Goal: Information Seeking & Learning: Learn about a topic

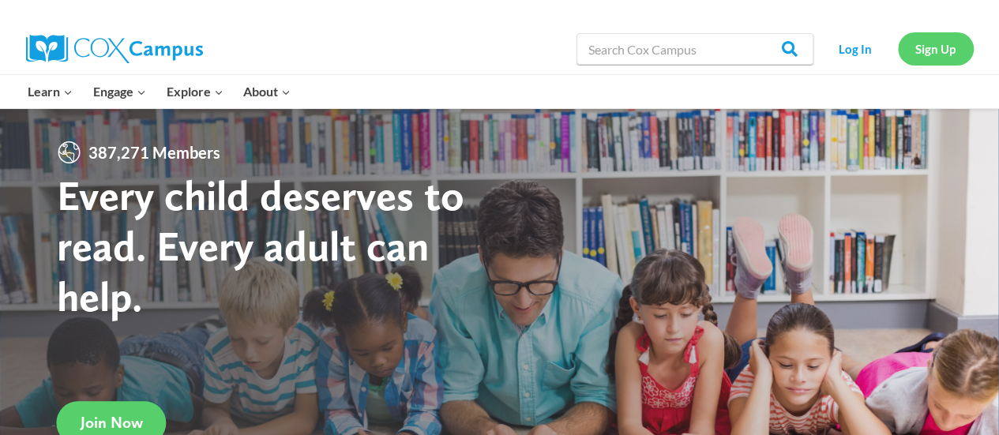
click at [915, 47] on link "Sign Up" at bounding box center [936, 48] width 76 height 32
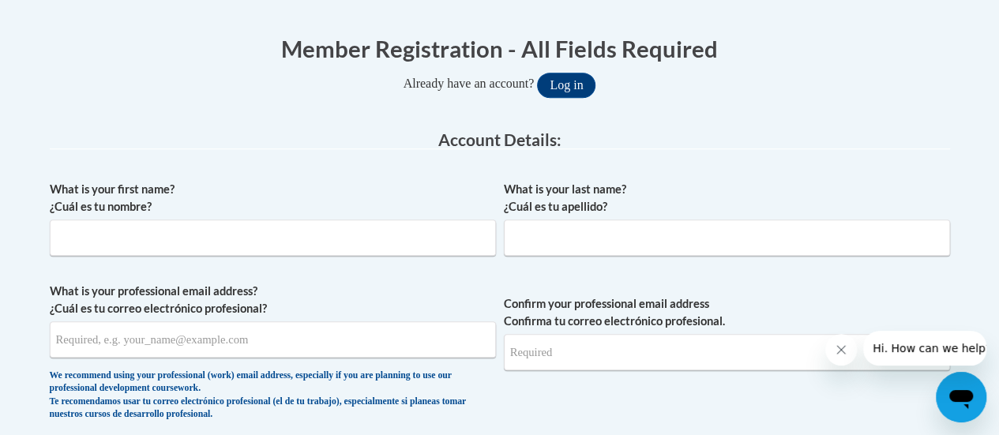
scroll to position [307, 0]
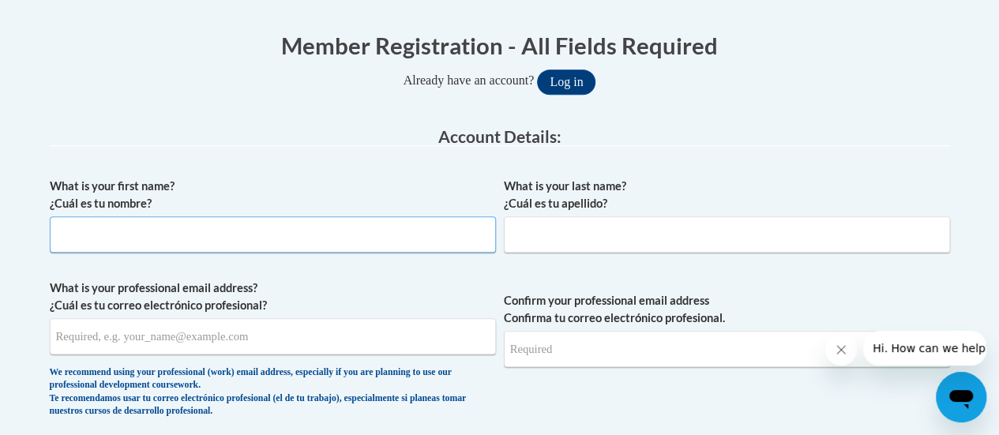
click at [145, 225] on input "What is your first name? ¿Cuál es tu nombre?" at bounding box center [273, 234] width 446 height 36
type input "Staci"
type input "Perry"
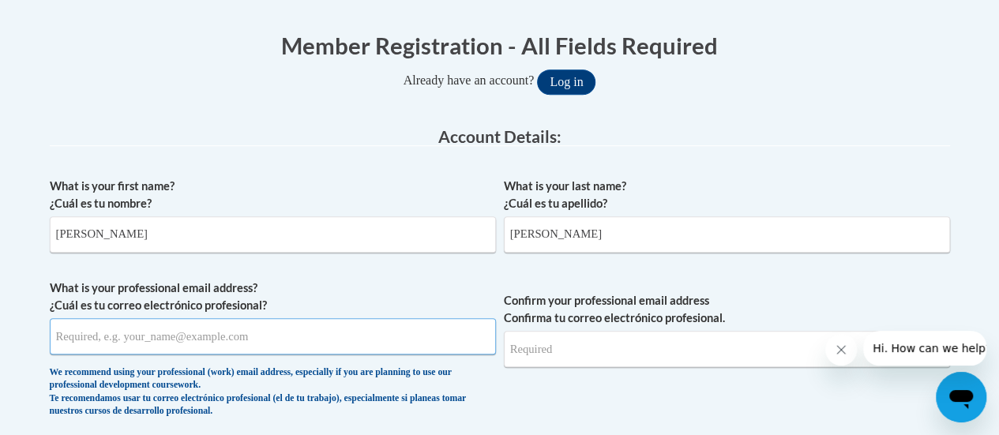
type input "perrystaci@yahoo.com"
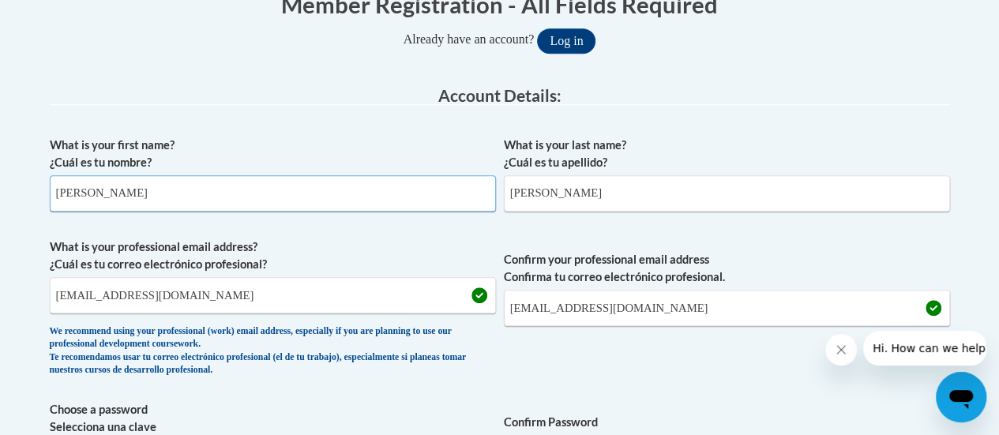
scroll to position [353, 0]
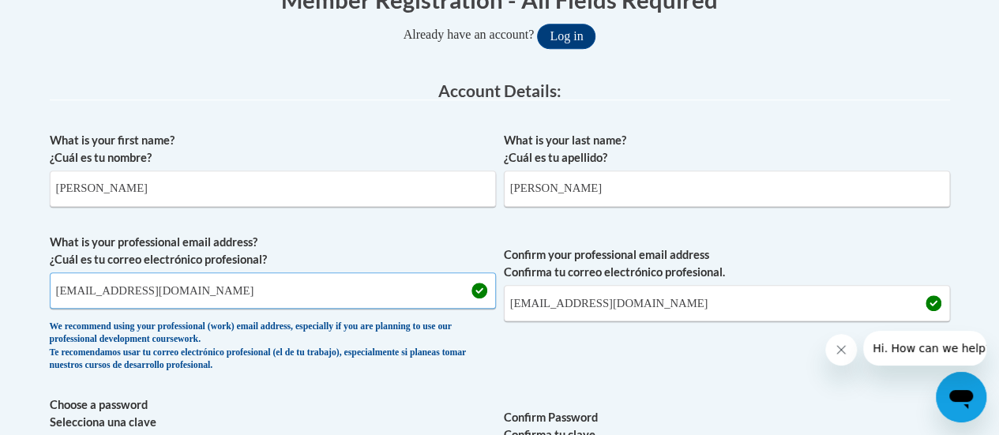
drag, startPoint x: 184, startPoint y: 300, endPoint x: 5, endPoint y: 299, distance: 179.3
type input "slperry@gbaps.org"
click at [651, 299] on input "perrystaci@yahoo.com" at bounding box center [727, 303] width 446 height 36
type input "p"
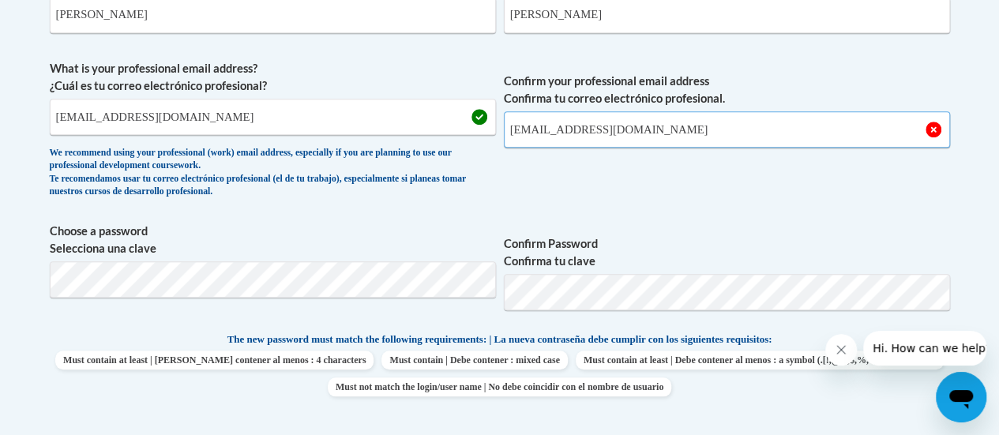
scroll to position [530, 0]
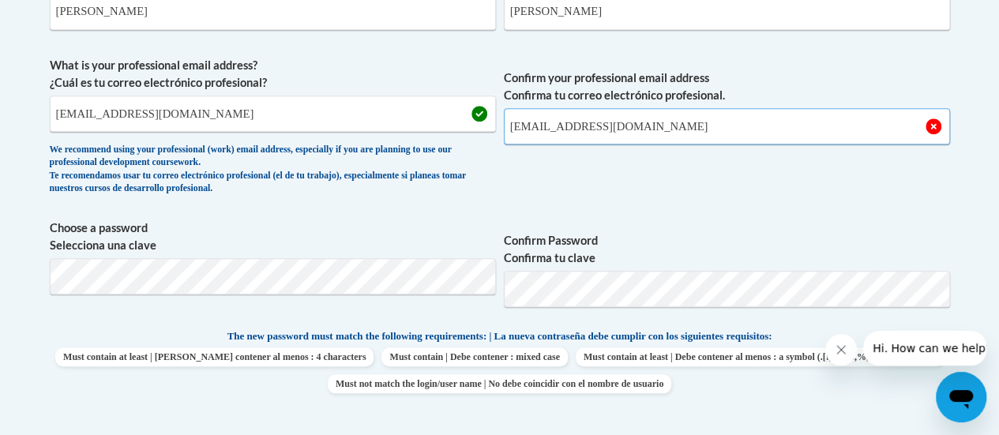
type input "slperry@gbaps.org"
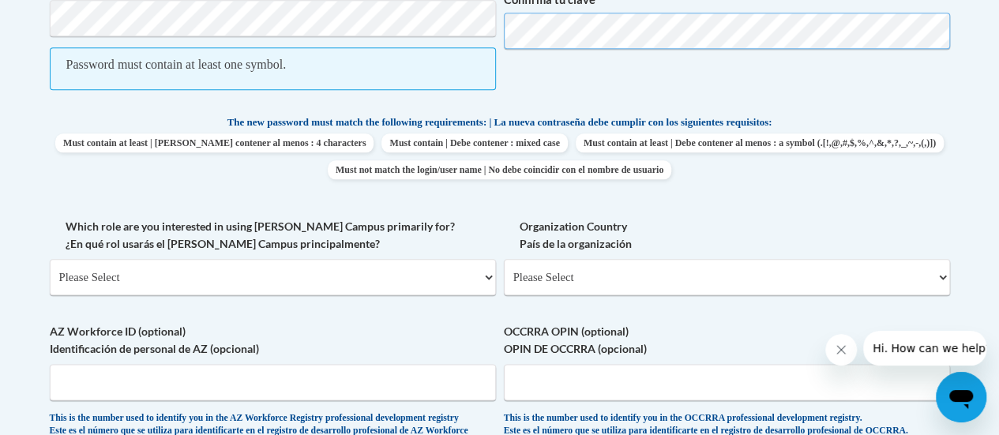
scroll to position [789, 0]
click at [487, 280] on select "Please Select College/University | Colegio/Universidad Community/Nonprofit Part…" at bounding box center [273, 276] width 446 height 36
select select "fbf2d438-af2f-41f8-98f1-81c410e29de3"
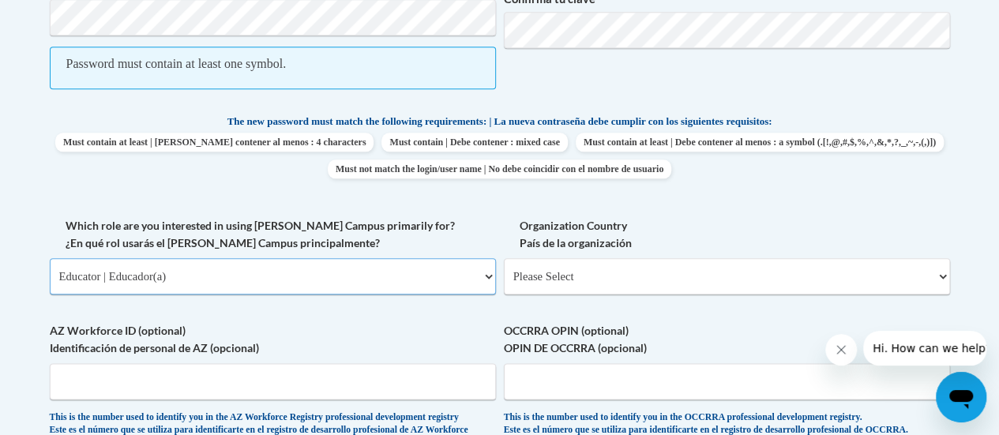
click at [50, 258] on select "Please Select College/University | Colegio/Universidad Community/Nonprofit Part…" at bounding box center [273, 276] width 446 height 36
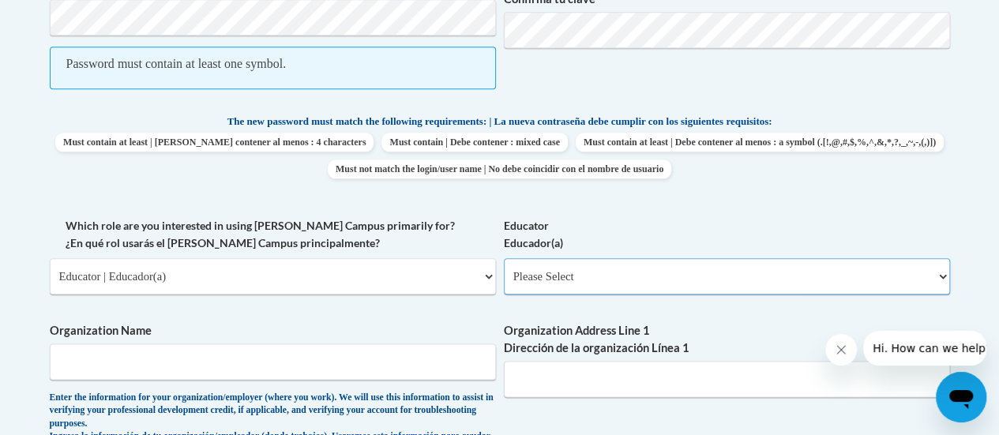
click at [946, 279] on select "Please Select Early Learning/Daycare Teacher/Family Home Care Provider | Maestr…" at bounding box center [727, 276] width 446 height 36
select select "8e40623d-54d0-45cd-9f92-5df65cd3f8cf"
click at [504, 258] on select "Please Select Early Learning/Daycare Teacher/Family Home Care Provider | Maestr…" at bounding box center [727, 276] width 446 height 36
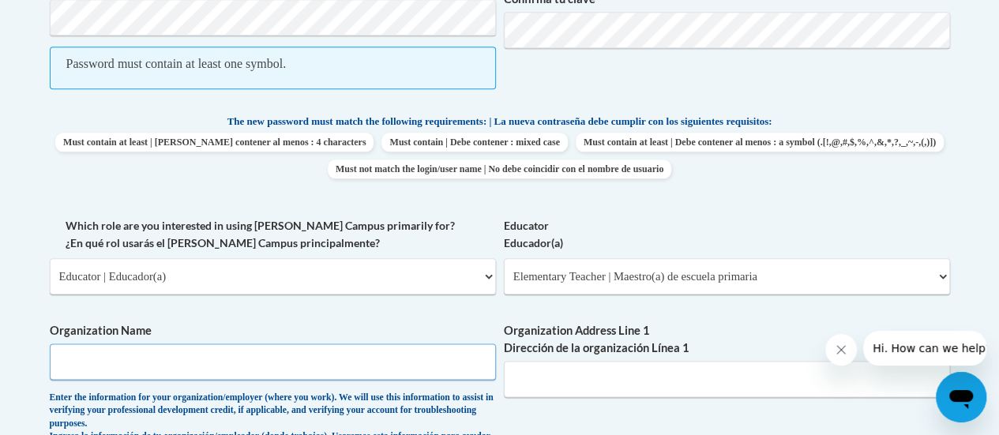
click at [419, 361] on input "Organization Name" at bounding box center [273, 362] width 446 height 36
type input "Green Bay Area Public Schools"
click at [563, 383] on input "Organization Address Line 1 Dirección de la organización Línea 1" at bounding box center [727, 379] width 446 height 36
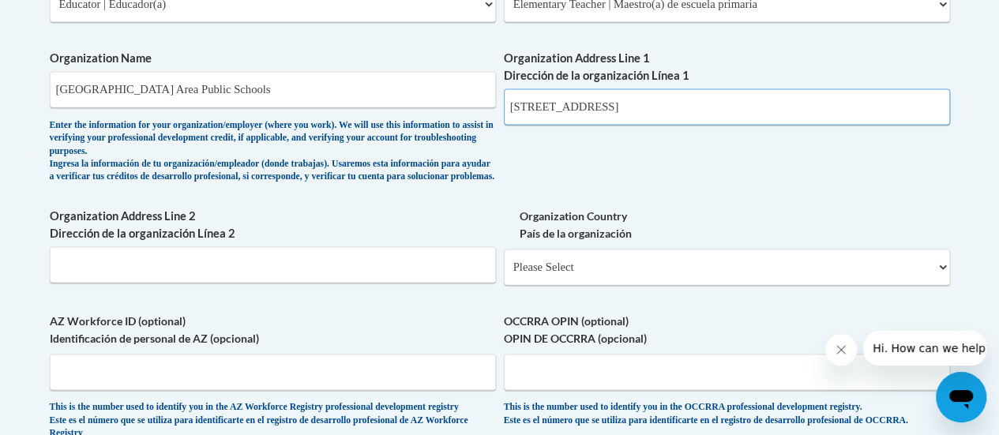
scroll to position [1063, 0]
type input "200 South Broadway Green Bay, WI 54303"
click at [932, 279] on select "Please Select United States | Estados Unidos Outside of the United States | Fue…" at bounding box center [727, 266] width 446 height 36
select select "ad49bcad-a171-4b2e-b99c-48b446064914"
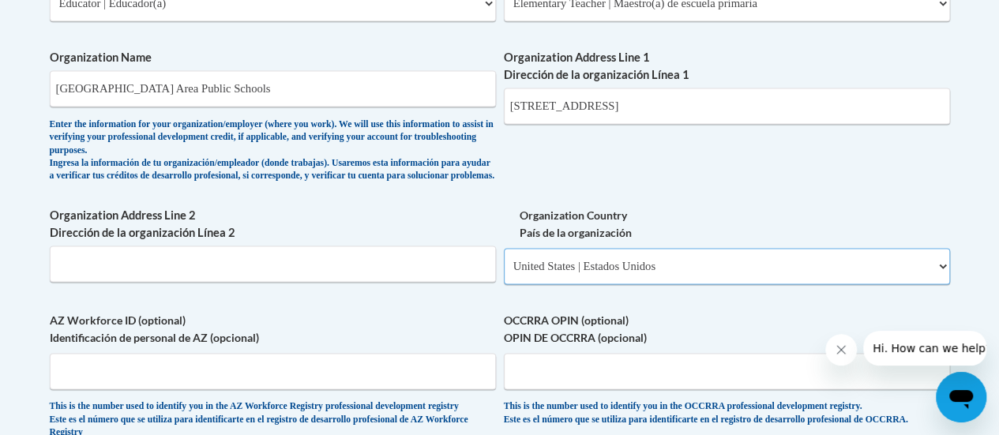
click at [504, 259] on select "Please Select United States | Estados Unidos Outside of the United States | Fue…" at bounding box center [727, 266] width 446 height 36
select select
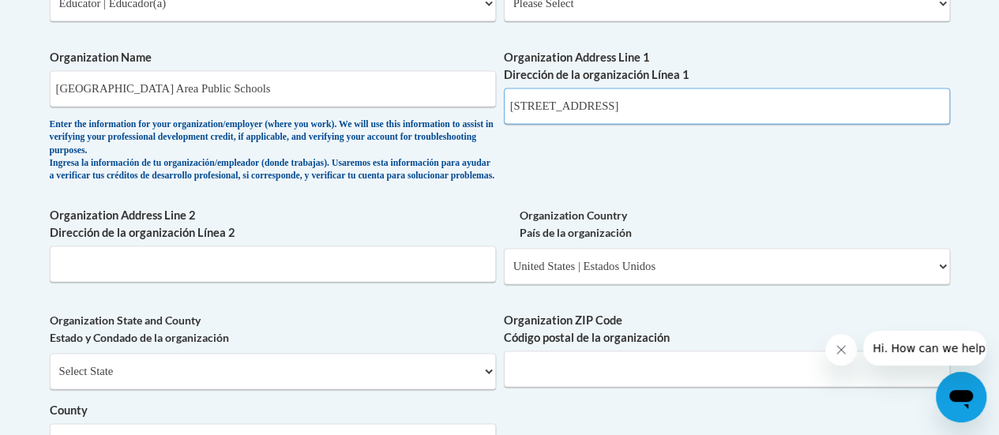
click at [735, 106] on input "200 South Broadway Green Bay, WI 54303" at bounding box center [727, 106] width 446 height 36
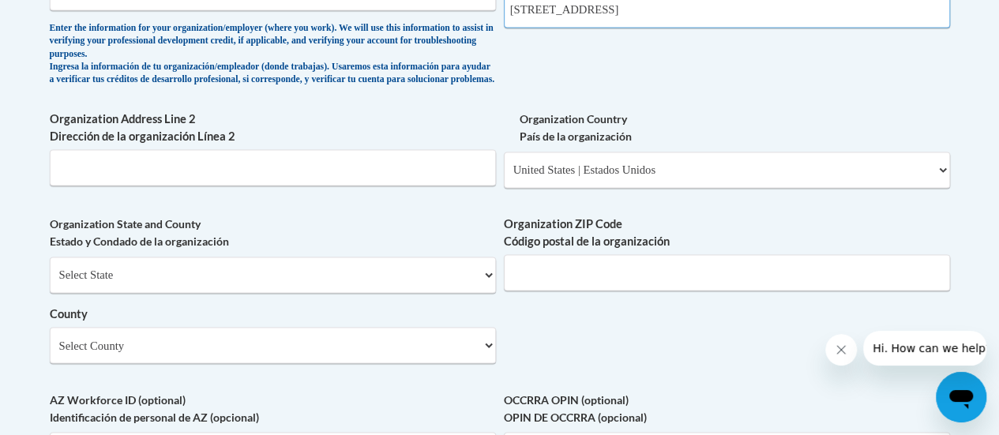
scroll to position [1161, 0]
type input "200 South Broadway"
click at [490, 288] on select "Select State Alabama Alaska Arizona Arkansas California Colorado Connecticut De…" at bounding box center [273, 273] width 446 height 36
select select "Wisconsin"
click at [50, 266] on select "Select State Alabama Alaska Arizona Arkansas California Colorado Connecticut De…" at bounding box center [273, 273] width 446 height 36
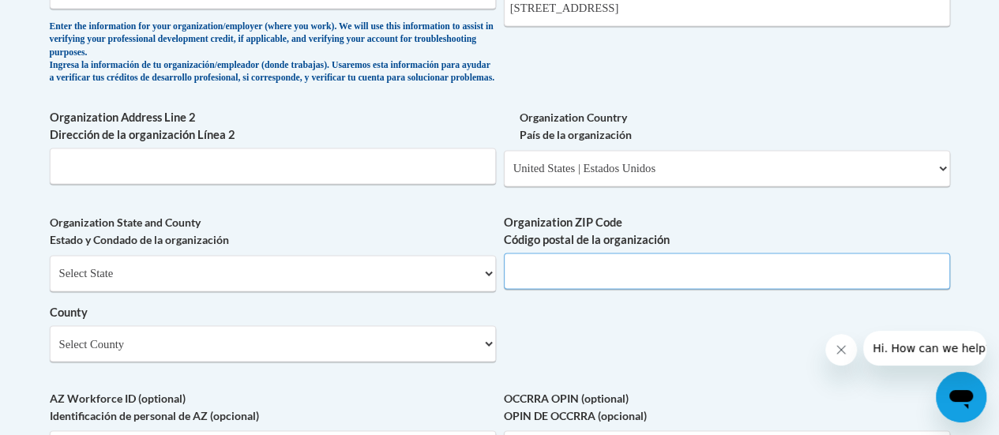
click at [559, 285] on input "Organization ZIP Code Código postal de la organización" at bounding box center [727, 271] width 446 height 36
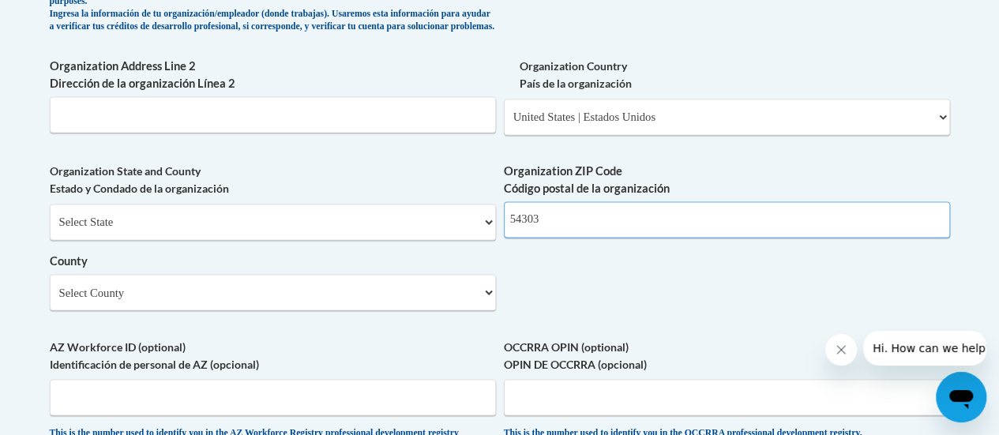
scroll to position [1214, 0]
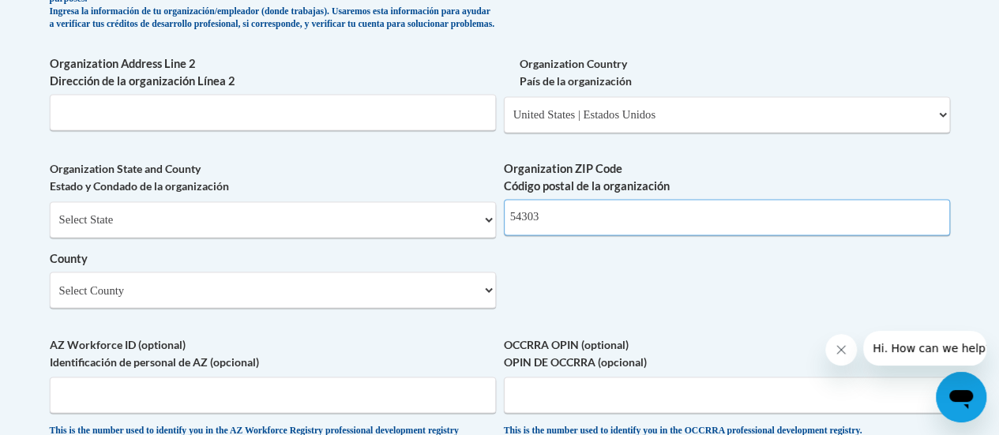
type input "54303"
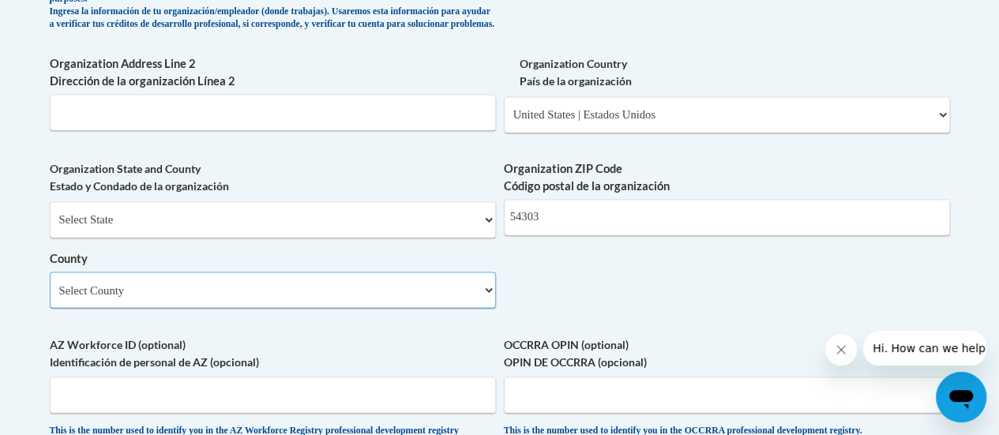
click at [490, 307] on select "Select County Adams Ashland Barron Bayfield Brown Buffalo Burnett Calumet Chipp…" at bounding box center [273, 290] width 446 height 36
select select "Brown"
click at [50, 283] on select "Select County Adams Ashland Barron Bayfield Brown Buffalo Burnett Calumet Chipp…" at bounding box center [273, 290] width 446 height 36
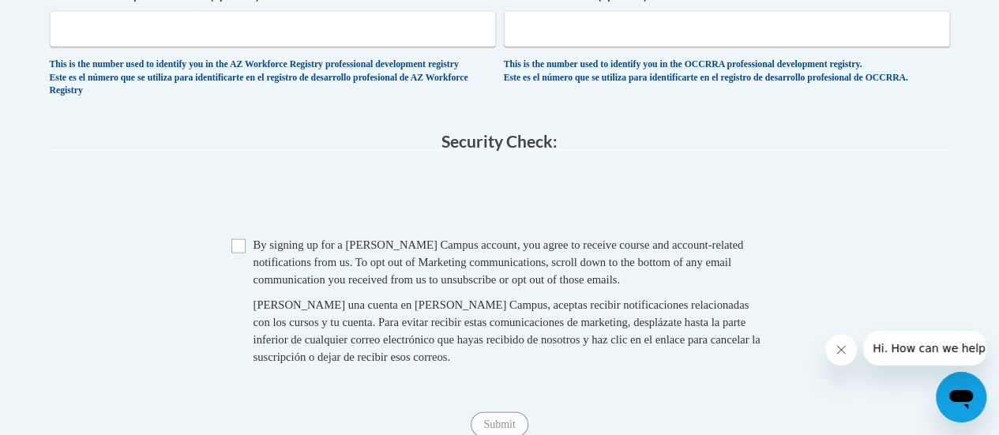
scroll to position [1583, 0]
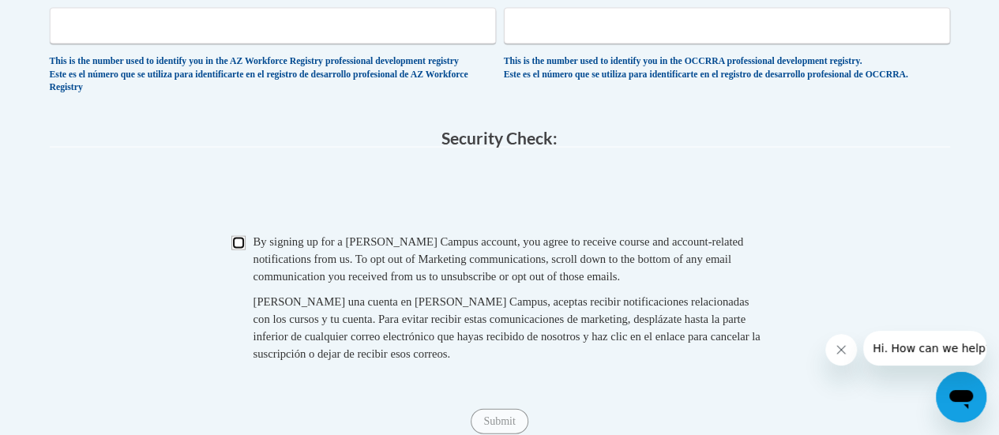
click at [235, 250] on input "Checkbox" at bounding box center [238, 243] width 14 height 14
checkbox input "true"
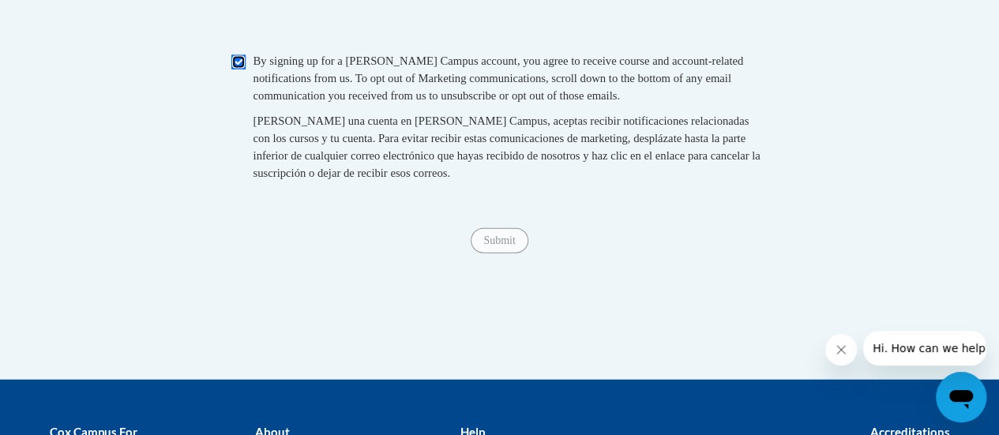
scroll to position [1776, 0]
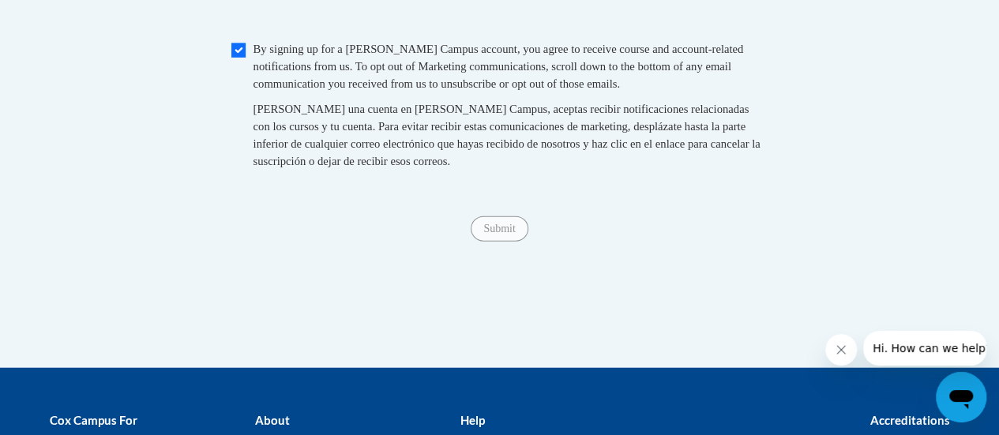
click at [491, 235] on span "Submit" at bounding box center [499, 228] width 57 height 13
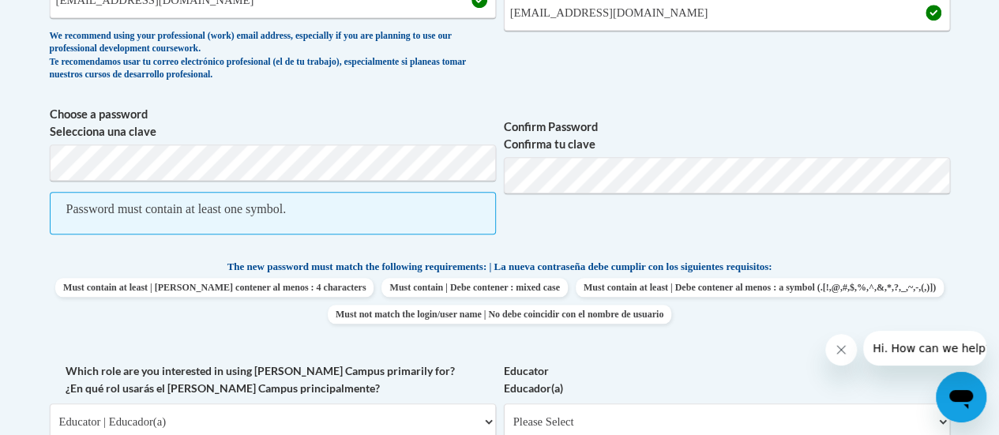
scroll to position [642, 0]
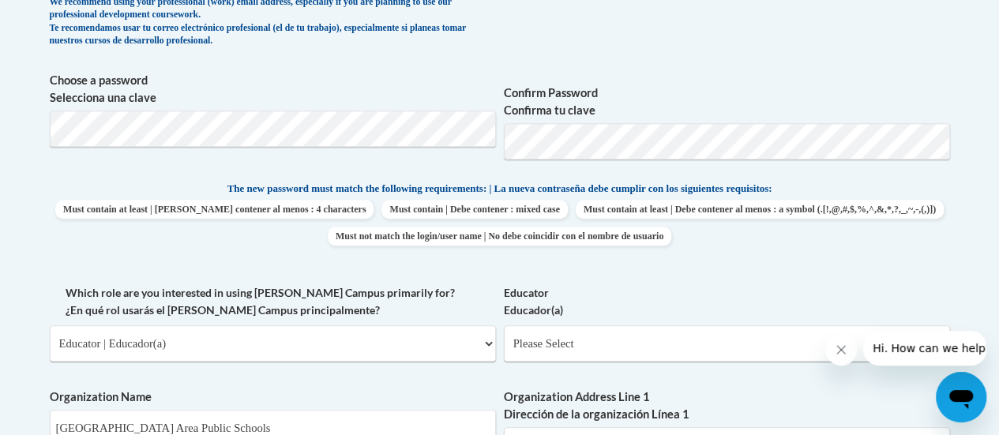
scroll to position [675, 0]
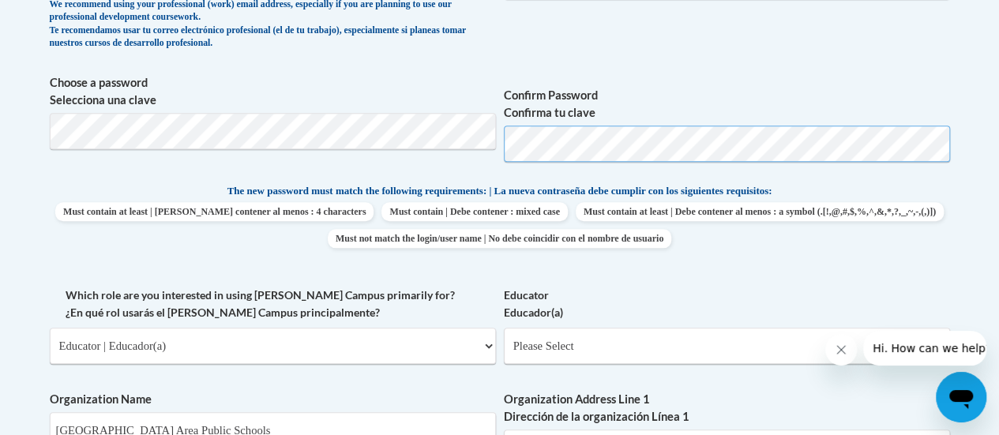
click at [499, 145] on span "Choose a password Selecciona una clave Confirm Password Confirma tu clave" at bounding box center [500, 124] width 901 height 100
click at [608, 282] on div "What is your first name? ¿Cuál es tu nombre? Staci What is your last name? ¿Cuá…" at bounding box center [500, 388] width 901 height 1172
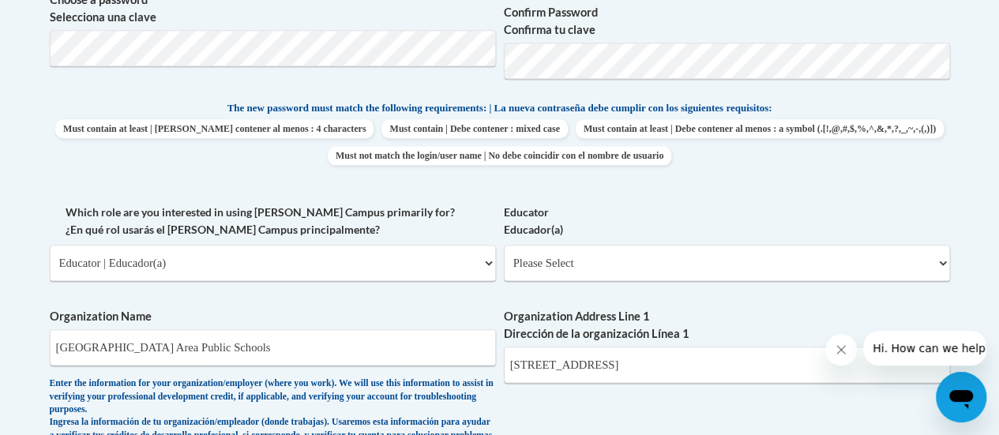
scroll to position [758, 0]
click at [487, 269] on select "Please Select College/University | Colegio/Universidad Community/Nonprofit Part…" at bounding box center [273, 264] width 446 height 36
click at [50, 246] on select "Please Select College/University | Colegio/Universidad Community/Nonprofit Part…" at bounding box center [273, 264] width 446 height 36
click at [877, 265] on select "Please Select Early Learning/Daycare Teacher/Family Home Care Provider | Maestr…" at bounding box center [727, 264] width 446 height 36
select select "8e40623d-54d0-45cd-9f92-5df65cd3f8cf"
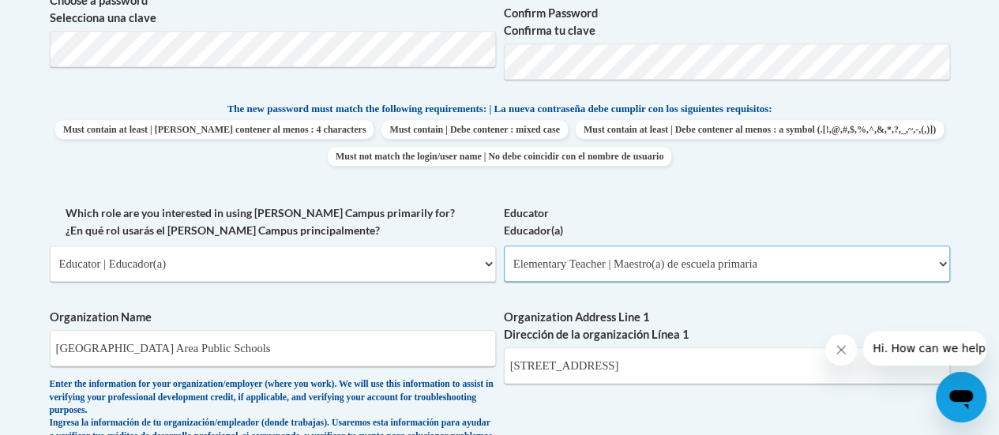
click at [504, 246] on select "Please Select Early Learning/Daycare Teacher/Family Home Care Provider | Maestr…" at bounding box center [727, 264] width 446 height 36
select select "null"
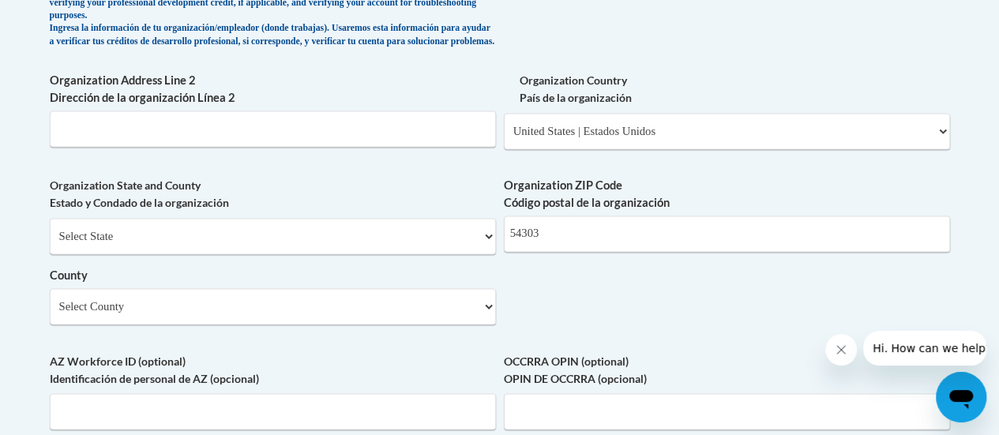
scroll to position [1153, 0]
click at [487, 250] on select "Select State Alabama Alaska Arizona Arkansas California Colorado Connecticut De…" at bounding box center [273, 235] width 446 height 36
select select "Wisconsin"
click at [50, 229] on select "Select State Alabama Alaska Arizona Arkansas California Colorado Connecticut De…" at bounding box center [273, 235] width 446 height 36
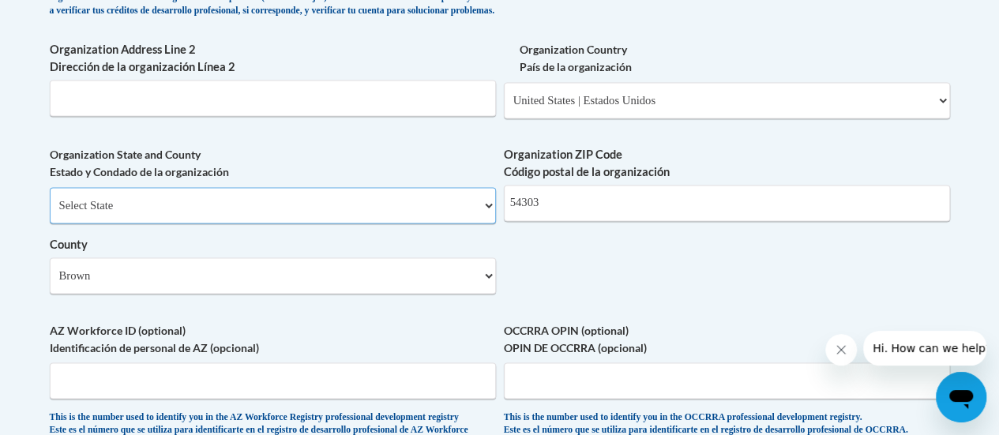
scroll to position [1184, 0]
click at [476, 293] on select "Select County Adams Ashland Barron Bayfield Brown Buffalo Burnett Calumet Chipp…" at bounding box center [273, 275] width 446 height 36
click at [458, 292] on select "Select County Adams Ashland Barron Bayfield Brown Buffalo Burnett Calumet Chipp…" at bounding box center [273, 275] width 446 height 36
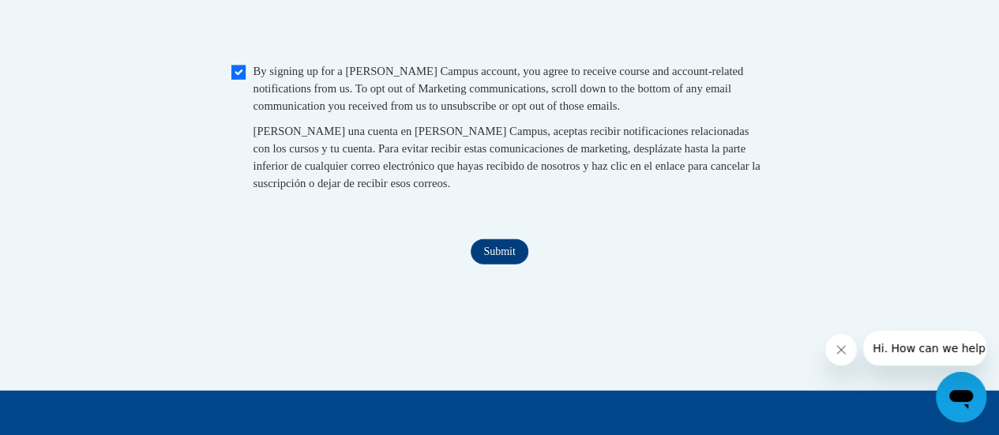
scroll to position [1714, 0]
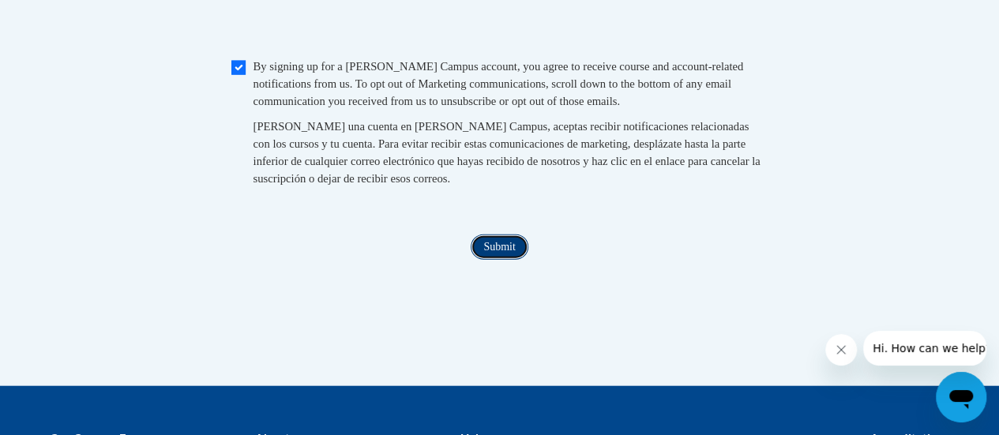
click at [491, 260] on input "Submit" at bounding box center [499, 247] width 57 height 25
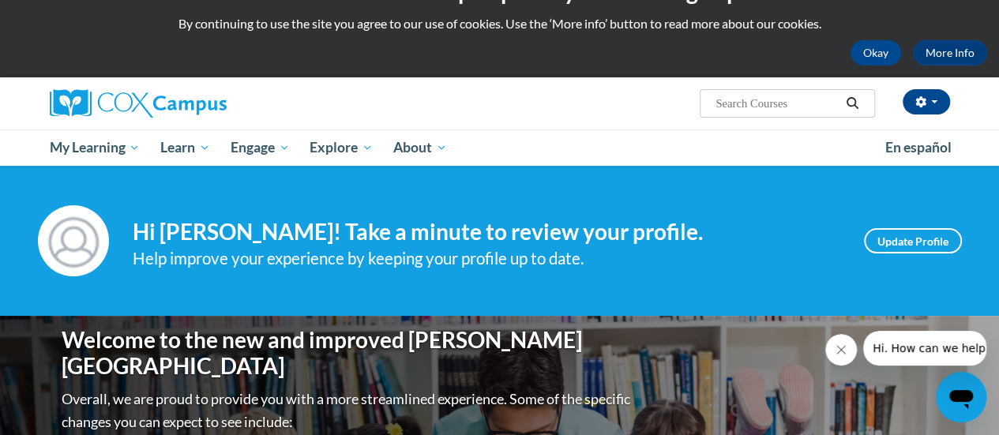
scroll to position [39, 0]
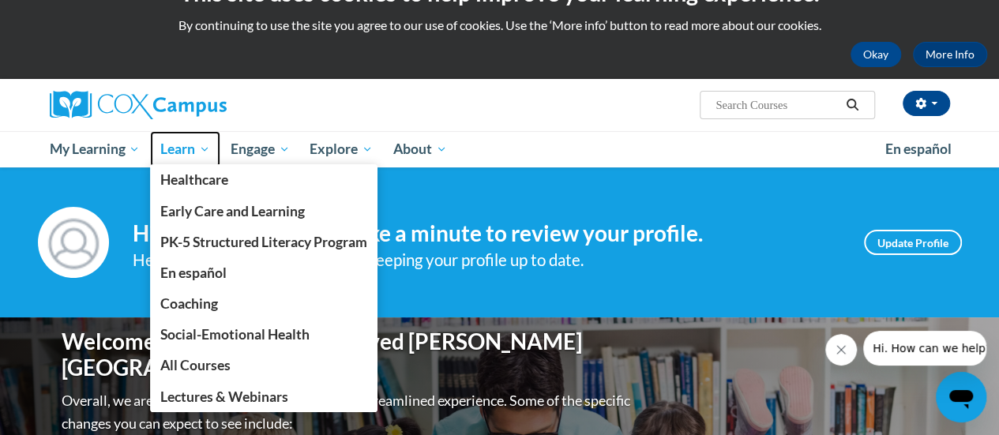
click at [182, 148] on span "Learn" at bounding box center [185, 149] width 50 height 19
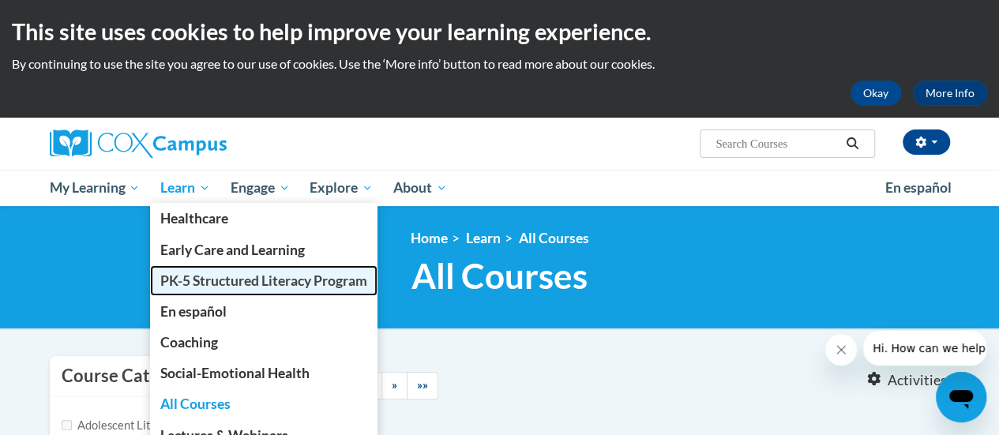
click at [239, 284] on span "PK-5 Structured Literacy Program" at bounding box center [263, 281] width 207 height 17
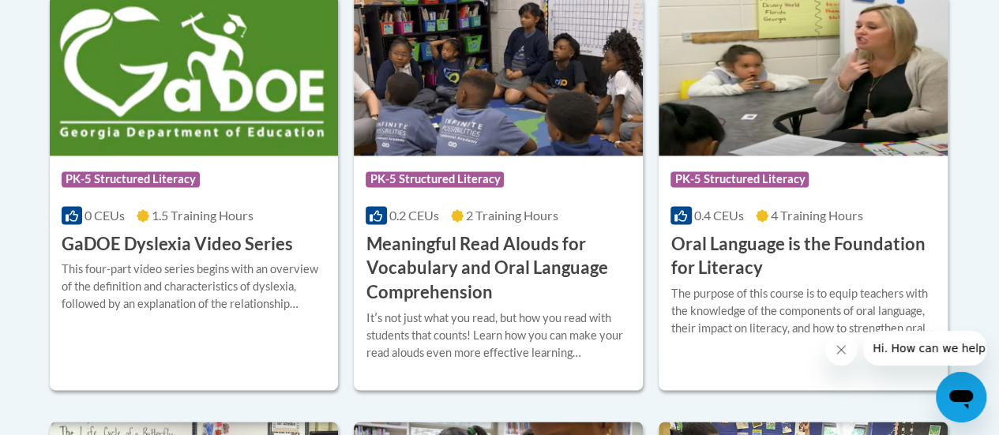
scroll to position [1133, 0]
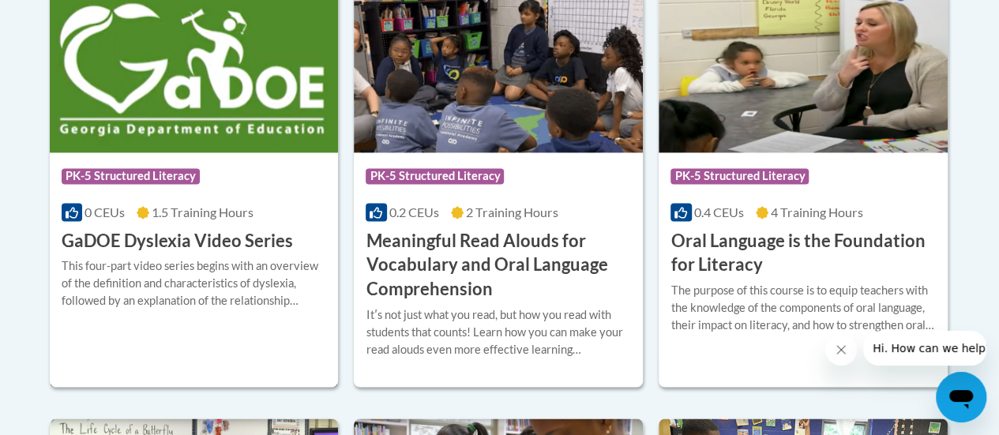
click at [242, 235] on h3 "GaDOE Dyslexia Video Series" at bounding box center [177, 241] width 231 height 24
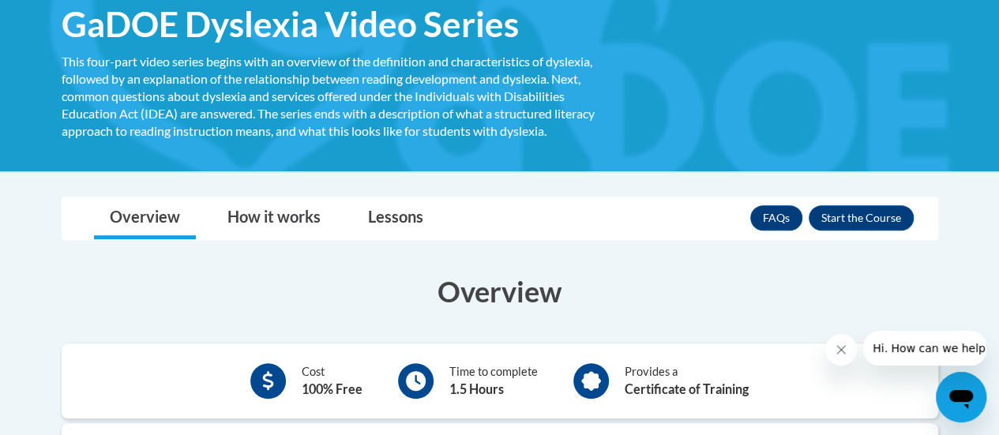
scroll to position [258, 0]
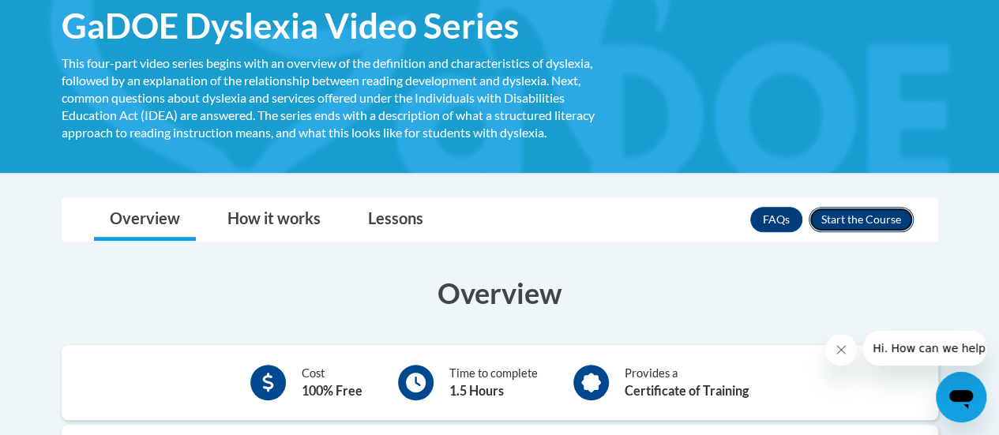
click at [882, 215] on button "Enroll" at bounding box center [861, 219] width 105 height 25
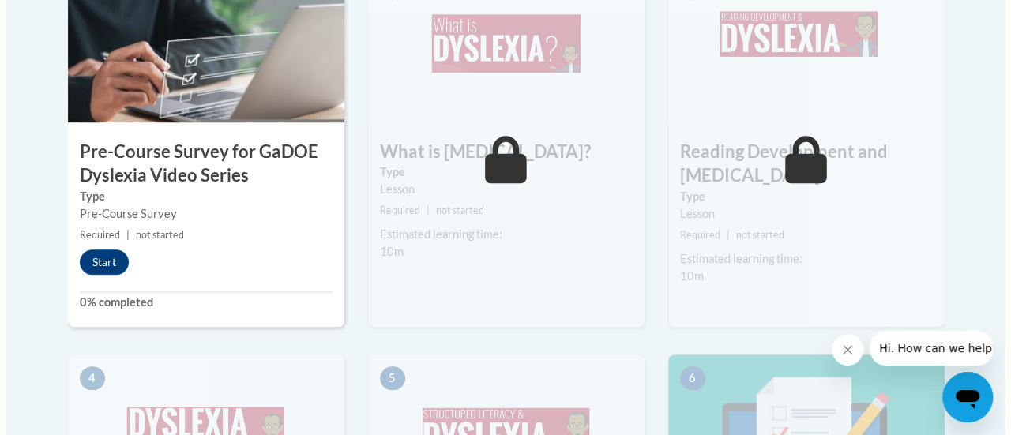
scroll to position [592, 0]
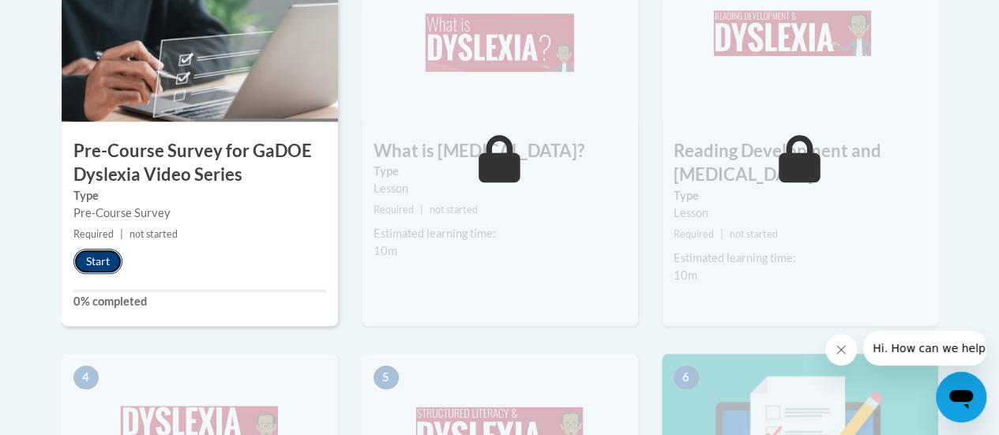
click at [107, 258] on button "Start" at bounding box center [97, 261] width 49 height 25
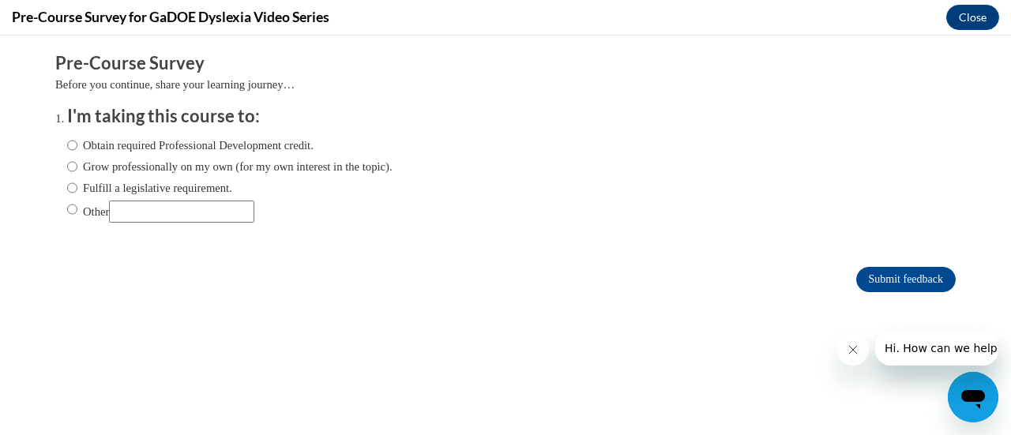
scroll to position [0, 0]
click at [67, 190] on input "Fulfill a legislative requirement." at bounding box center [72, 187] width 10 height 17
radio input "true"
click at [926, 279] on input "Submit feedback" at bounding box center [906, 279] width 100 height 25
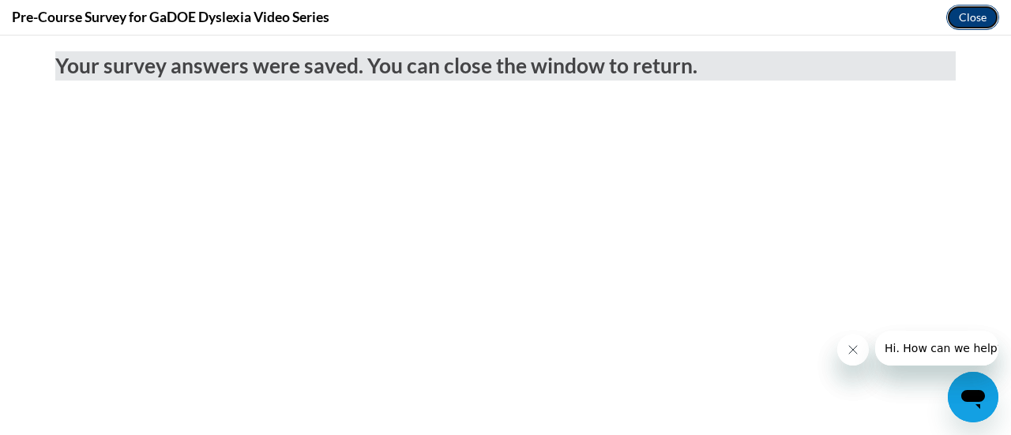
click at [969, 17] on button "Close" at bounding box center [972, 17] width 53 height 25
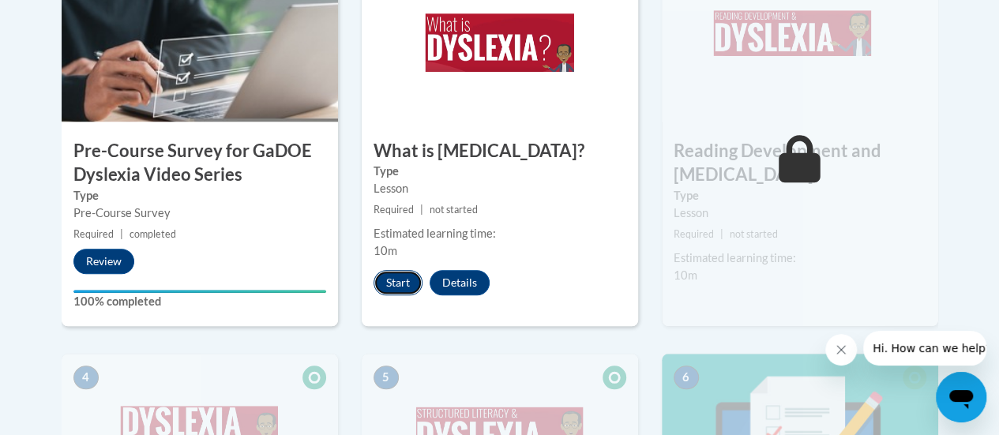
click at [403, 281] on button "Start" at bounding box center [398, 282] width 49 height 25
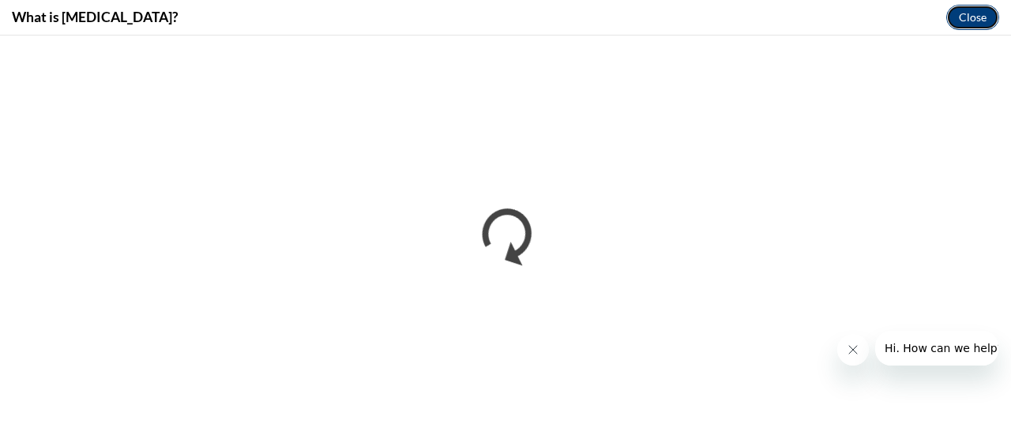
click at [970, 17] on button "Close" at bounding box center [972, 17] width 53 height 25
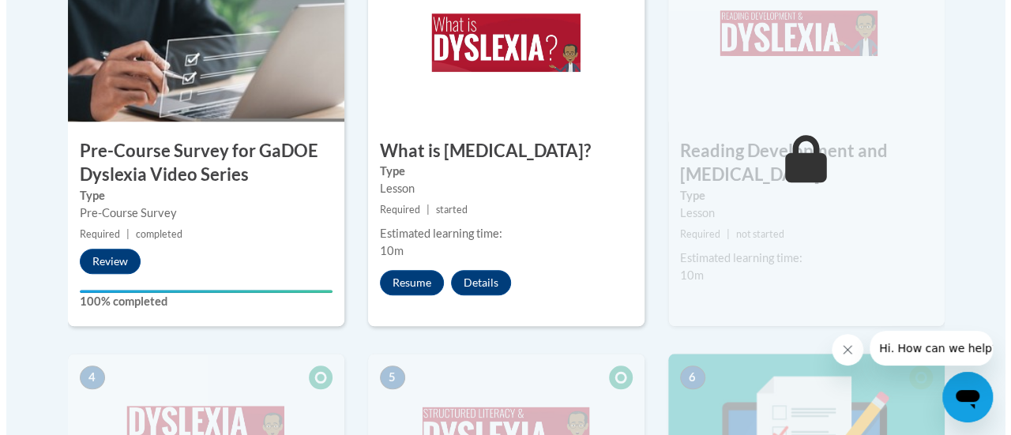
scroll to position [506, 0]
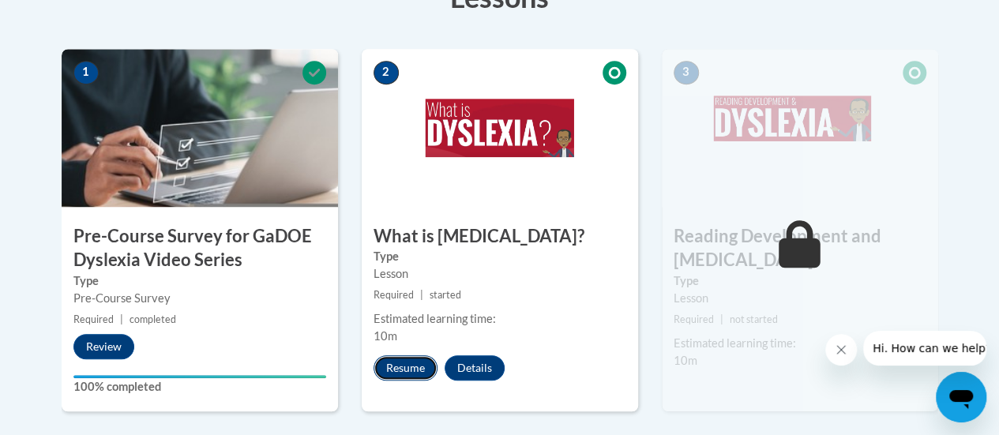
click at [401, 366] on button "Resume" at bounding box center [406, 368] width 64 height 25
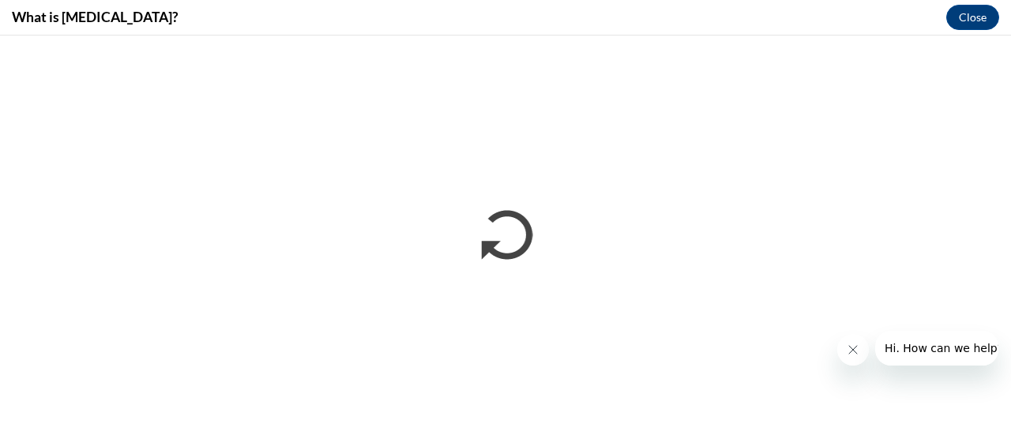
scroll to position [0, 0]
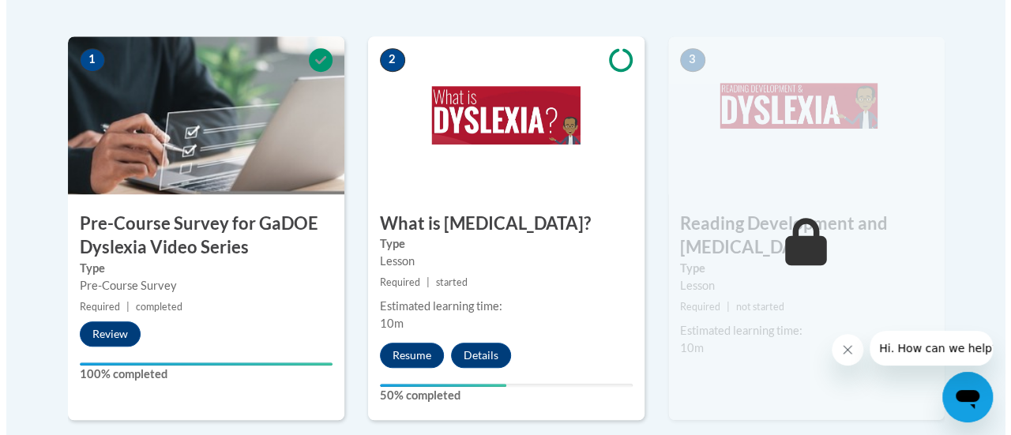
scroll to position [520, 0]
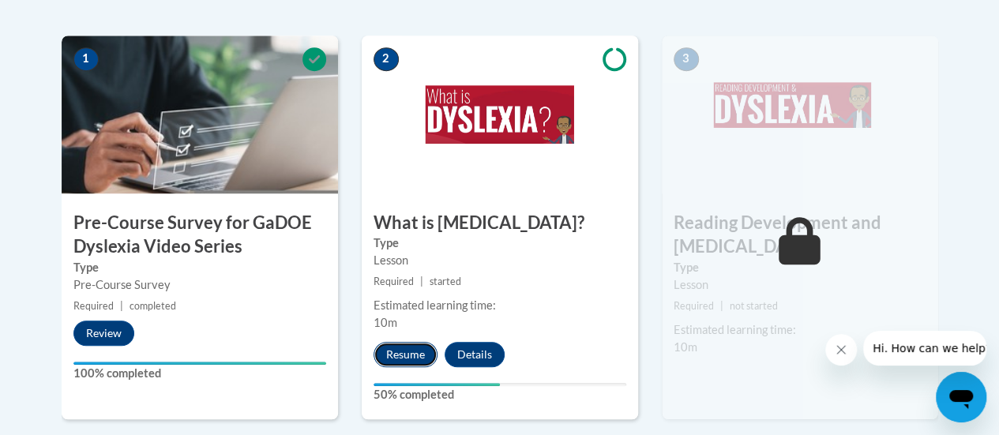
click at [420, 352] on button "Resume" at bounding box center [406, 354] width 64 height 25
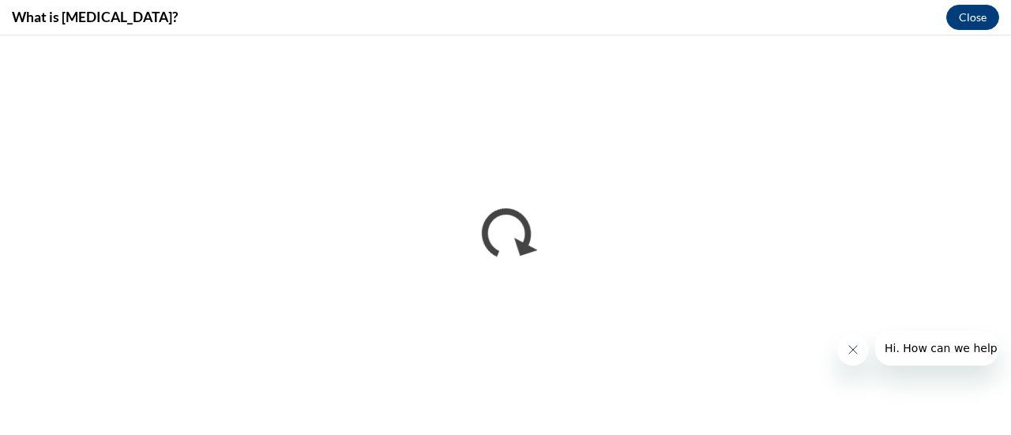
scroll to position [0, 0]
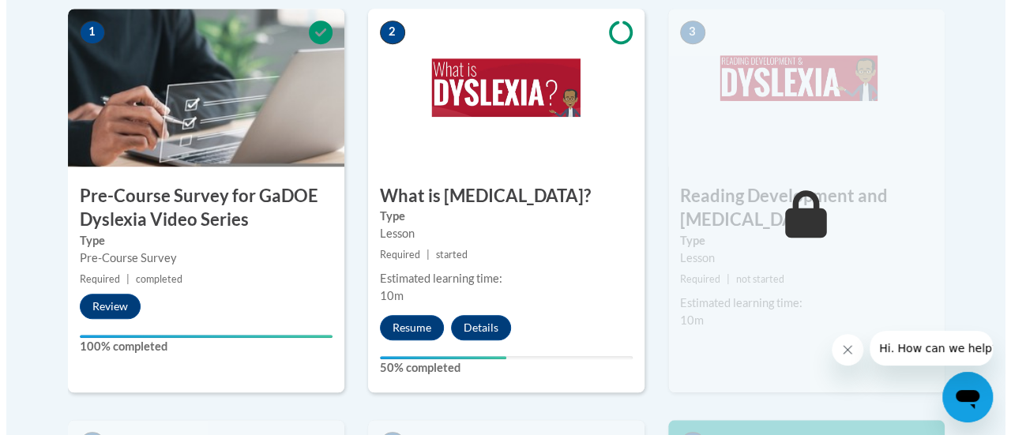
scroll to position [547, 0]
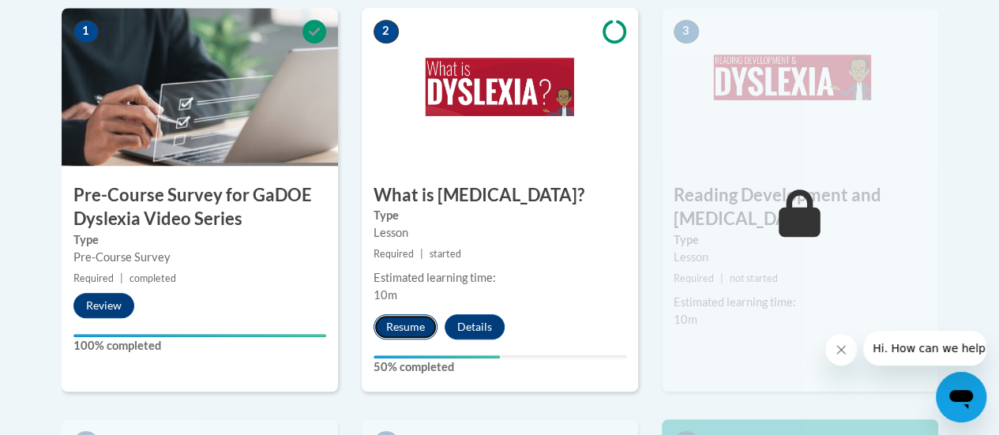
click at [412, 325] on button "Resume" at bounding box center [406, 326] width 64 height 25
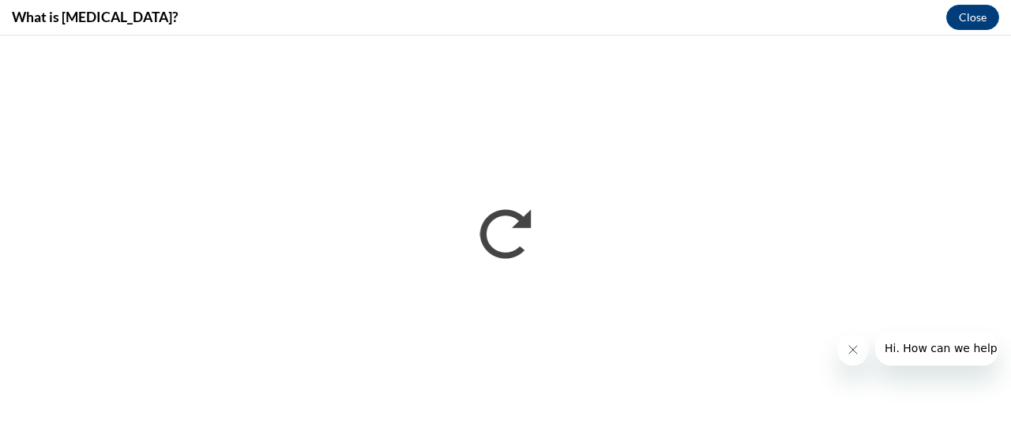
scroll to position [0, 0]
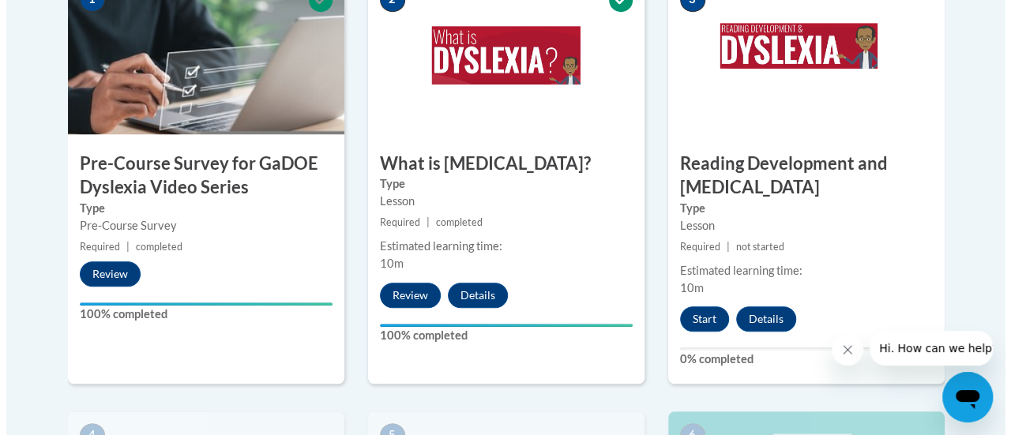
scroll to position [580, 0]
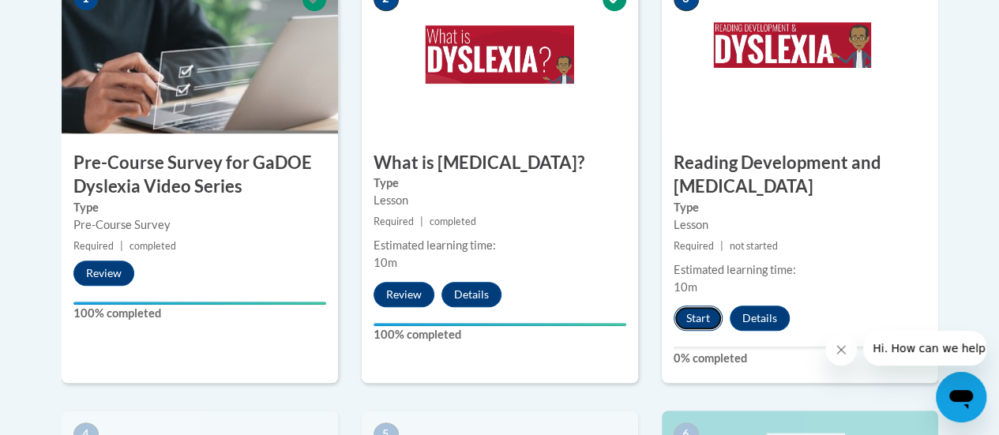
click at [681, 310] on button "Start" at bounding box center [698, 318] width 49 height 25
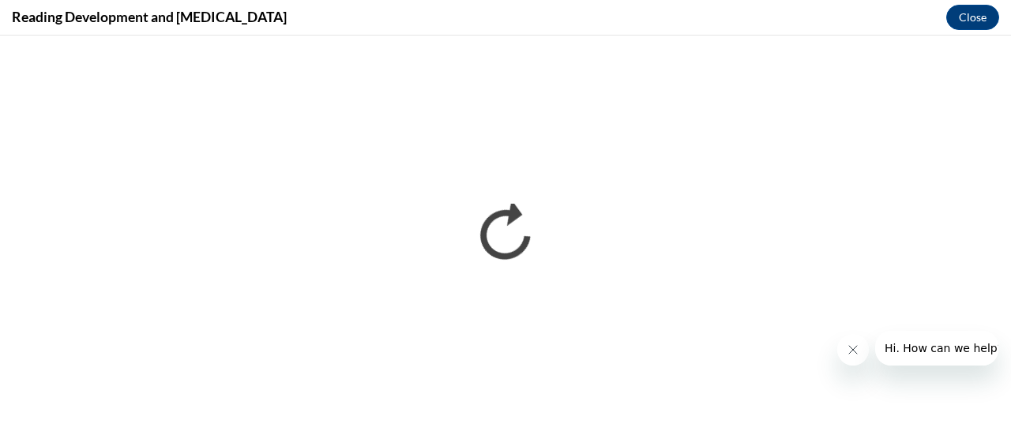
scroll to position [0, 0]
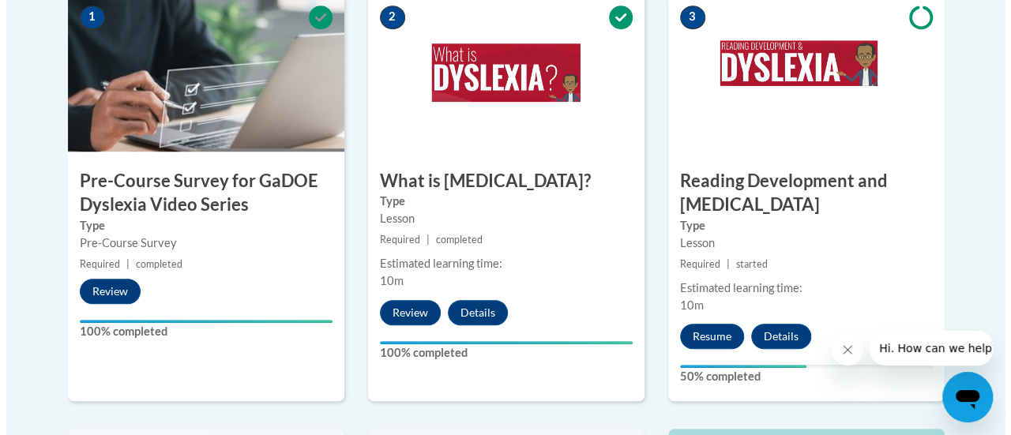
scroll to position [563, 0]
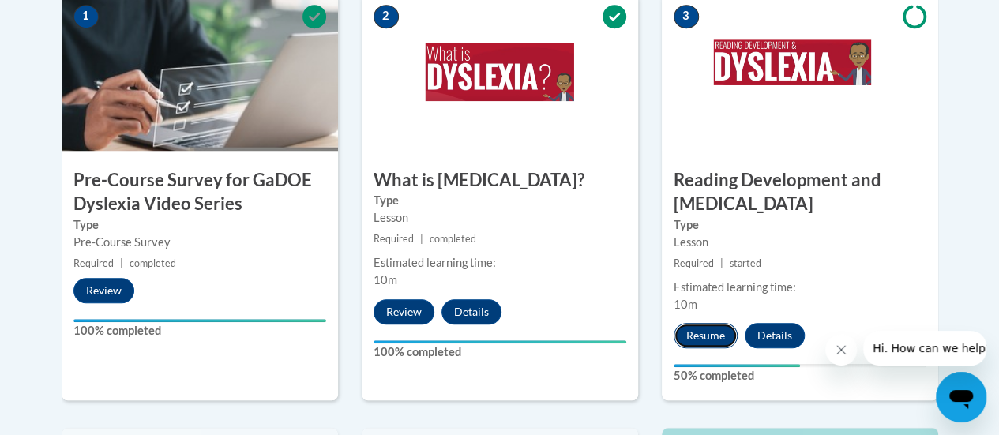
click at [702, 329] on button "Resume" at bounding box center [706, 335] width 64 height 25
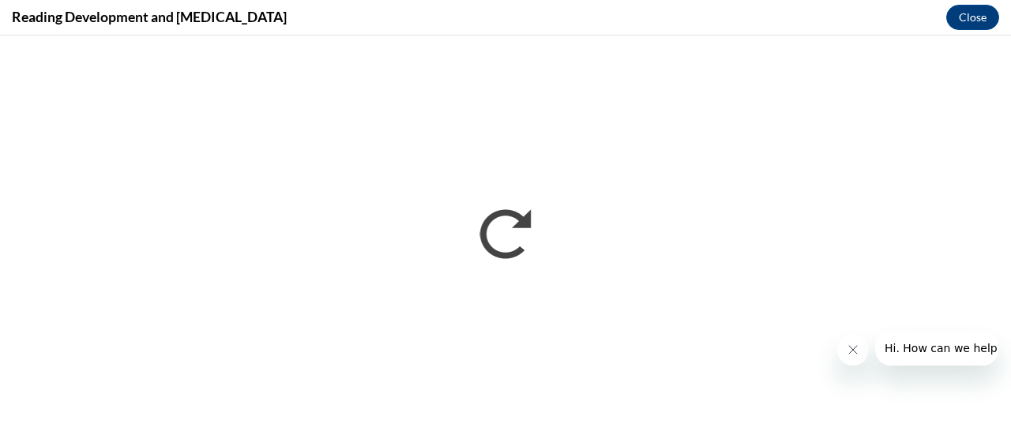
scroll to position [0, 0]
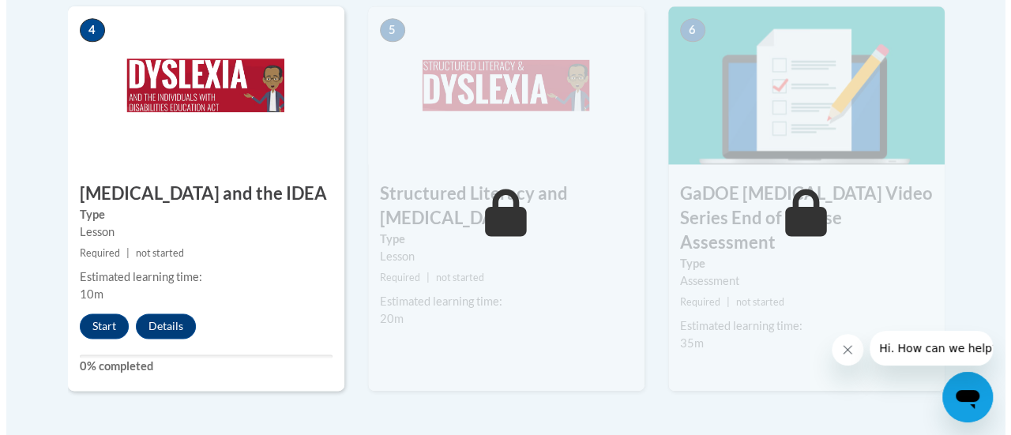
scroll to position [984, 0]
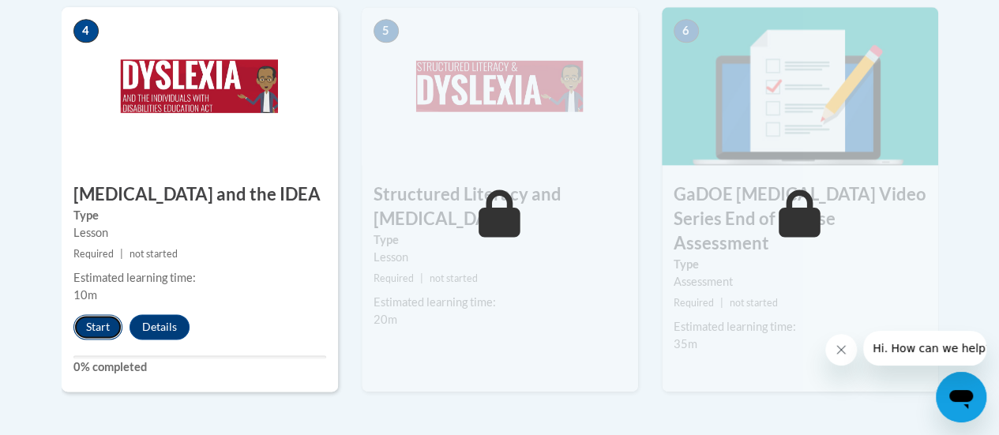
click at [100, 324] on button "Start" at bounding box center [97, 326] width 49 height 25
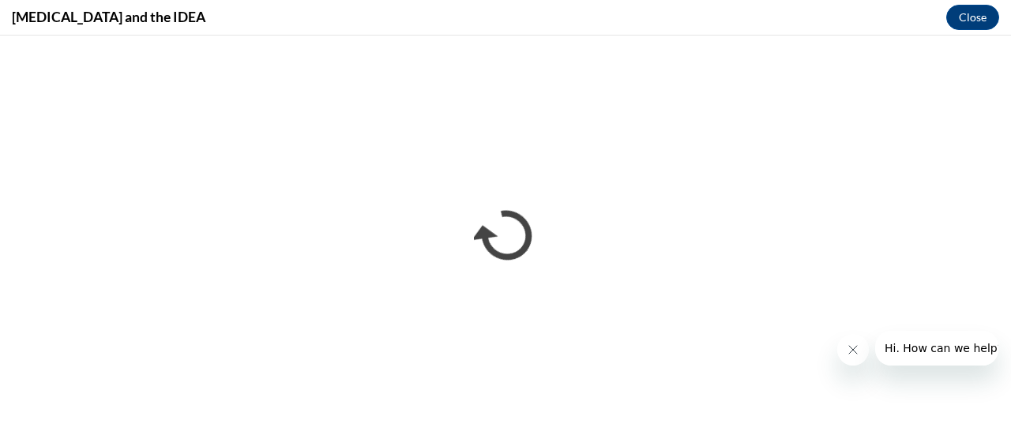
scroll to position [0, 0]
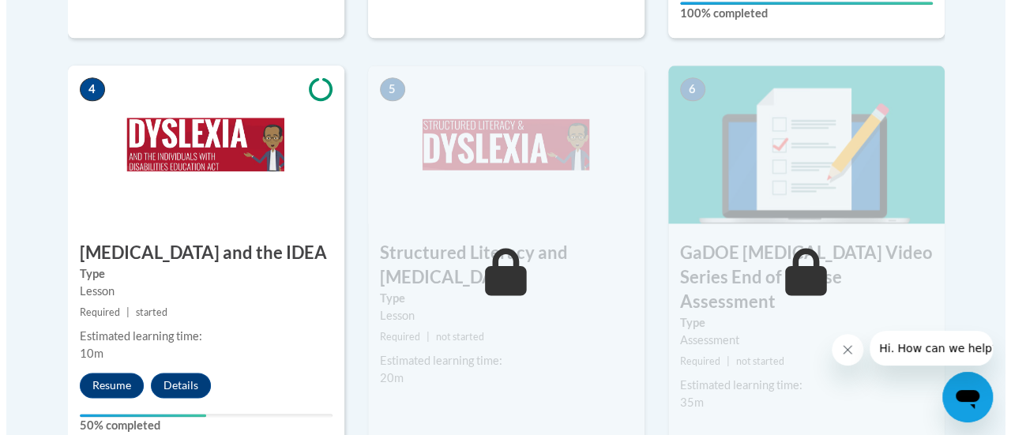
scroll to position [931, 0]
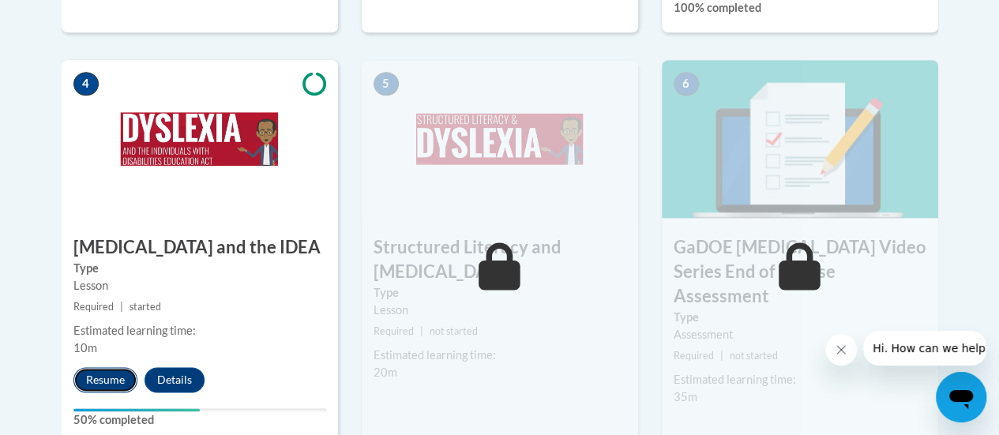
click at [104, 367] on button "Resume" at bounding box center [105, 379] width 64 height 25
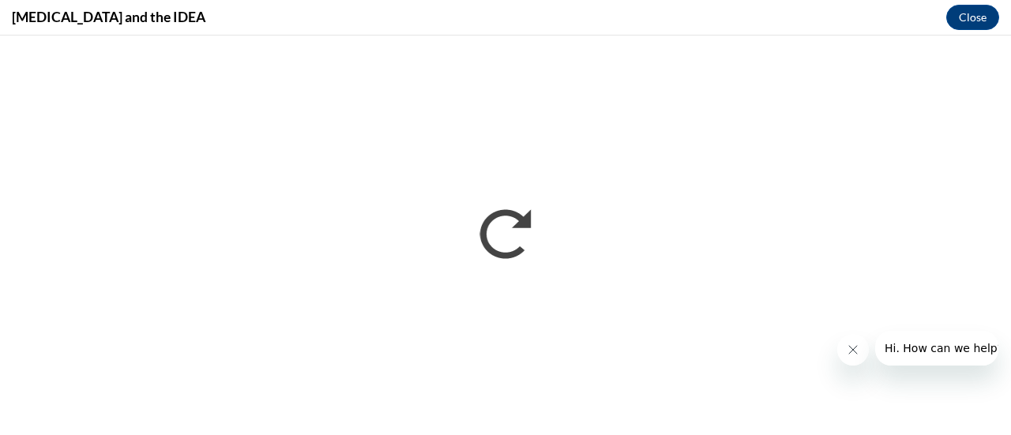
scroll to position [0, 0]
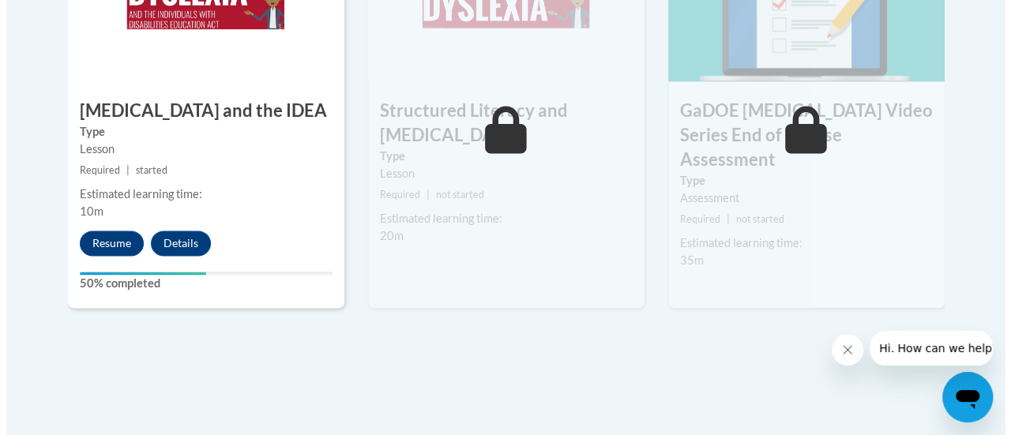
scroll to position [1069, 0]
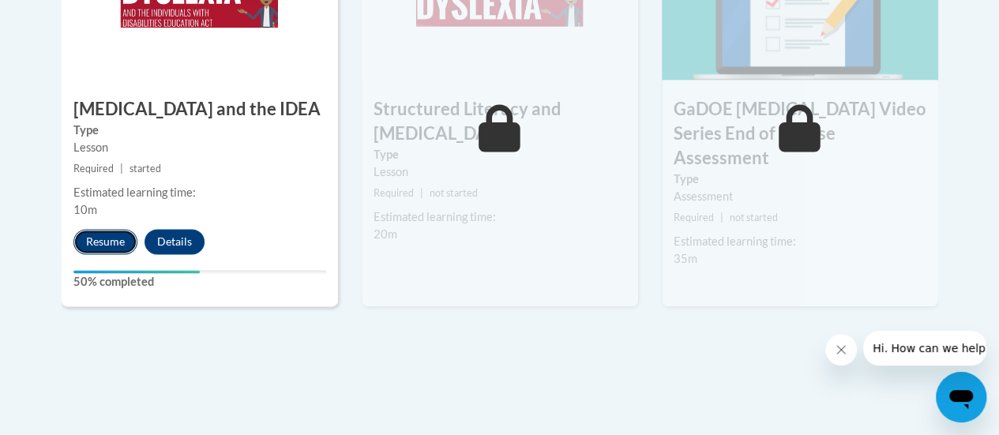
click at [89, 239] on button "Resume" at bounding box center [105, 241] width 64 height 25
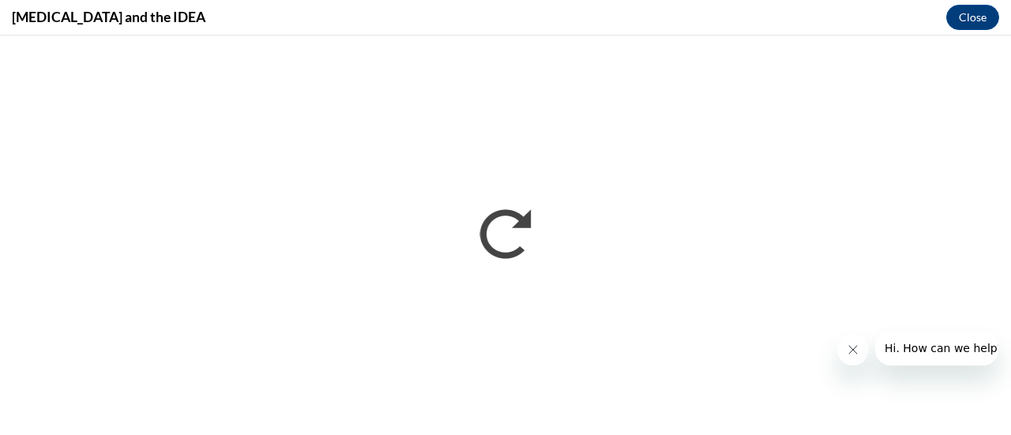
scroll to position [0, 0]
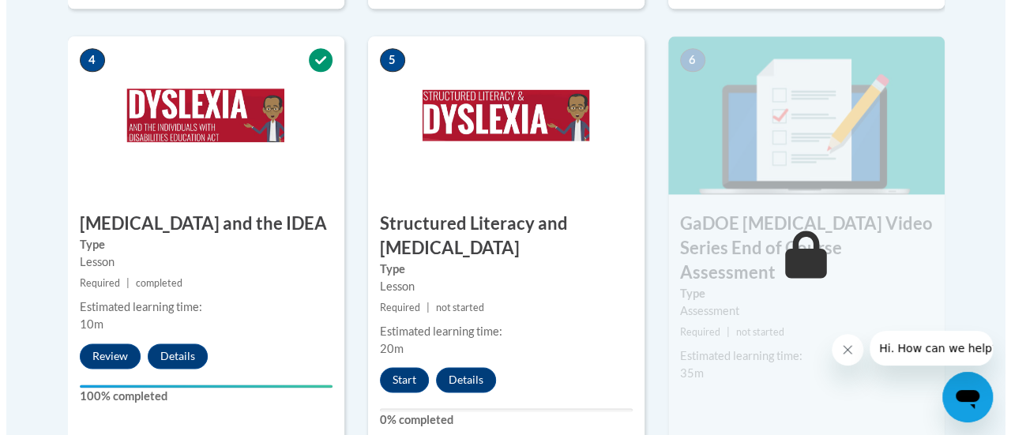
scroll to position [955, 0]
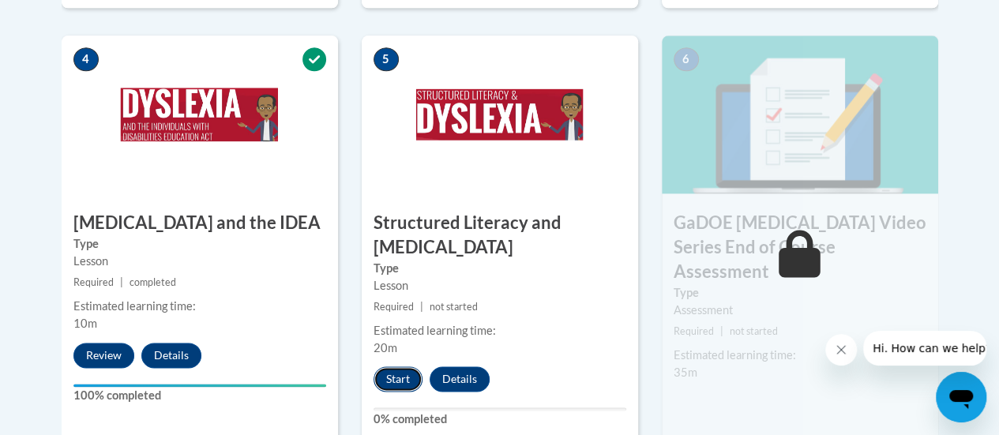
click at [401, 381] on button "Start" at bounding box center [398, 379] width 49 height 25
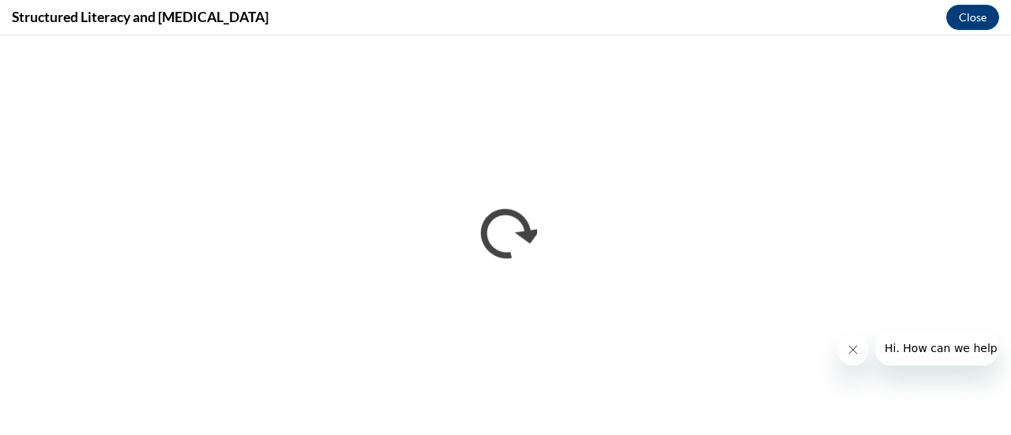
scroll to position [0, 0]
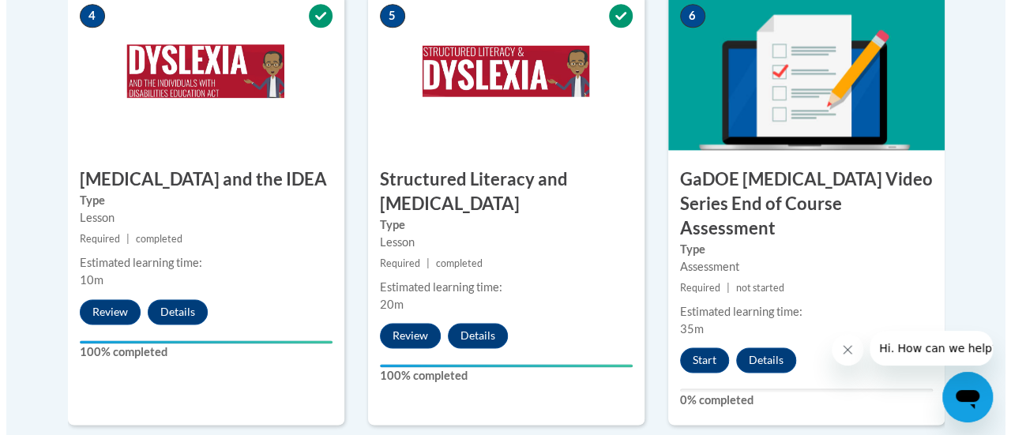
scroll to position [1001, 0]
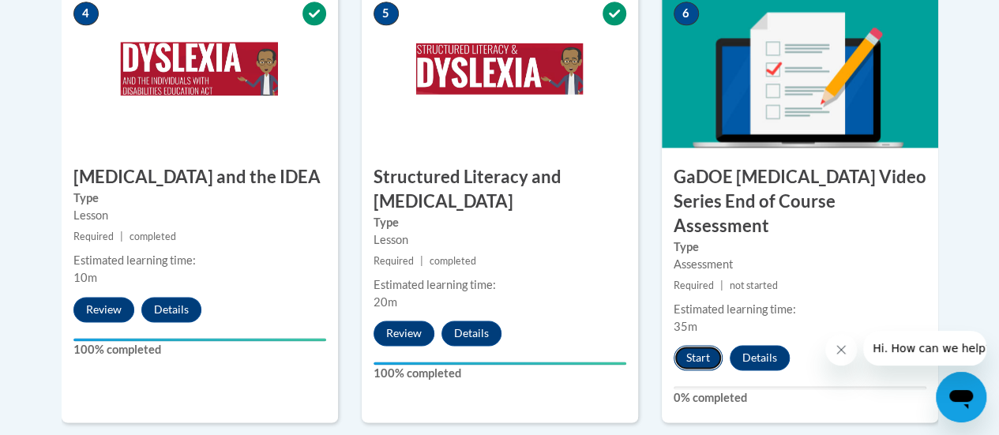
click at [698, 345] on button "Start" at bounding box center [698, 357] width 49 height 25
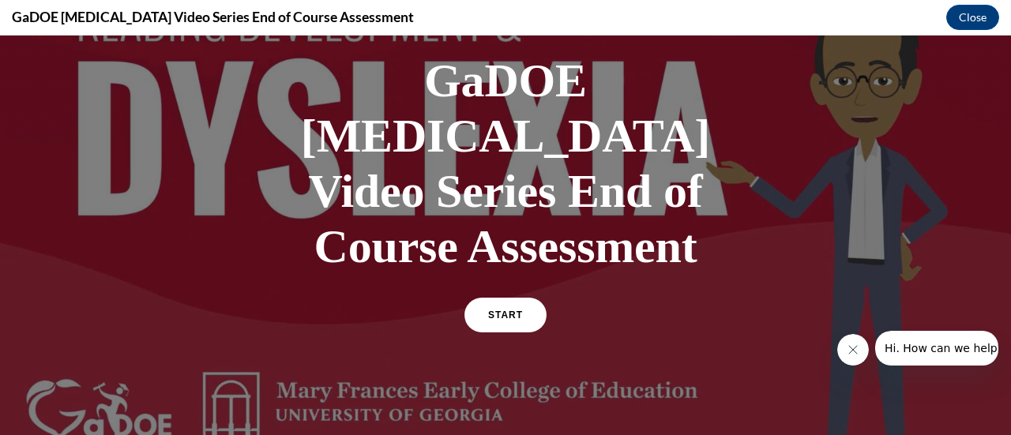
scroll to position [97, 0]
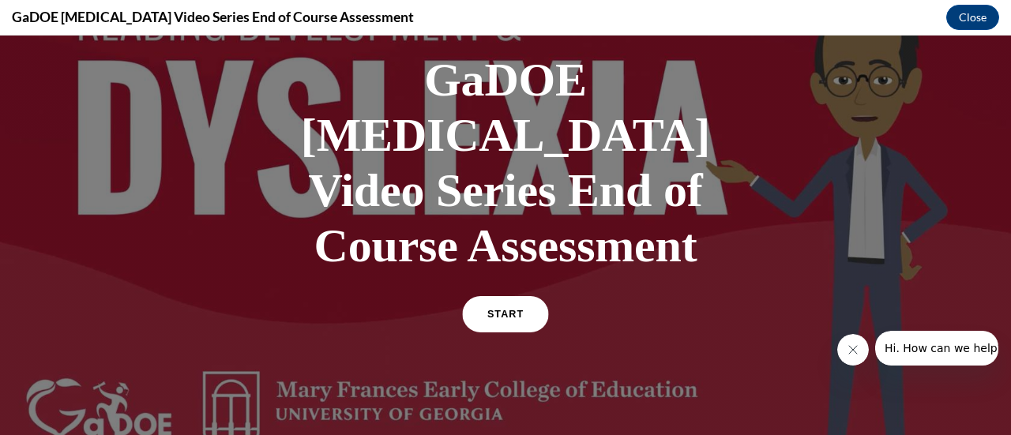
click at [512, 309] on span "START" at bounding box center [505, 315] width 36 height 12
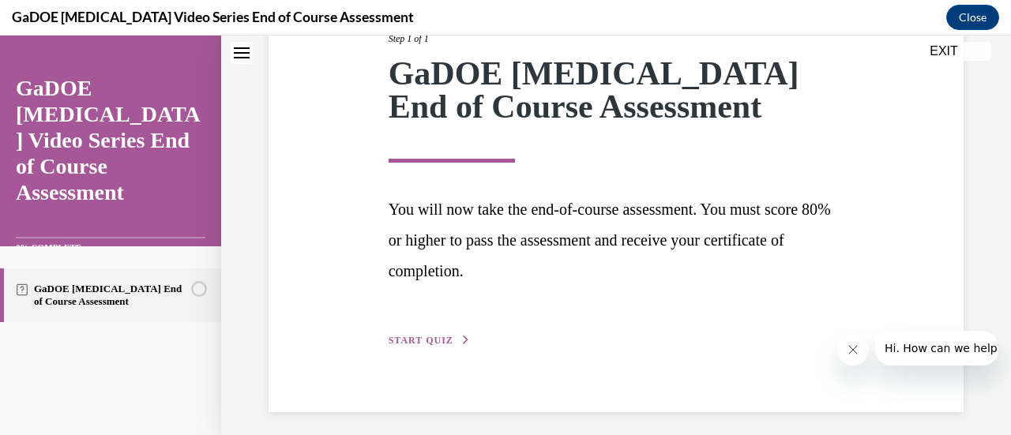
scroll to position [232, 0]
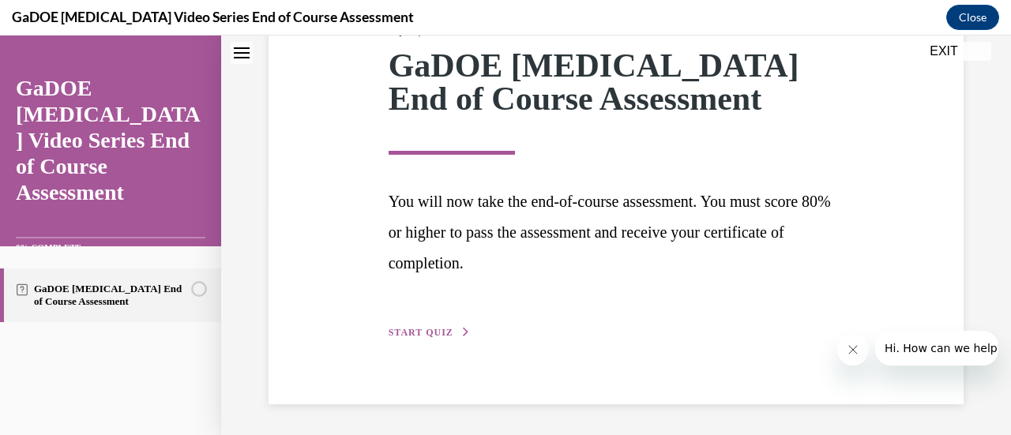
drag, startPoint x: 514, startPoint y: 262, endPoint x: 418, endPoint y: 332, distance: 118.2
click at [418, 332] on span "START QUIZ" at bounding box center [421, 332] width 65 height 11
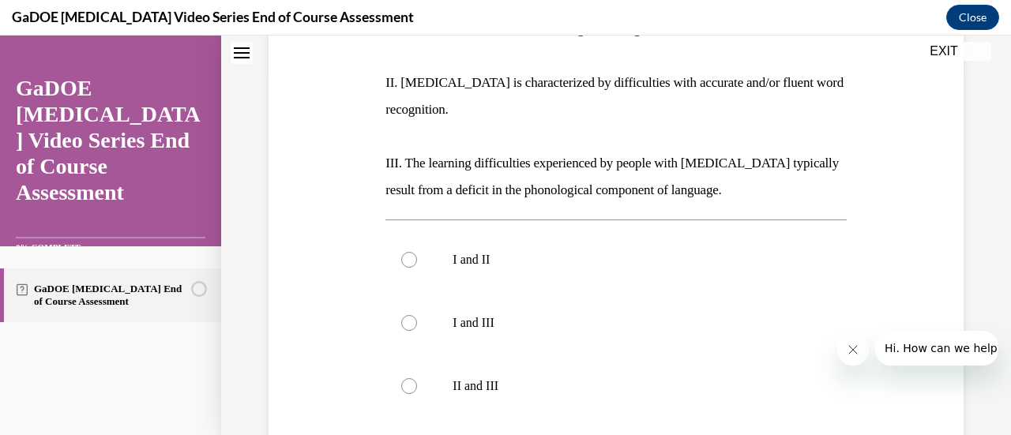
scroll to position [419, 0]
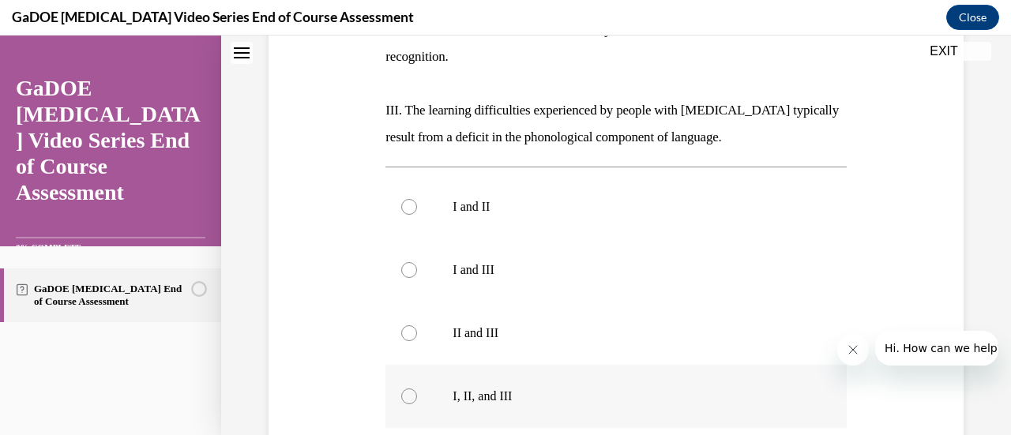
click at [408, 389] on div at bounding box center [409, 397] width 16 height 16
click at [408, 389] on input "I, II, and III" at bounding box center [409, 397] width 16 height 16
radio input "true"
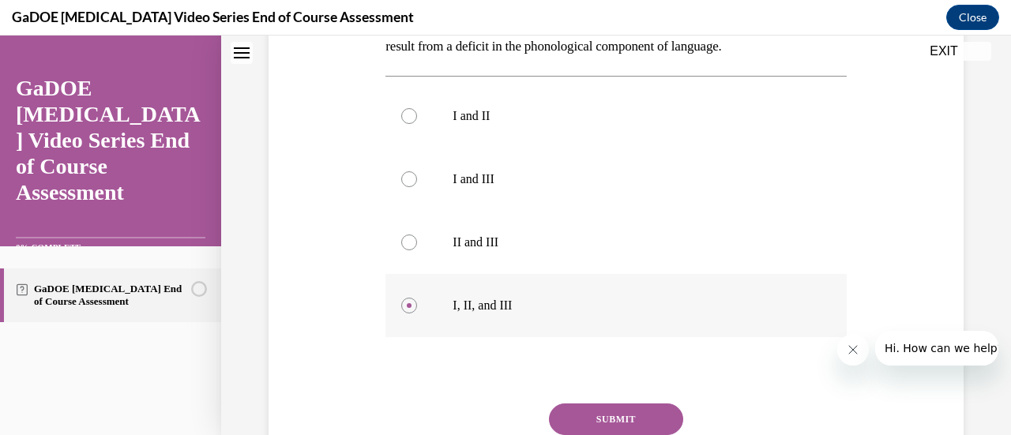
scroll to position [511, 0]
click at [577, 402] on button "SUBMIT" at bounding box center [616, 418] width 134 height 32
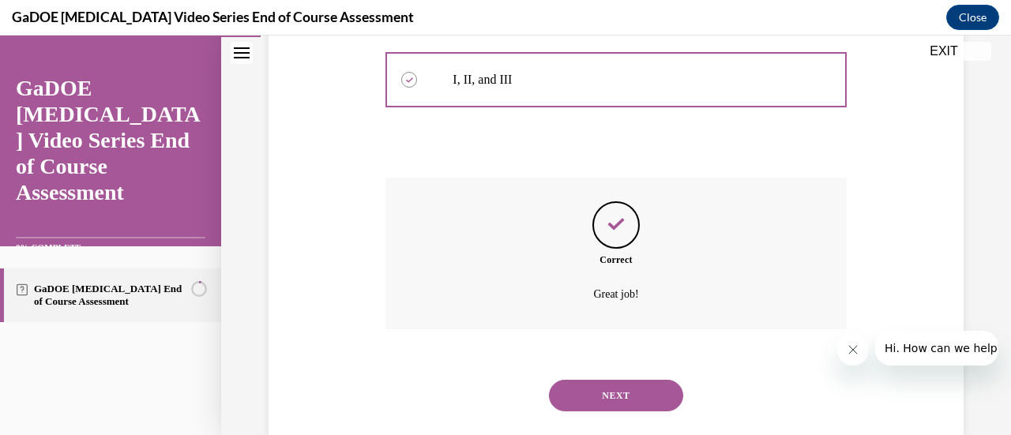
scroll to position [739, 0]
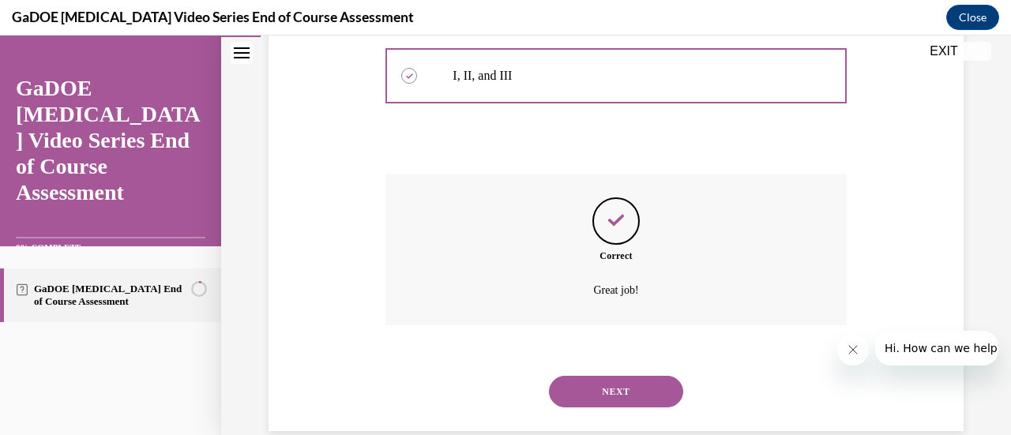
click at [574, 376] on button "NEXT" at bounding box center [616, 392] width 134 height 32
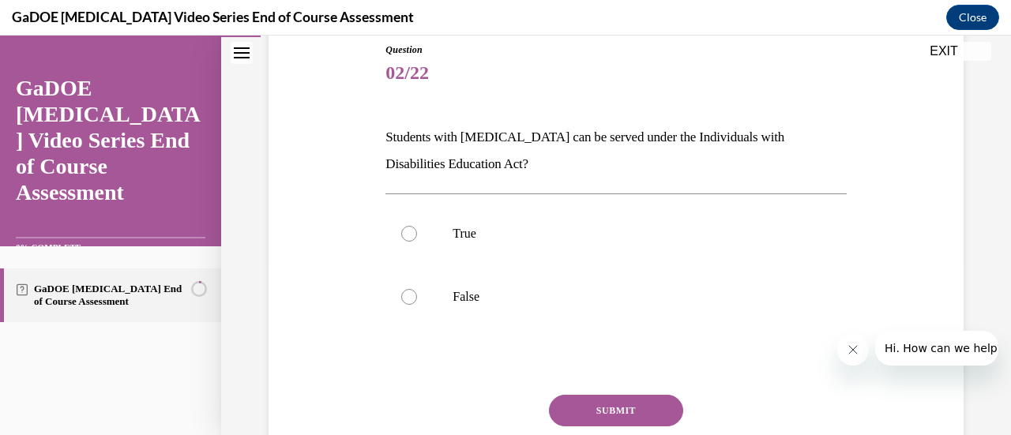
scroll to position [178, 0]
click at [401, 231] on div at bounding box center [409, 233] width 16 height 16
click at [401, 231] on input "True" at bounding box center [409, 233] width 16 height 16
radio input "true"
click at [585, 404] on button "SUBMIT" at bounding box center [616, 410] width 134 height 32
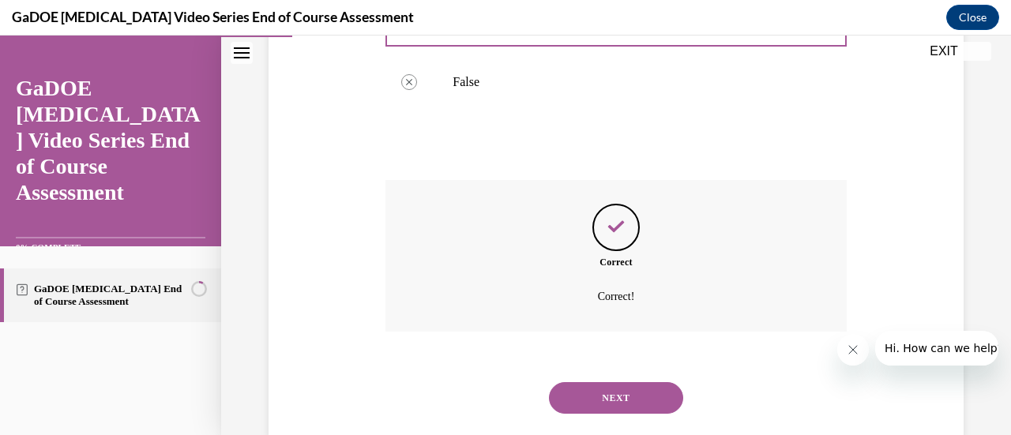
scroll to position [394, 0]
click at [608, 397] on button "NEXT" at bounding box center [616, 396] width 134 height 32
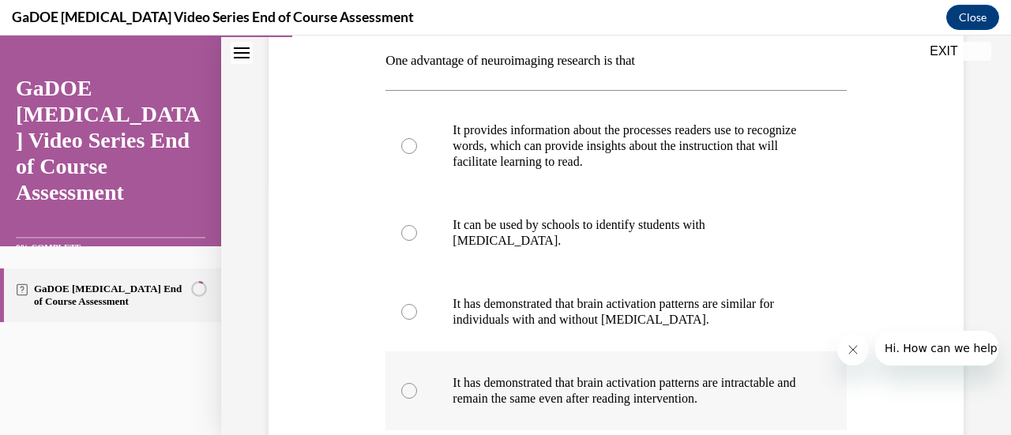
scroll to position [255, 0]
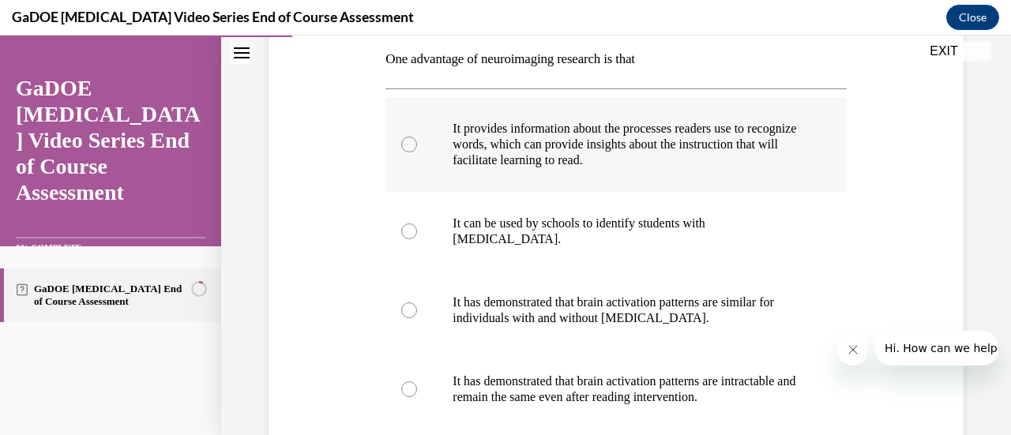
click at [402, 149] on div at bounding box center [409, 145] width 16 height 16
click at [402, 149] on input "It provides information about the processes readers use to recognize words, whi…" at bounding box center [409, 145] width 16 height 16
radio input "true"
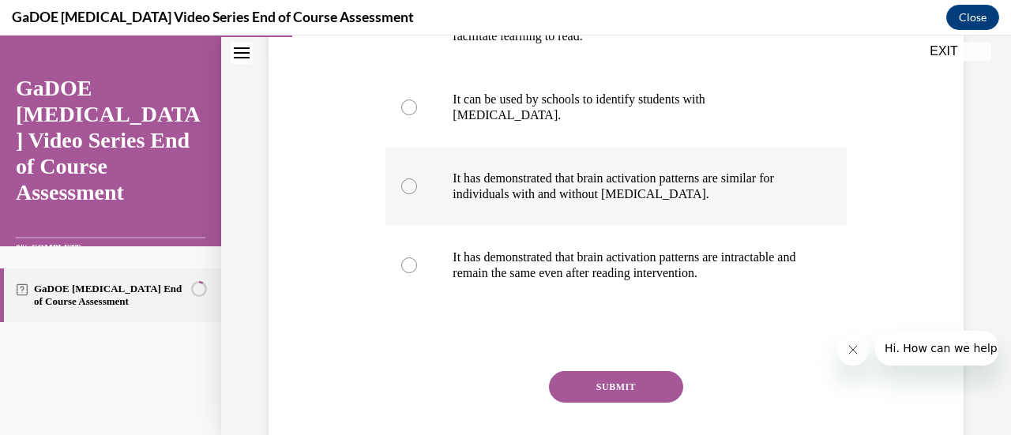
scroll to position [382, 0]
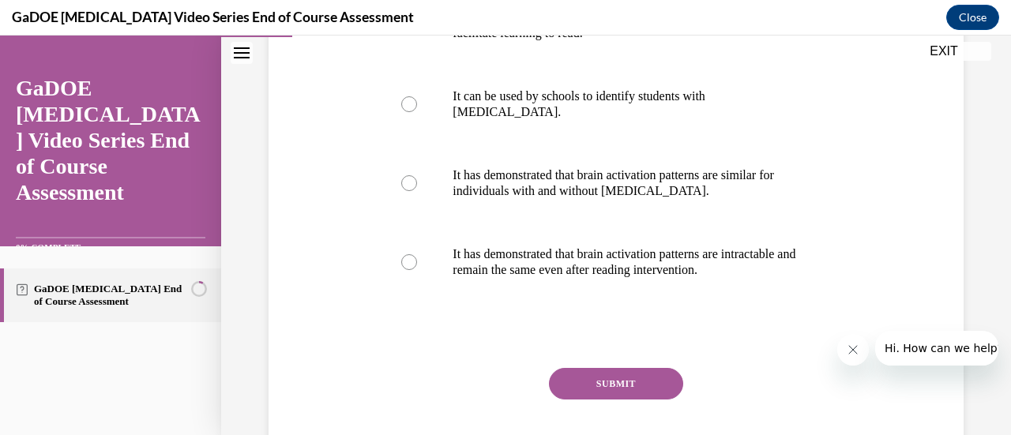
click at [610, 386] on button "SUBMIT" at bounding box center [616, 384] width 134 height 32
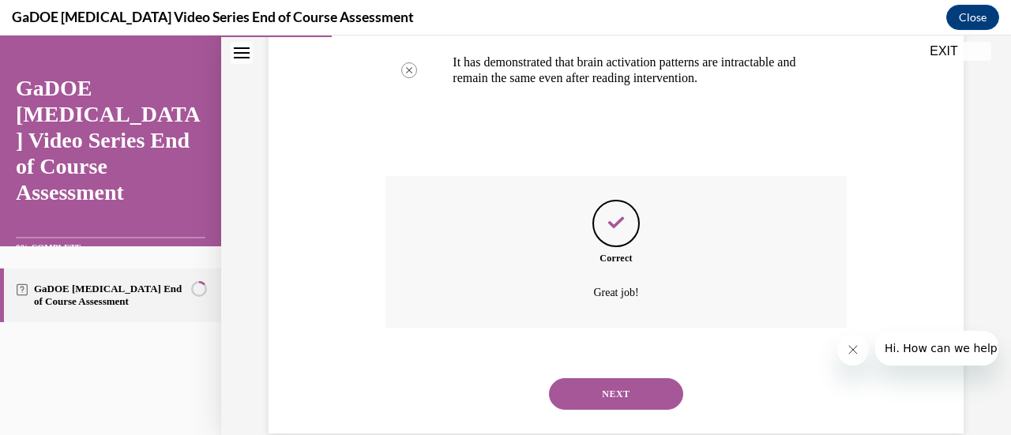
click at [610, 394] on button "NEXT" at bounding box center [616, 394] width 134 height 32
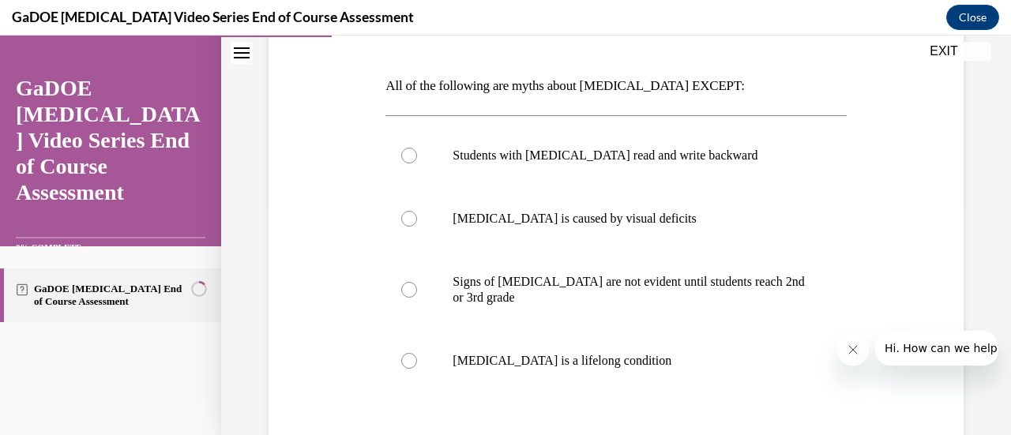
scroll to position [226, 0]
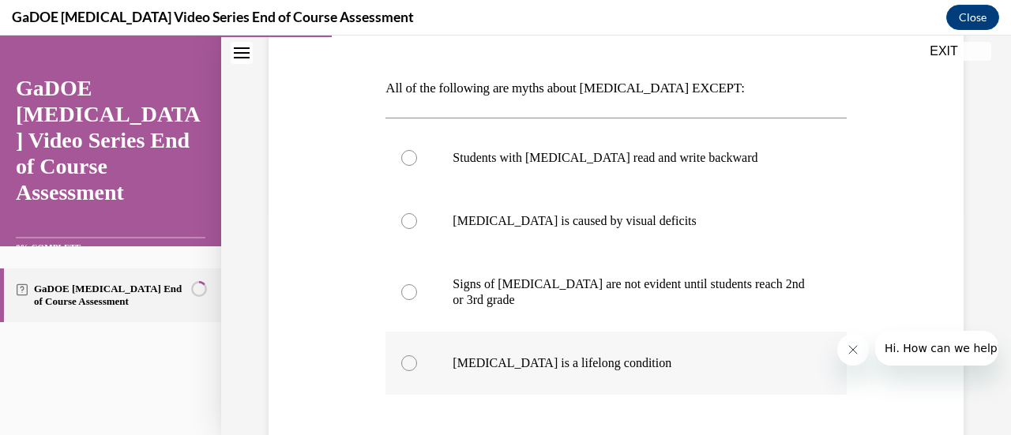
click at [411, 366] on div at bounding box center [409, 364] width 16 height 16
click at [411, 366] on input "Dyslexia is a lifelong condition" at bounding box center [409, 364] width 16 height 16
radio input "true"
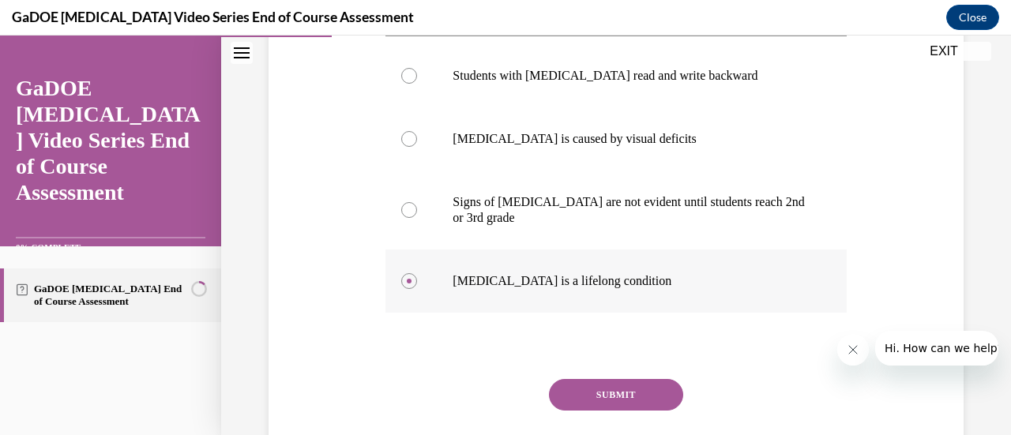
scroll to position [324, 0]
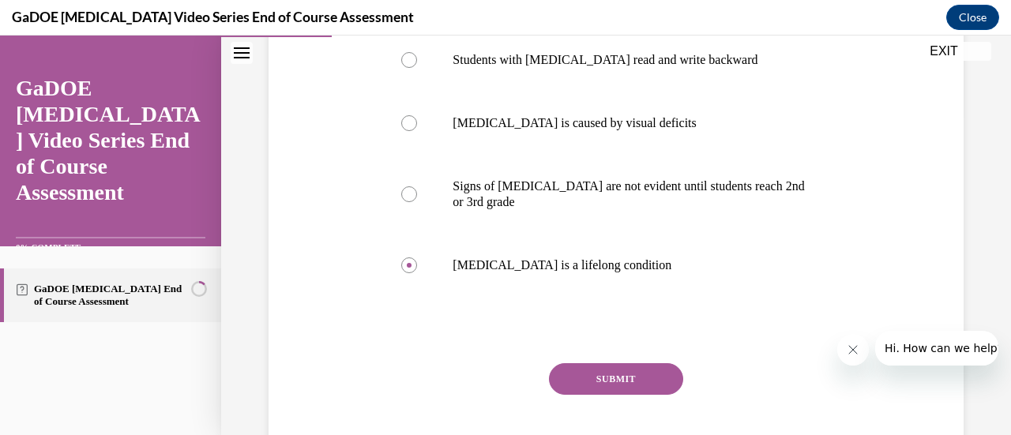
click at [580, 373] on button "SUBMIT" at bounding box center [616, 379] width 134 height 32
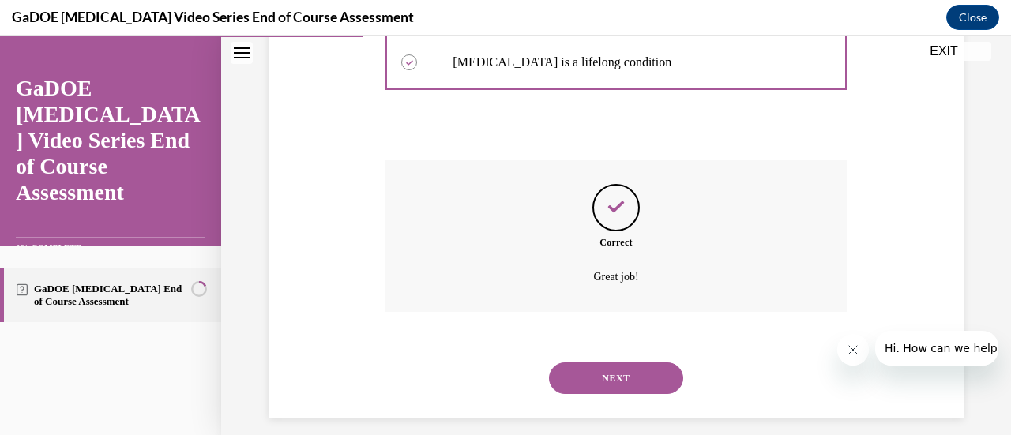
click at [580, 376] on button "NEXT" at bounding box center [616, 379] width 134 height 32
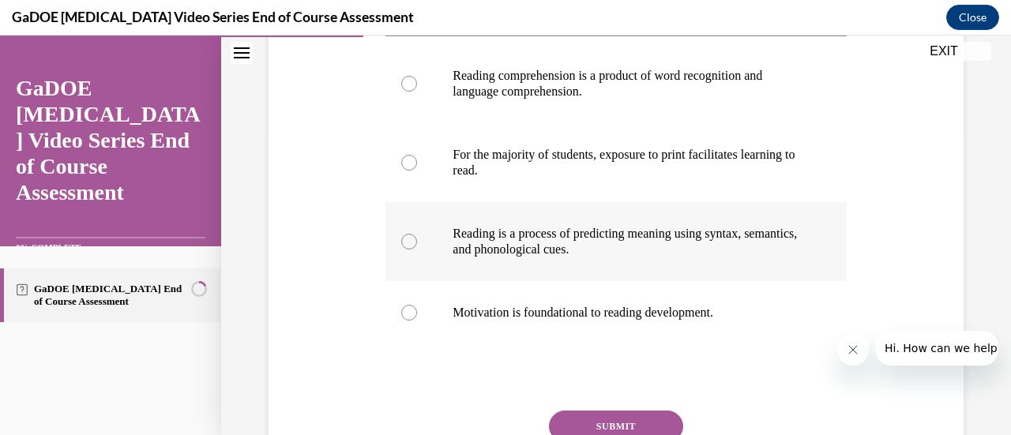
scroll to position [307, 0]
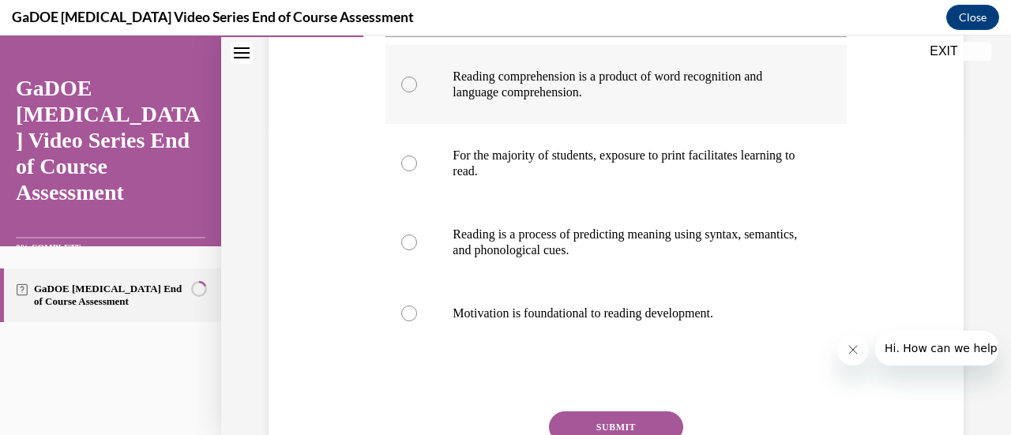
click at [409, 85] on div at bounding box center [409, 85] width 16 height 16
click at [409, 85] on input "Reading comprehension is a product of word recognition and language comprehensi…" at bounding box center [409, 85] width 16 height 16
radio input "true"
click at [378, 377] on div "Question 05/22 The Simple View of Reading holds that: Reading comprehension is …" at bounding box center [616, 203] width 703 height 676
click at [653, 421] on button "SUBMIT" at bounding box center [616, 428] width 134 height 32
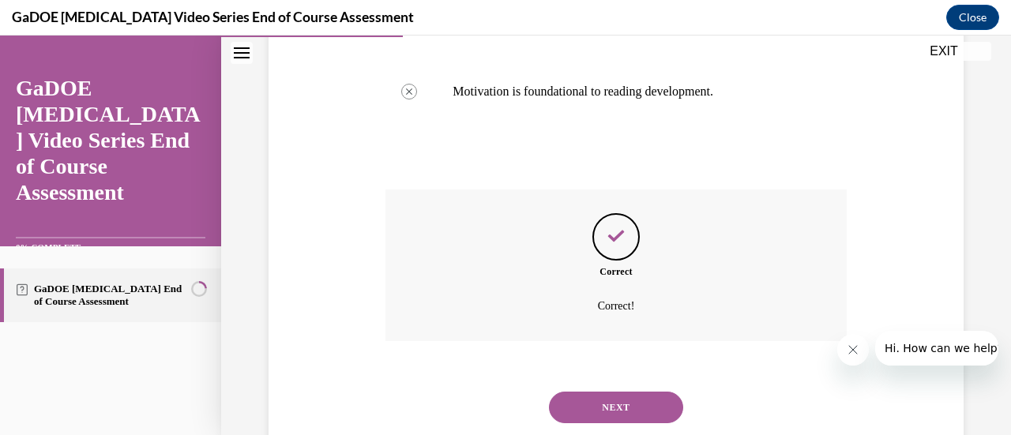
scroll to position [572, 0]
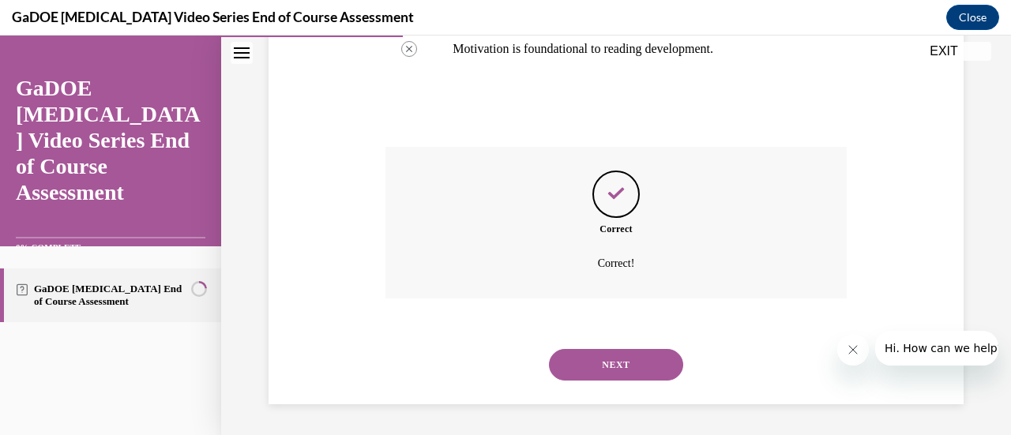
click at [614, 368] on button "NEXT" at bounding box center [616, 365] width 134 height 32
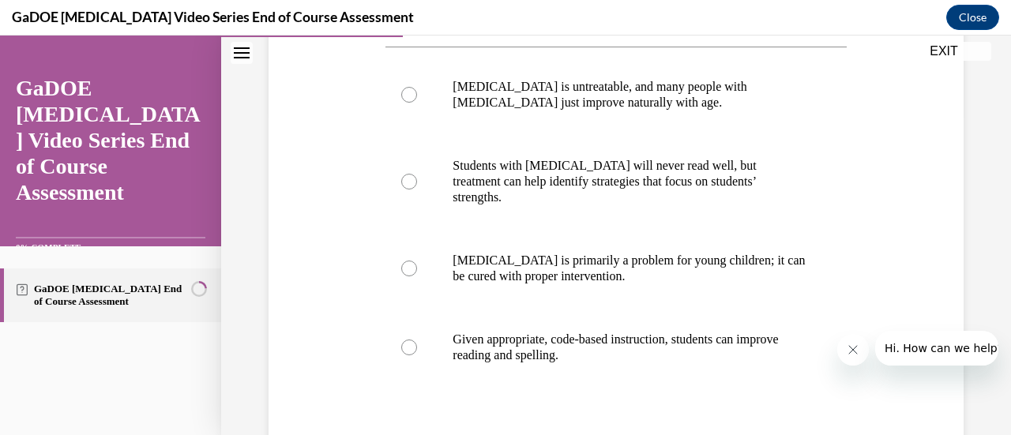
scroll to position [325, 0]
click at [406, 339] on div at bounding box center [409, 347] width 16 height 16
click at [406, 339] on input "Given appropriate, code-based instruction, students can improve reading and spe…" at bounding box center [409, 347] width 16 height 16
radio input "true"
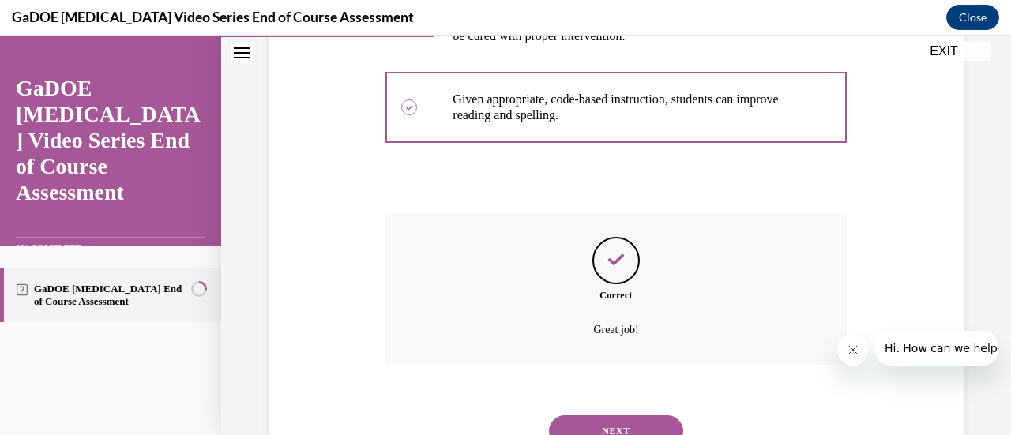
click at [624, 416] on button "NEXT" at bounding box center [616, 432] width 134 height 32
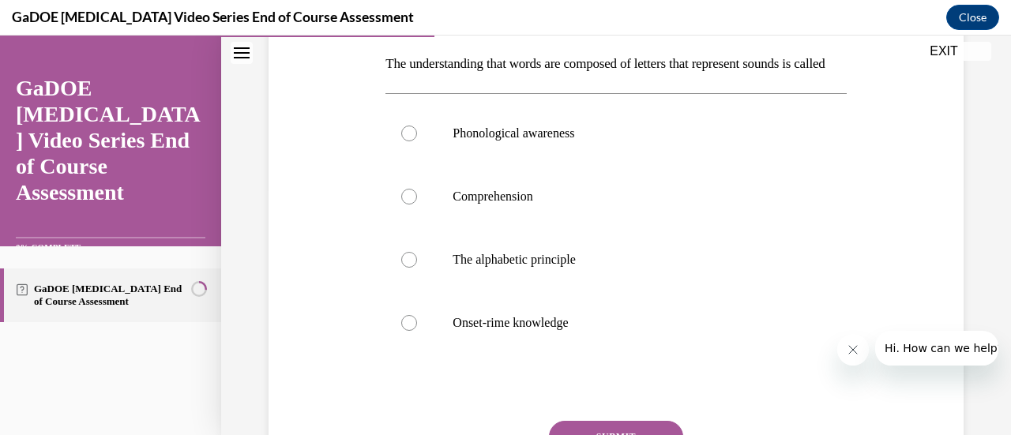
scroll to position [251, 0]
click at [404, 267] on div at bounding box center [409, 259] width 16 height 16
click at [404, 267] on input "The alphabetic principle" at bounding box center [409, 259] width 16 height 16
radio input "true"
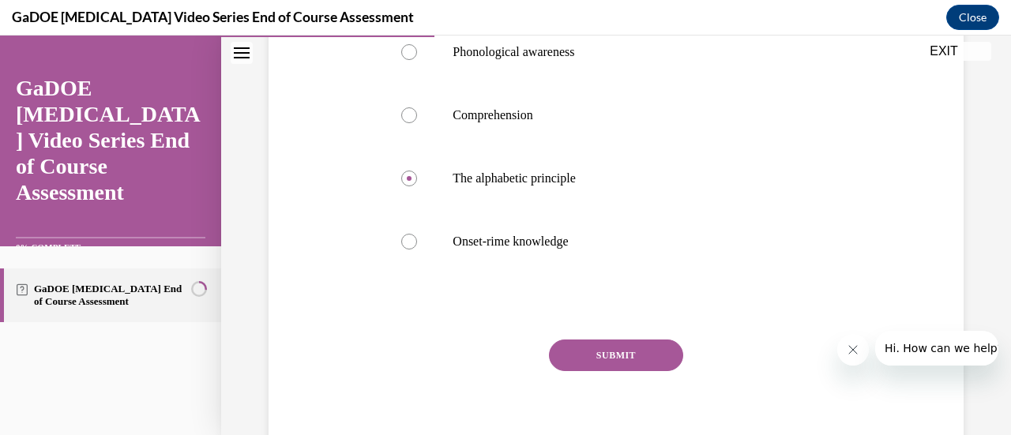
scroll to position [333, 0]
click at [578, 371] on button "SUBMIT" at bounding box center [616, 355] width 134 height 32
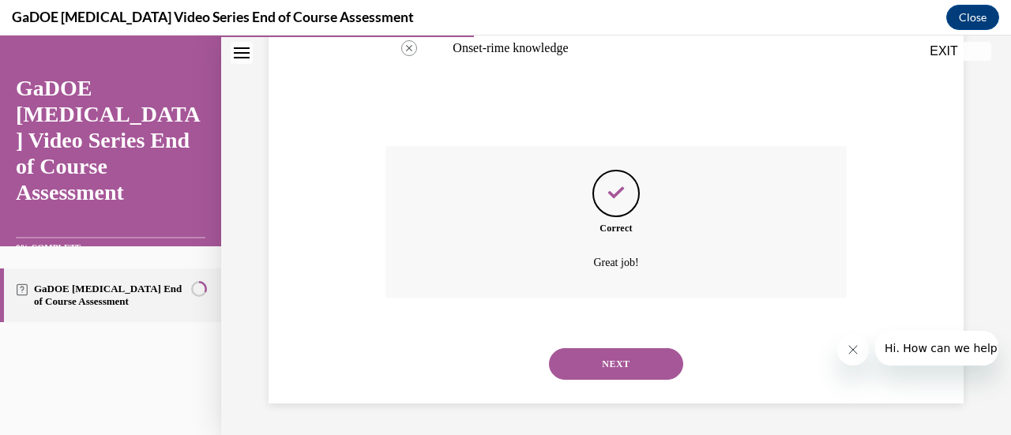
click at [585, 375] on button "NEXT" at bounding box center [616, 364] width 134 height 32
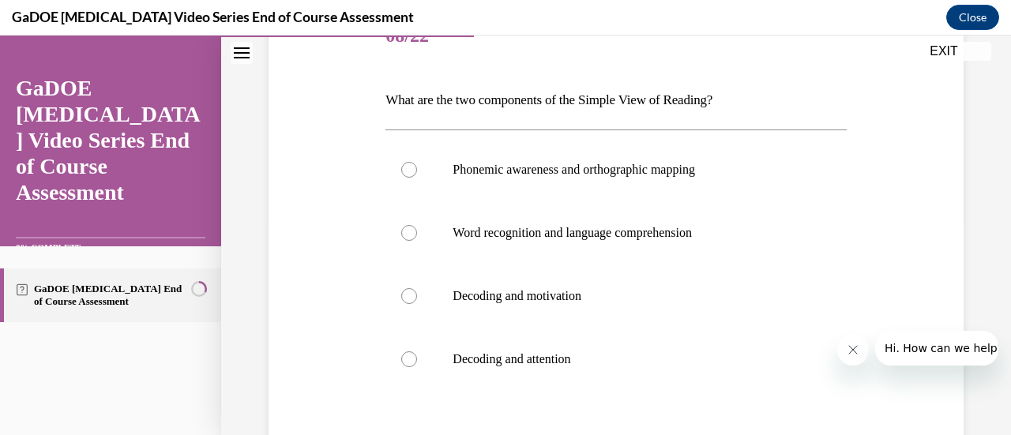
scroll to position [216, 0]
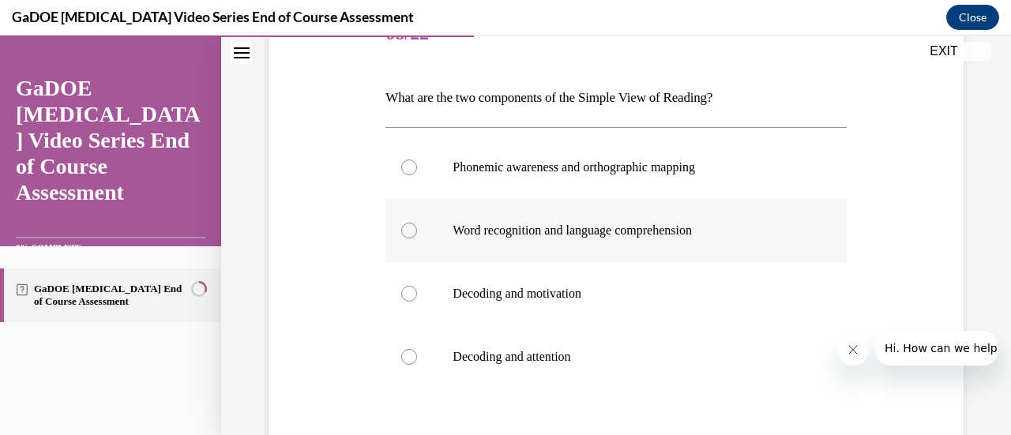
click at [405, 234] on div at bounding box center [409, 231] width 16 height 16
click at [405, 234] on input "Word recognition and language comprehension" at bounding box center [409, 231] width 16 height 16
radio input "true"
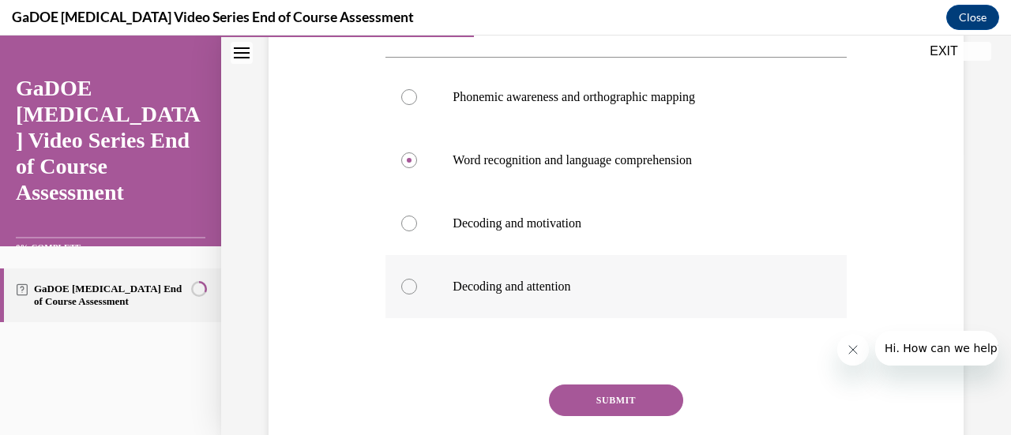
scroll to position [299, 0]
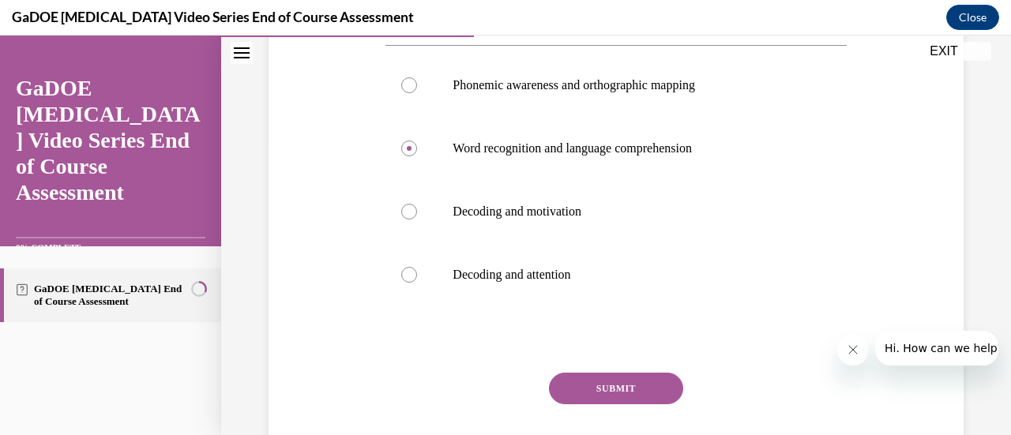
click at [600, 386] on button "SUBMIT" at bounding box center [616, 389] width 134 height 32
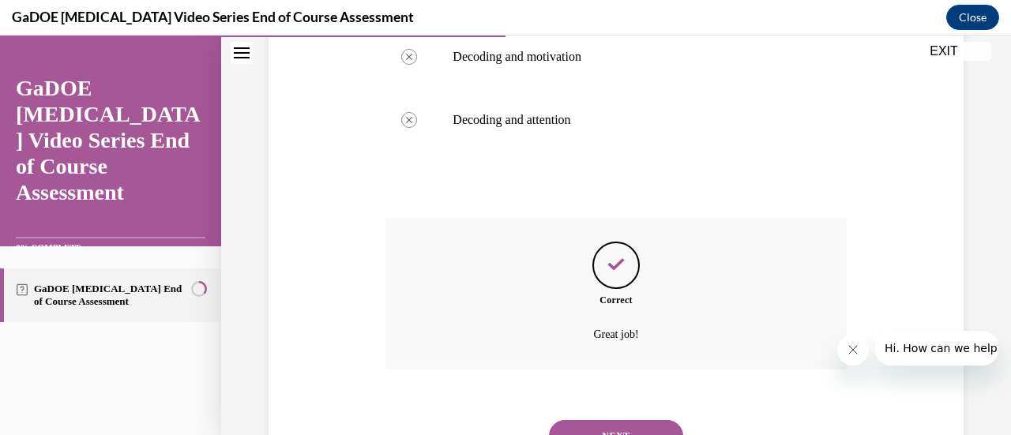
scroll to position [485, 0]
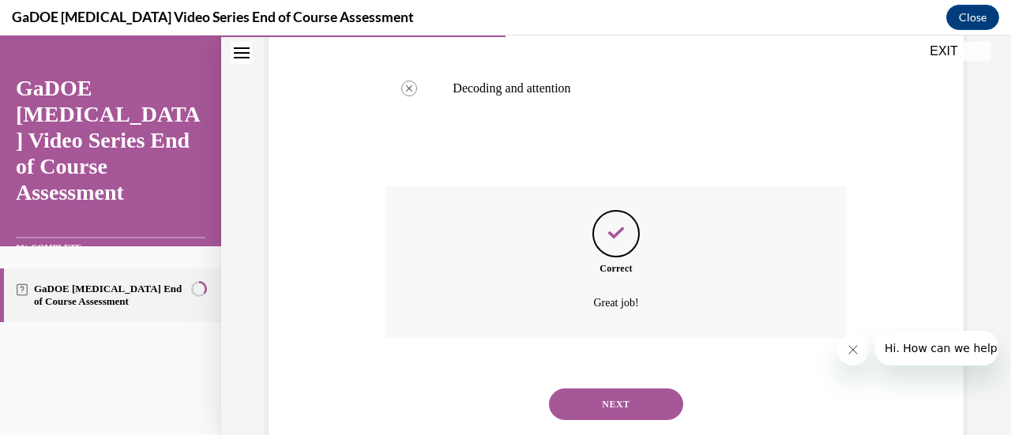
click at [600, 401] on button "NEXT" at bounding box center [616, 405] width 134 height 32
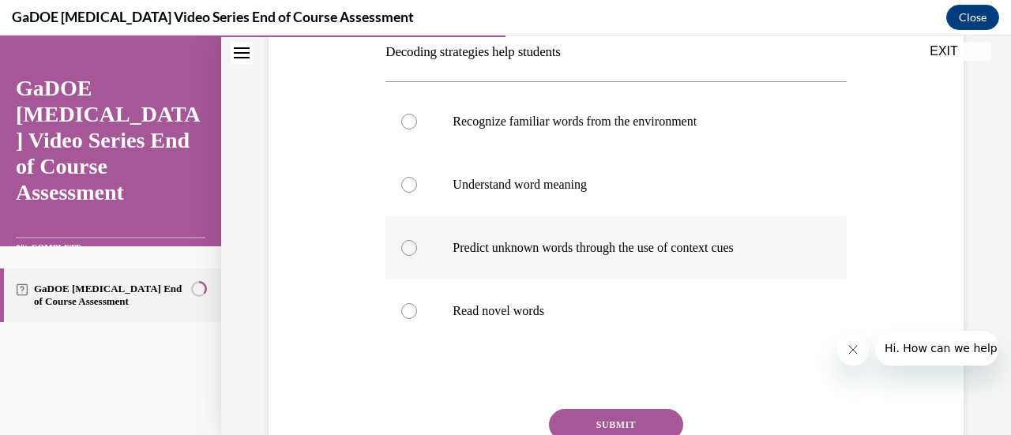
scroll to position [263, 0]
click at [407, 307] on div at bounding box center [409, 311] width 16 height 16
click at [407, 307] on input "Read novel words" at bounding box center [409, 311] width 16 height 16
radio input "true"
click at [624, 426] on button "SUBMIT" at bounding box center [616, 424] width 134 height 32
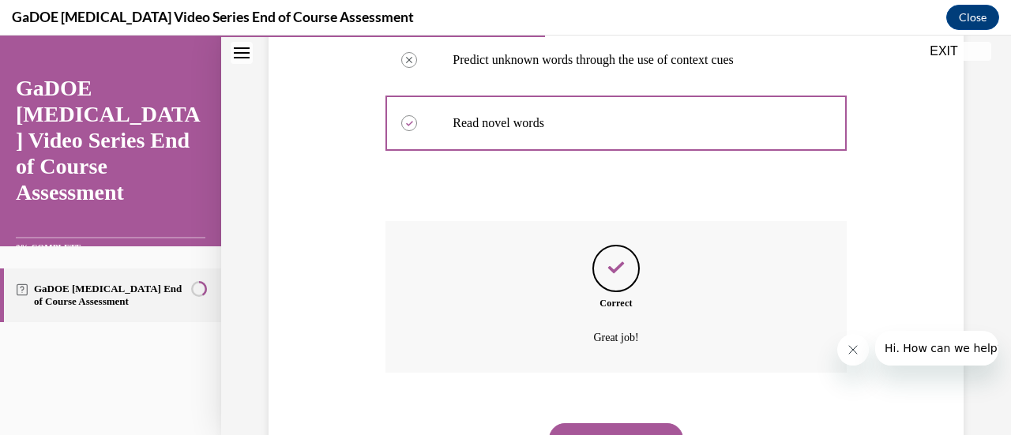
scroll to position [525, 0]
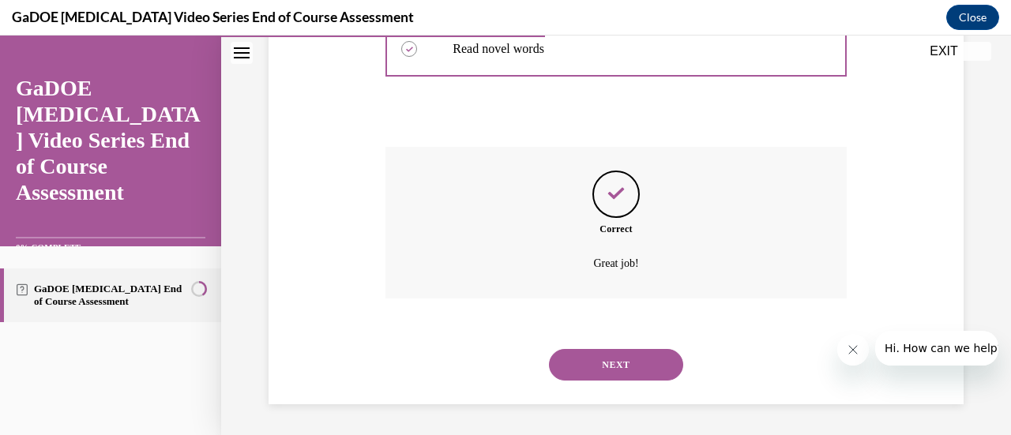
click at [604, 364] on button "NEXT" at bounding box center [616, 365] width 134 height 32
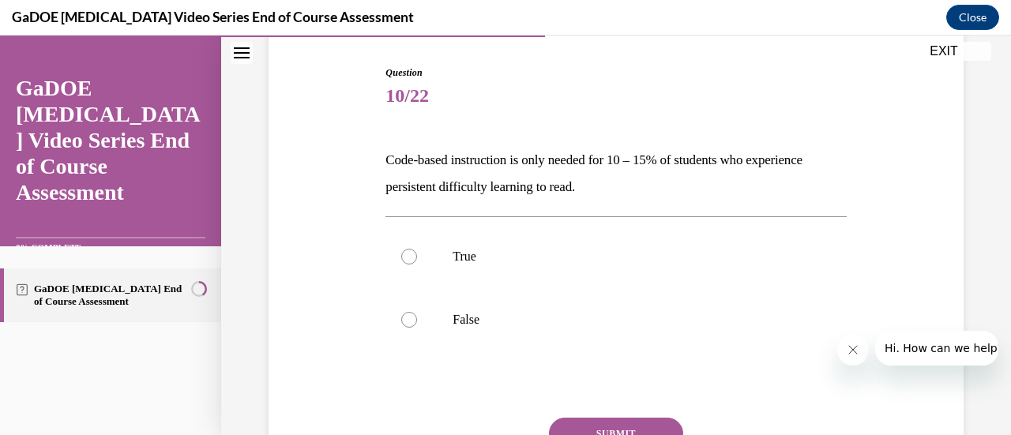
scroll to position [168, 0]
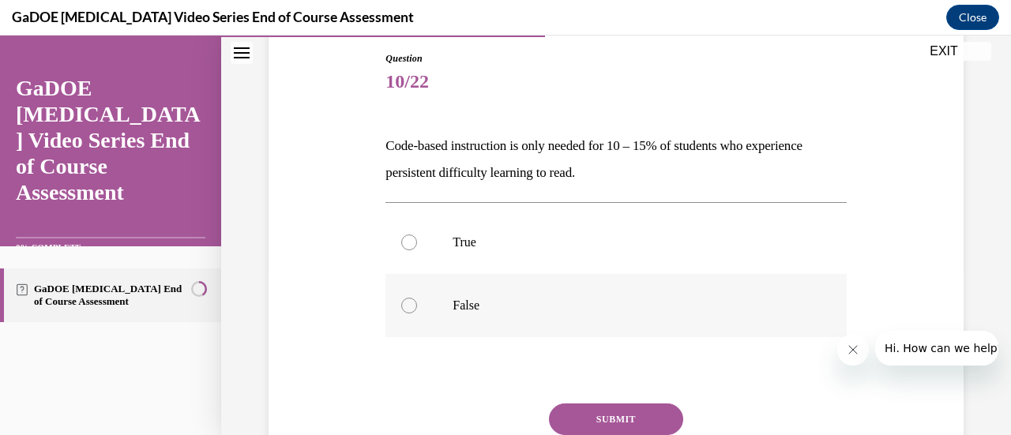
click at [405, 306] on div at bounding box center [409, 306] width 16 height 16
click at [405, 306] on input "False" at bounding box center [409, 306] width 16 height 16
radio input "true"
click at [606, 419] on button "SUBMIT" at bounding box center [616, 420] width 134 height 32
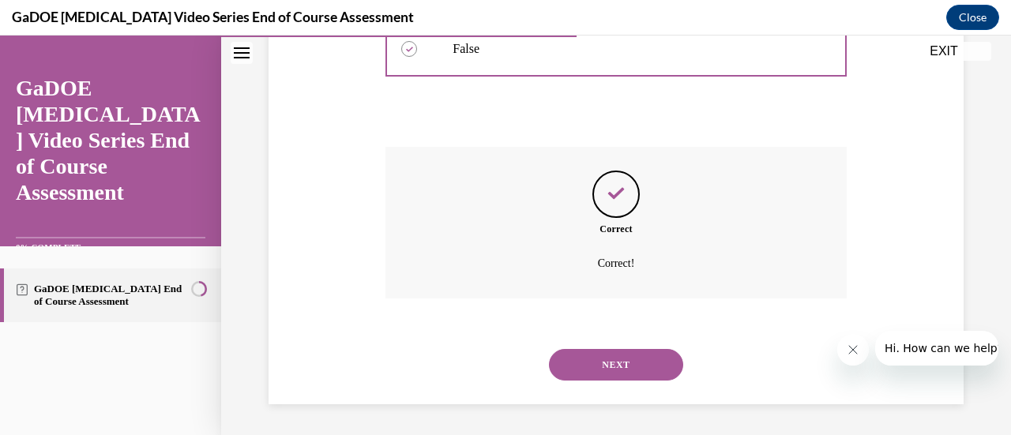
click at [653, 364] on button "NEXT" at bounding box center [616, 365] width 134 height 32
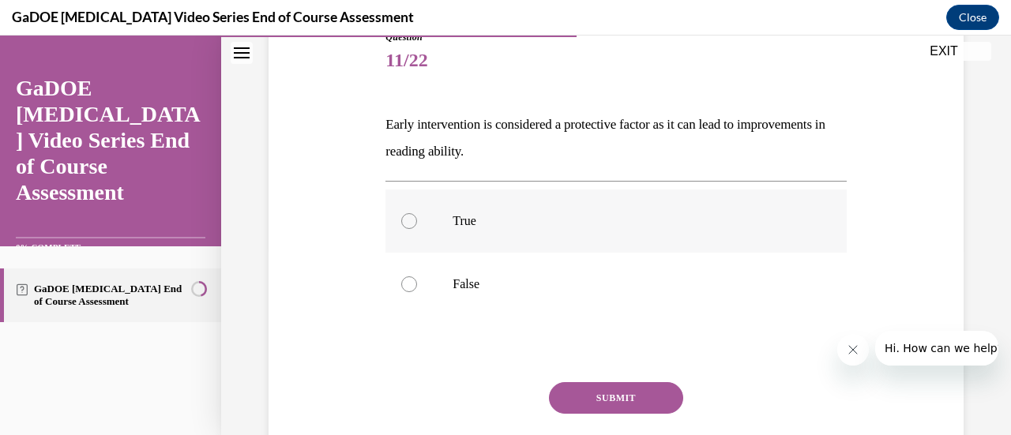
scroll to position [192, 0]
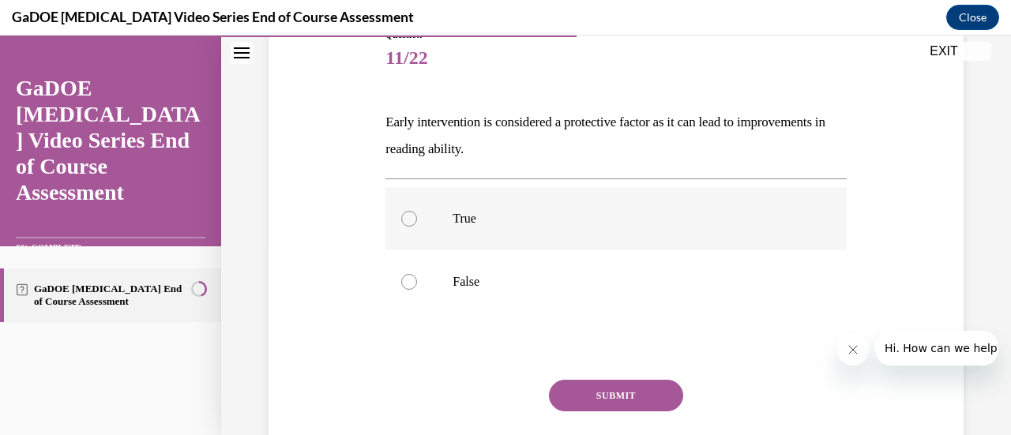
click at [409, 213] on div at bounding box center [409, 219] width 16 height 16
click at [409, 213] on input "True" at bounding box center [409, 219] width 16 height 16
radio input "true"
click at [654, 396] on button "SUBMIT" at bounding box center [616, 396] width 134 height 32
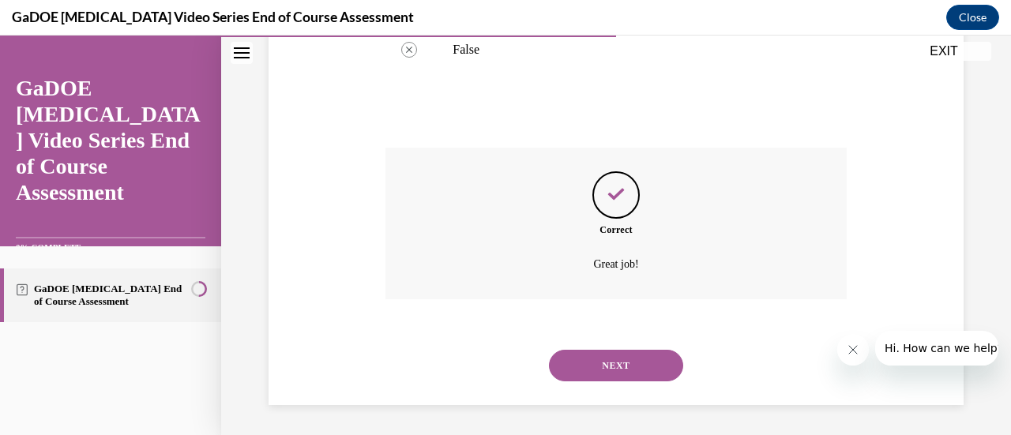
scroll to position [425, 0]
click at [621, 371] on button "NEXT" at bounding box center [616, 365] width 134 height 32
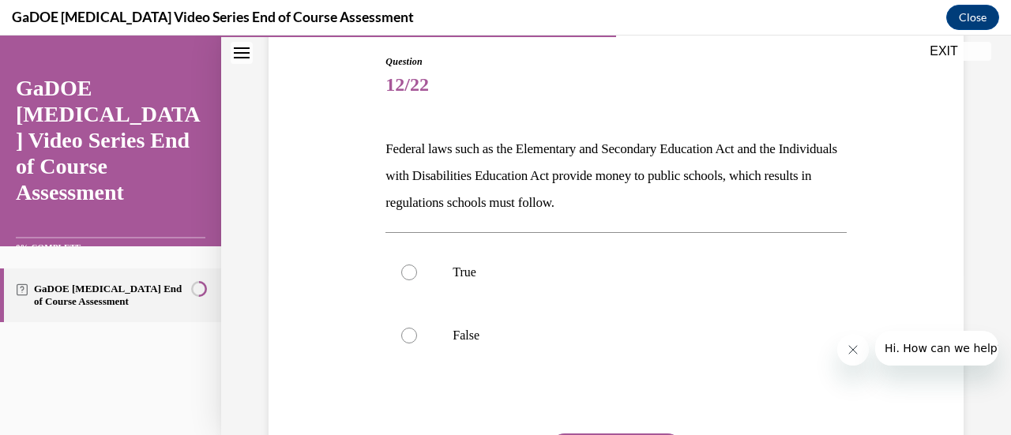
scroll to position [167, 0]
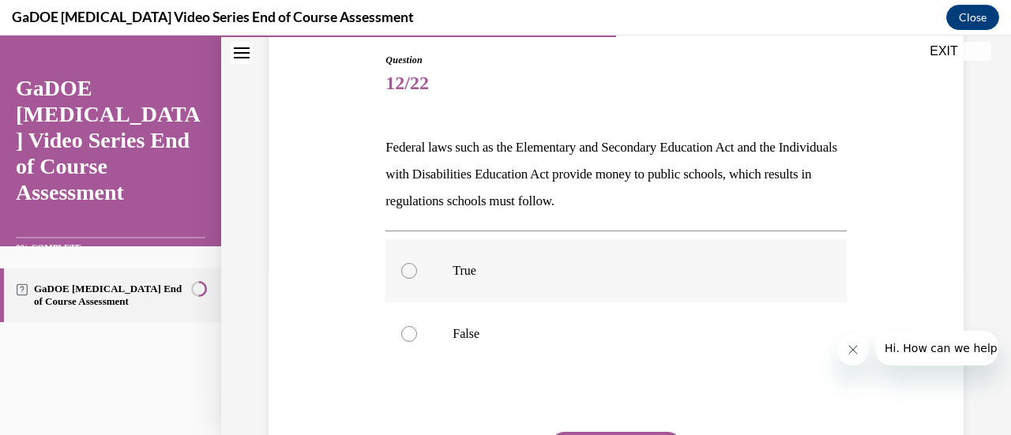
click at [412, 273] on div at bounding box center [409, 271] width 16 height 16
click at [412, 273] on input "True" at bounding box center [409, 271] width 16 height 16
radio input "true"
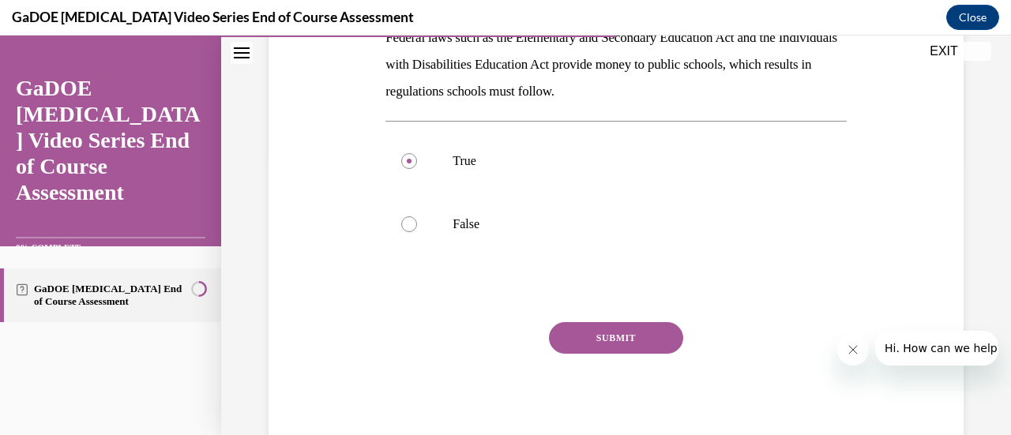
drag, startPoint x: 639, startPoint y: 288, endPoint x: 593, endPoint y: 343, distance: 71.2
click at [593, 343] on button "SUBMIT" at bounding box center [616, 338] width 134 height 32
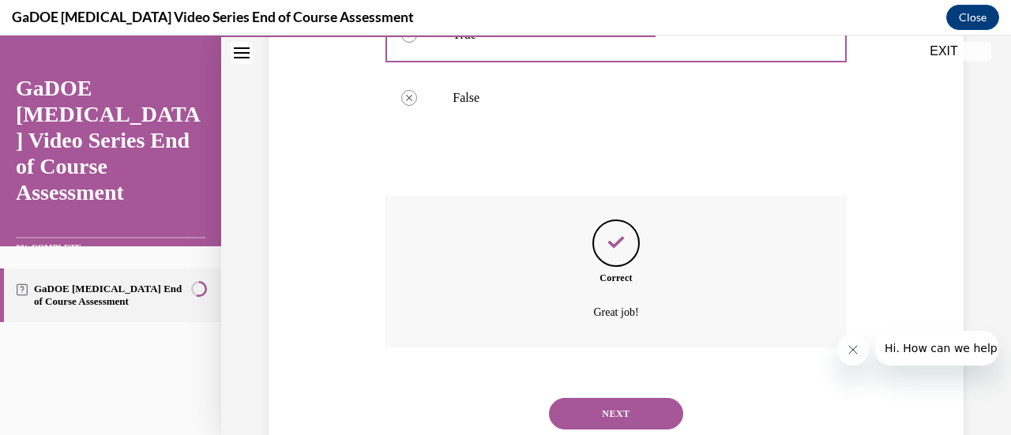
scroll to position [452, 0]
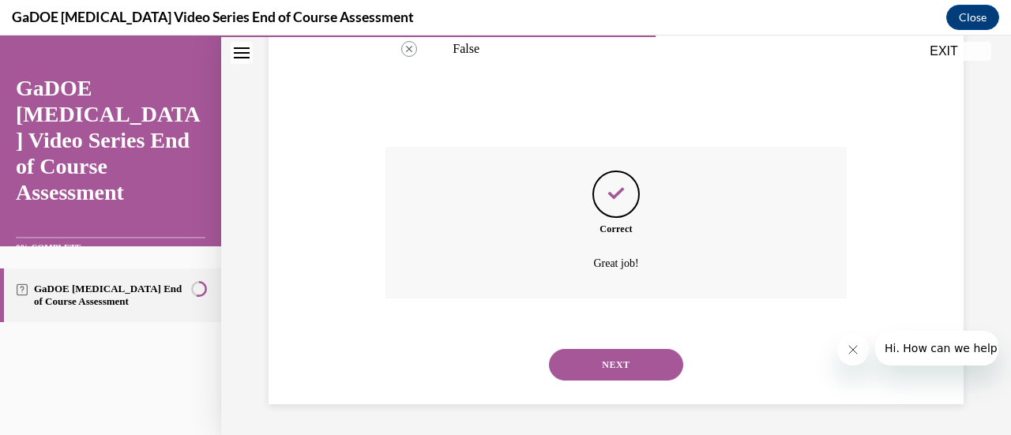
click at [597, 359] on button "NEXT" at bounding box center [616, 365] width 134 height 32
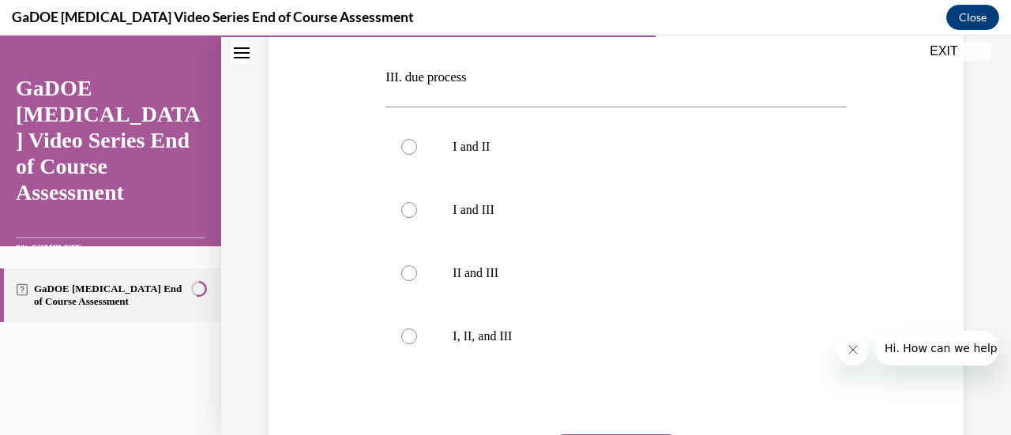
scroll to position [427, 0]
click at [412, 328] on div at bounding box center [409, 334] width 16 height 16
click at [412, 328] on input "I, II, and III" at bounding box center [409, 334] width 16 height 16
radio input "true"
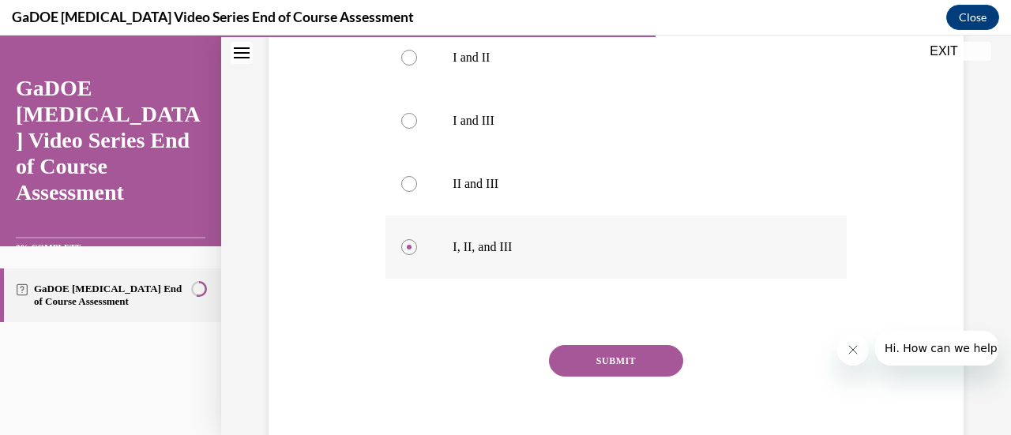
scroll to position [537, 0]
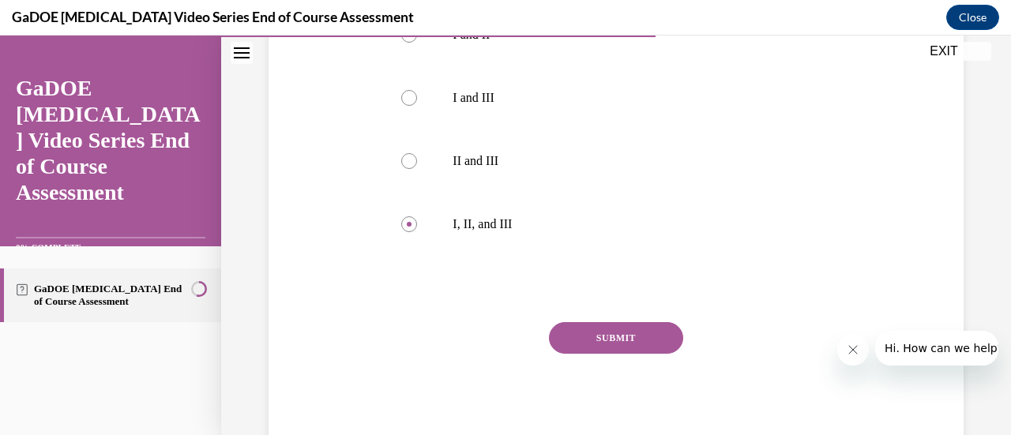
click at [581, 331] on button "SUBMIT" at bounding box center [616, 338] width 134 height 32
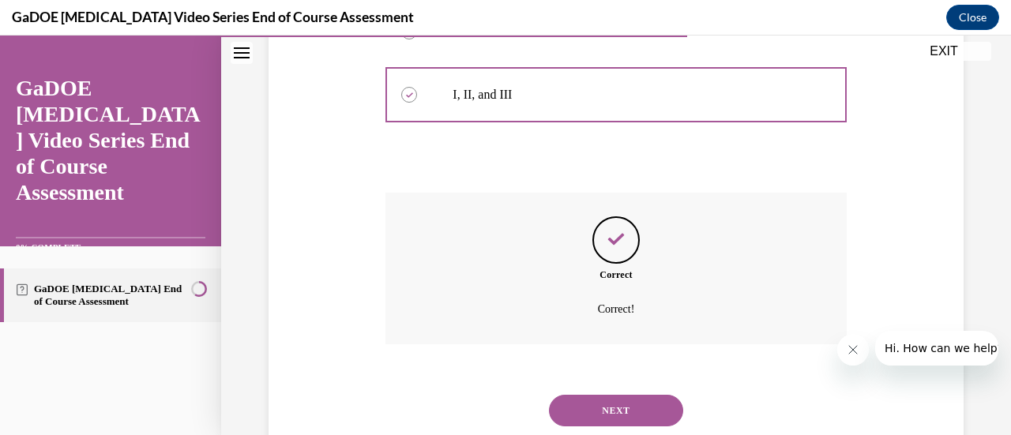
scroll to position [713, 0]
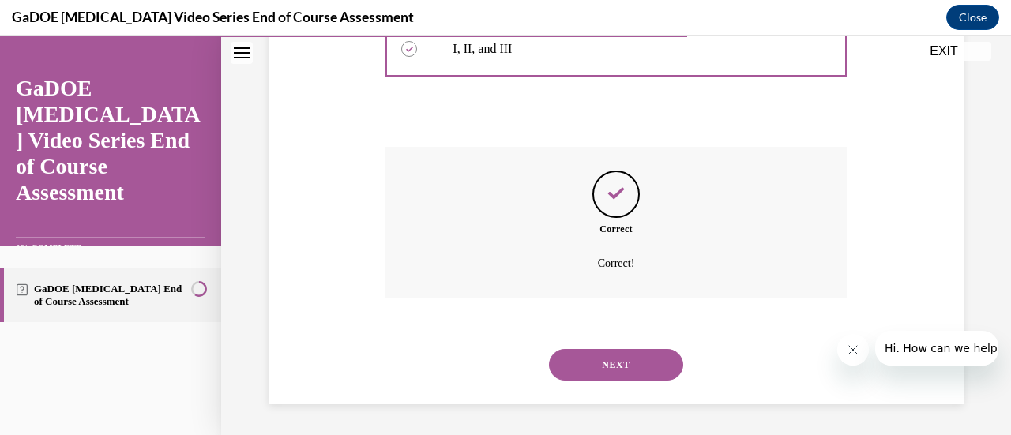
click at [582, 361] on button "NEXT" at bounding box center [616, 365] width 134 height 32
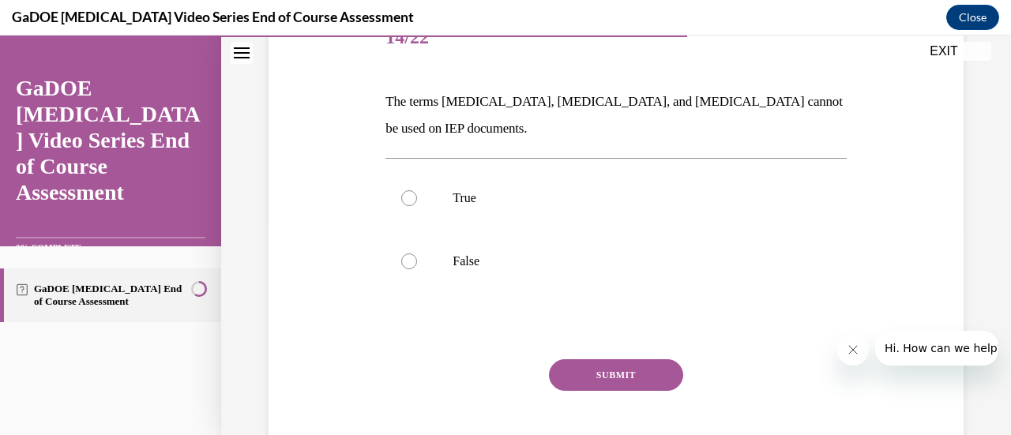
scroll to position [213, 0]
click at [405, 260] on div at bounding box center [409, 261] width 16 height 16
click at [405, 260] on input "False" at bounding box center [409, 261] width 16 height 16
radio input "true"
click at [586, 372] on button "SUBMIT" at bounding box center [616, 375] width 134 height 32
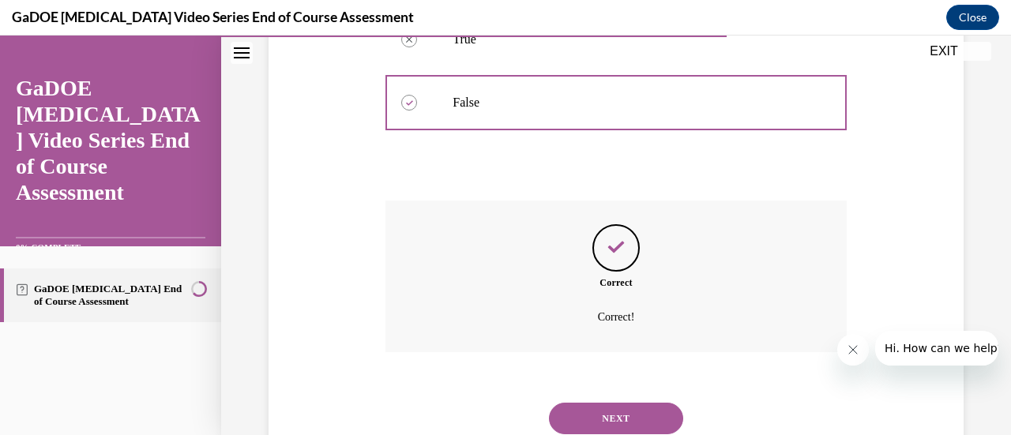
scroll to position [425, 0]
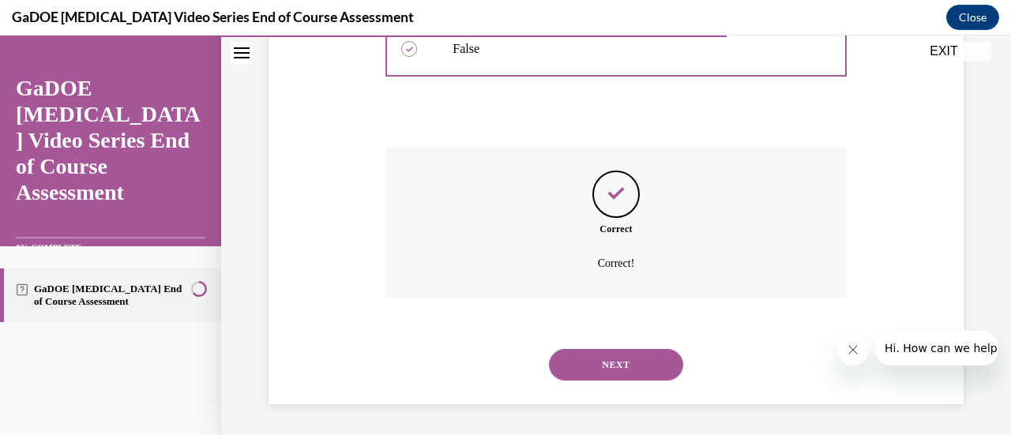
click at [578, 372] on button "NEXT" at bounding box center [616, 365] width 134 height 32
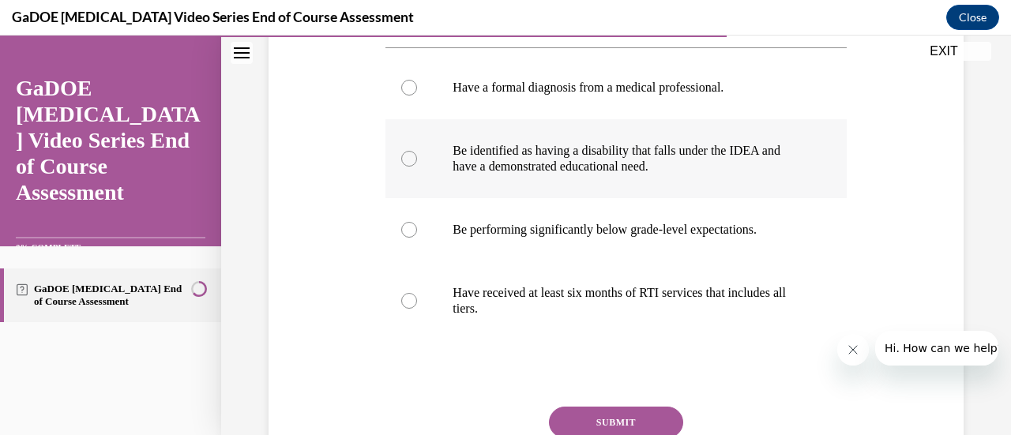
scroll to position [299, 0]
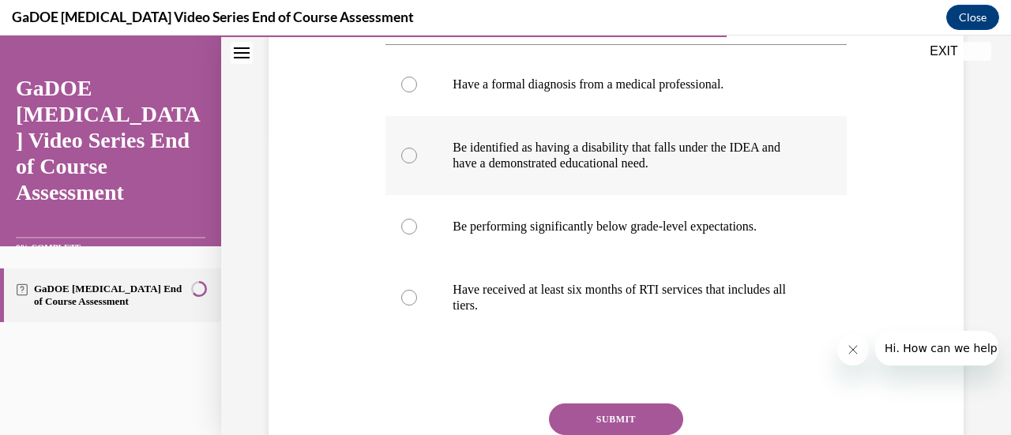
click at [403, 153] on div at bounding box center [409, 156] width 16 height 16
click at [403, 153] on input "Be identified as having a disability that falls under the IDEA and have a demon…" at bounding box center [409, 156] width 16 height 16
radio input "true"
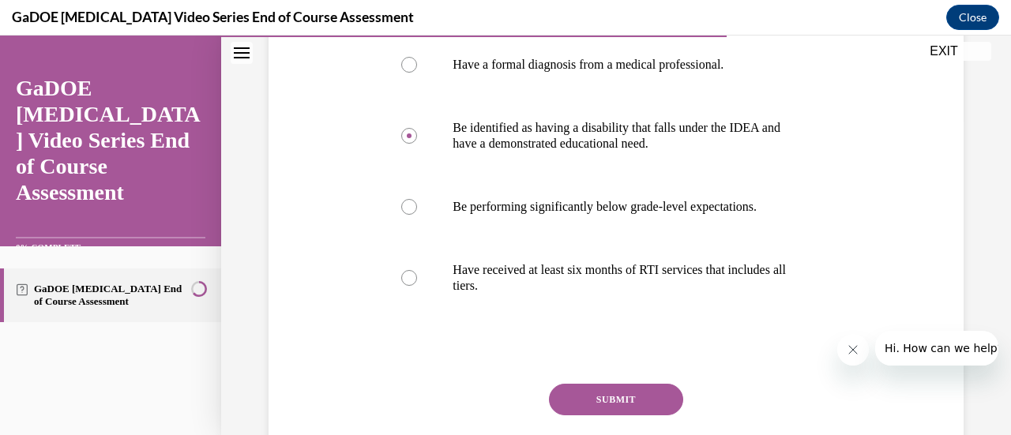
scroll to position [318, 0]
click at [614, 400] on button "SUBMIT" at bounding box center [616, 401] width 134 height 32
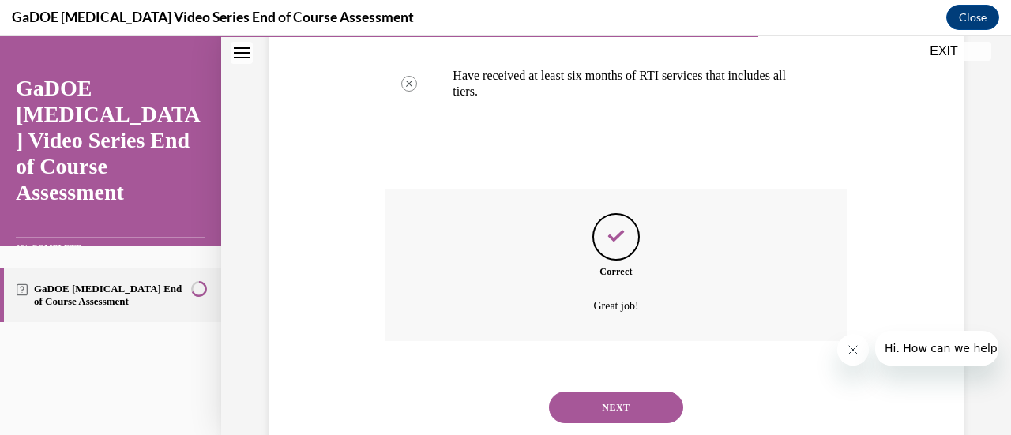
scroll to position [525, 0]
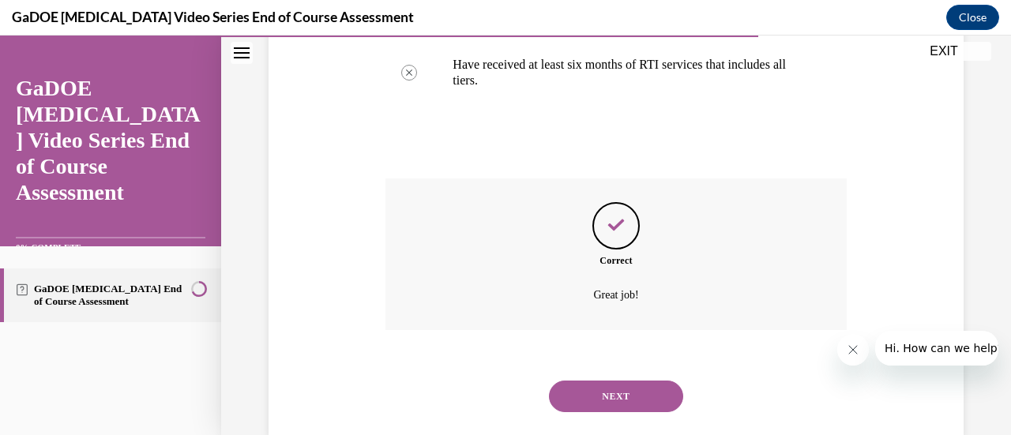
click at [614, 400] on button "NEXT" at bounding box center [616, 397] width 134 height 32
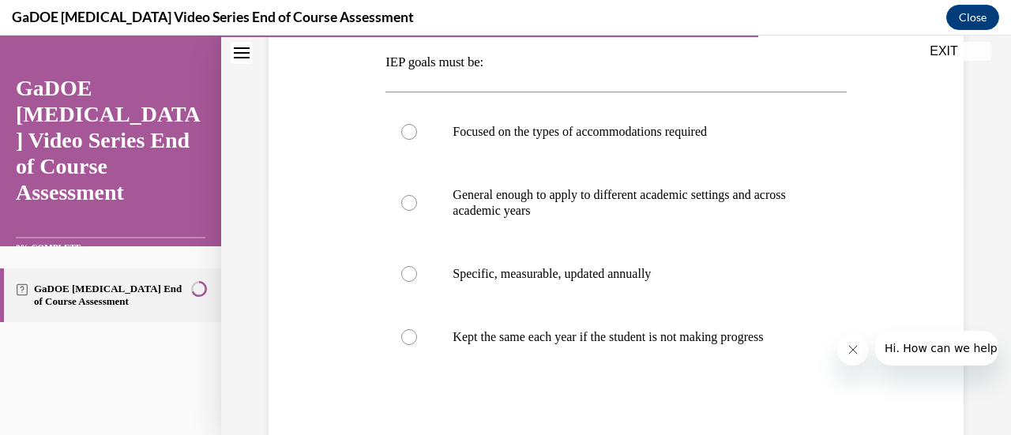
scroll to position [251, 0]
click at [406, 275] on div at bounding box center [409, 275] width 16 height 16
click at [406, 275] on input "Specific, measurable, updated annually" at bounding box center [409, 275] width 16 height 16
radio input "true"
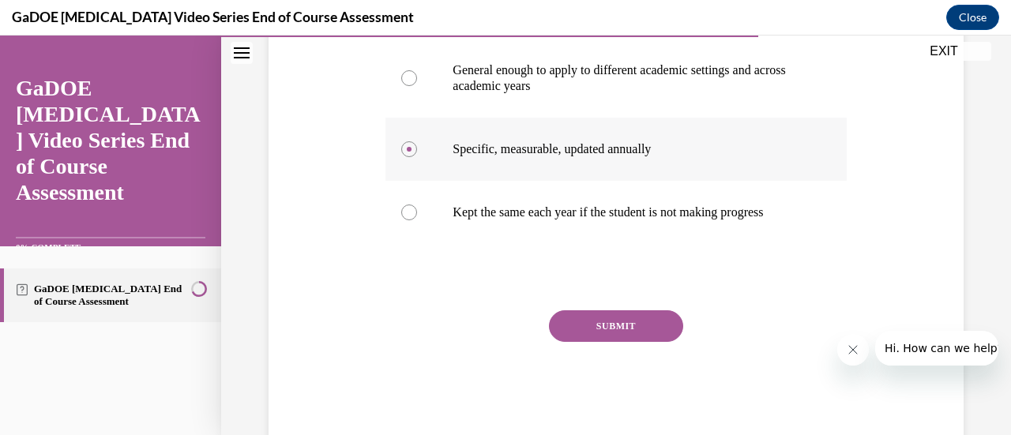
scroll to position [381, 0]
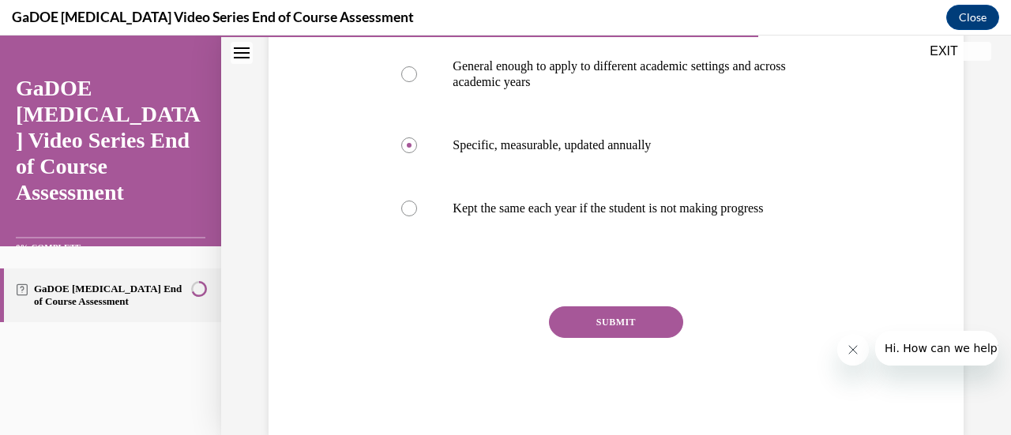
click at [599, 338] on button "SUBMIT" at bounding box center [616, 323] width 134 height 32
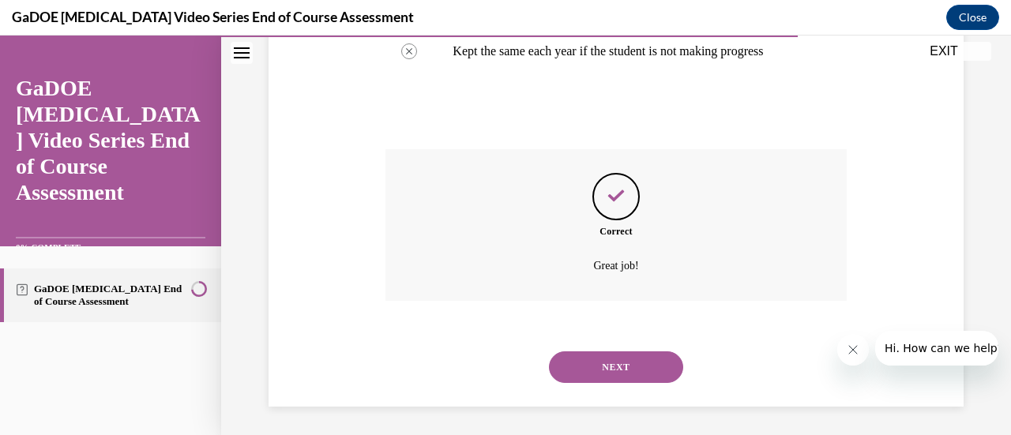
scroll to position [556, 0]
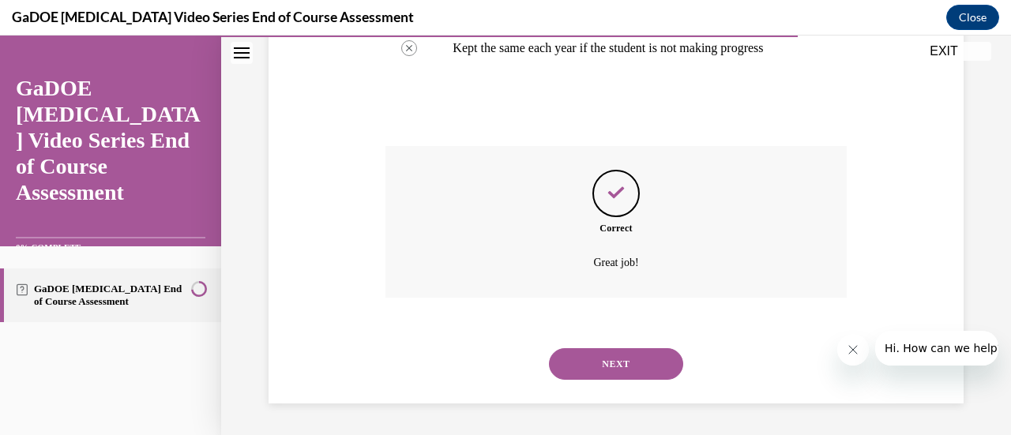
drag, startPoint x: 605, startPoint y: 366, endPoint x: 591, endPoint y: 364, distance: 14.3
click at [591, 364] on button "NEXT" at bounding box center [616, 364] width 134 height 32
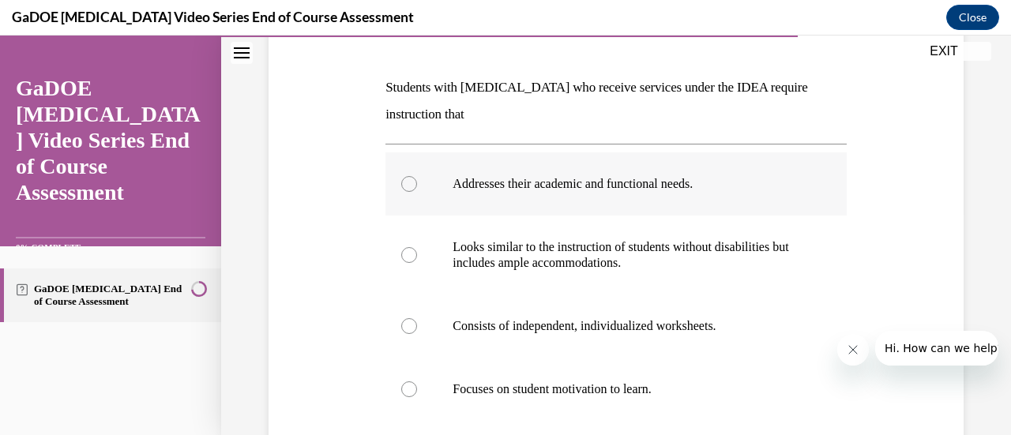
scroll to position [226, 0]
click at [406, 190] on div at bounding box center [409, 185] width 16 height 16
click at [406, 190] on input "Addresses their academic and functional needs." at bounding box center [409, 185] width 16 height 16
radio input "true"
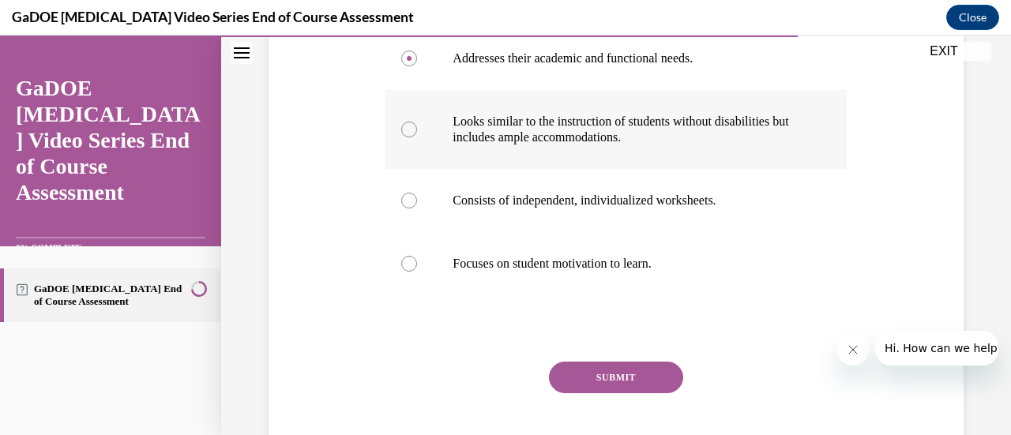
scroll to position [392, 0]
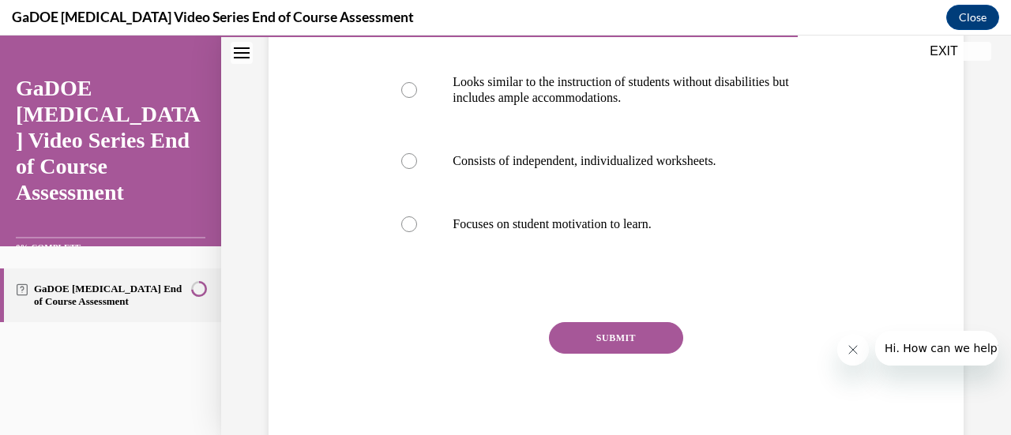
click at [593, 345] on button "SUBMIT" at bounding box center [616, 338] width 134 height 32
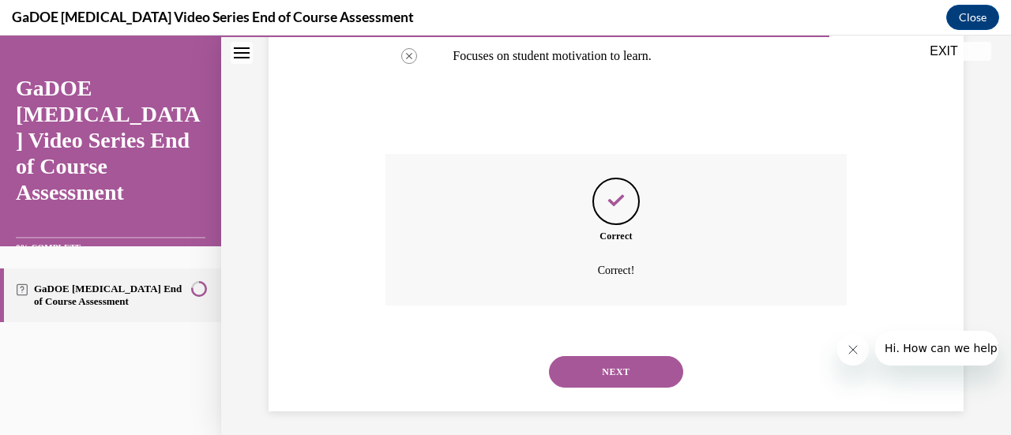
scroll to position [567, 0]
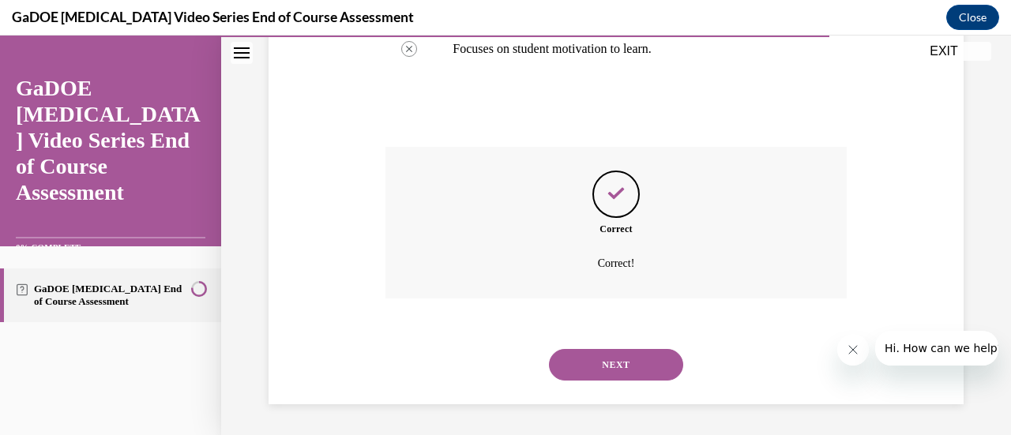
click at [596, 367] on button "NEXT" at bounding box center [616, 365] width 134 height 32
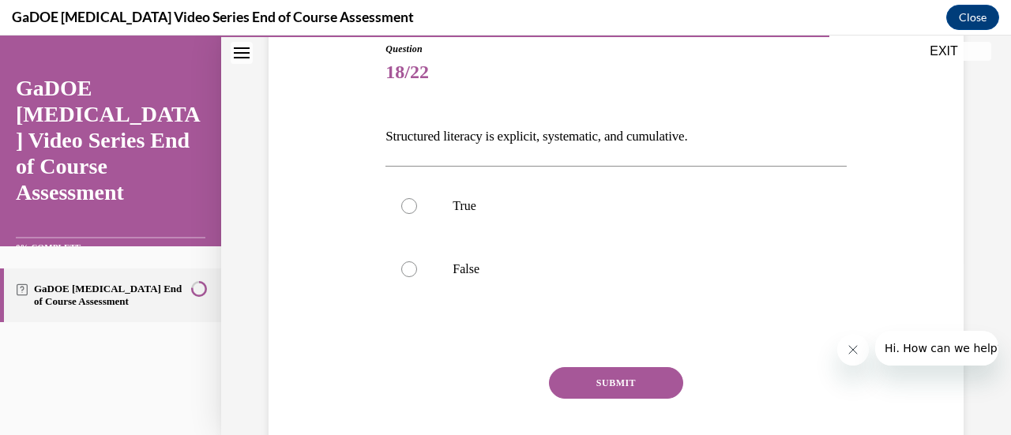
scroll to position [179, 0]
click at [408, 203] on div at bounding box center [409, 206] width 16 height 16
click at [408, 203] on input "True" at bounding box center [409, 206] width 16 height 16
radio input "true"
click at [597, 383] on button "SUBMIT" at bounding box center [616, 383] width 134 height 32
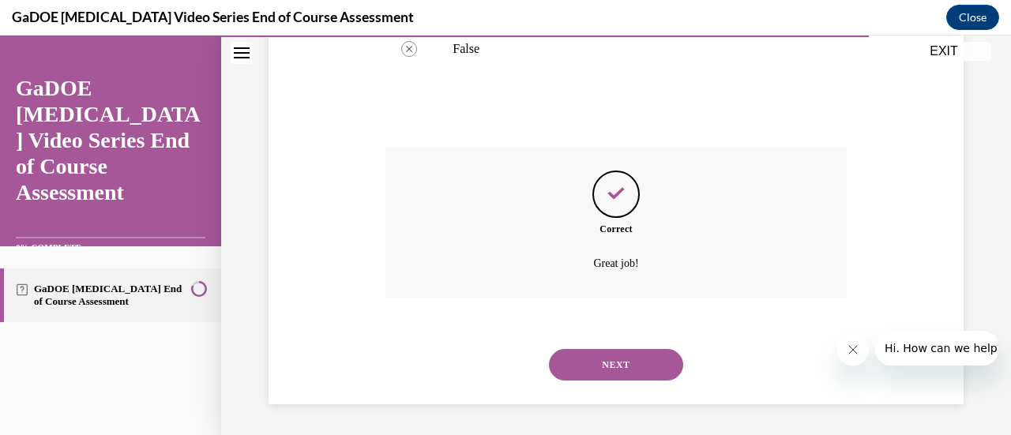
click at [593, 369] on button "NEXT" at bounding box center [616, 365] width 134 height 32
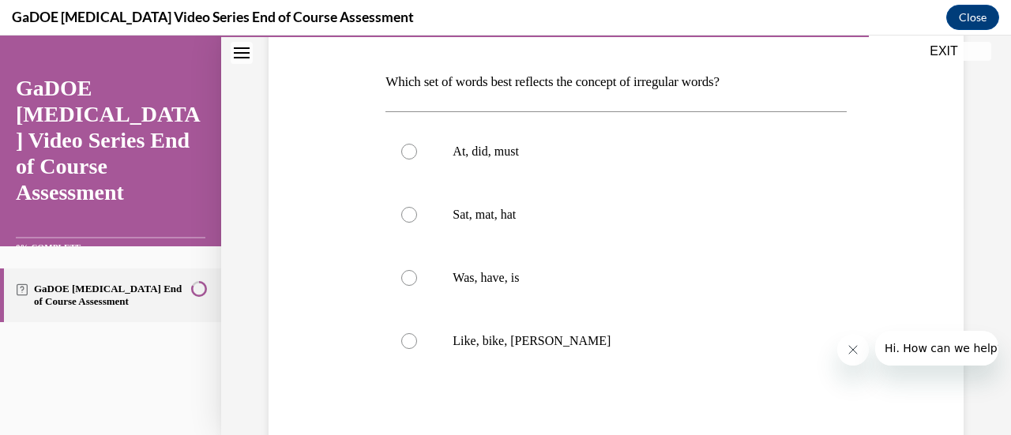
scroll to position [233, 0]
click at [404, 276] on div at bounding box center [409, 277] width 16 height 16
click at [404, 276] on input "Was, have, is" at bounding box center [409, 277] width 16 height 16
radio input "true"
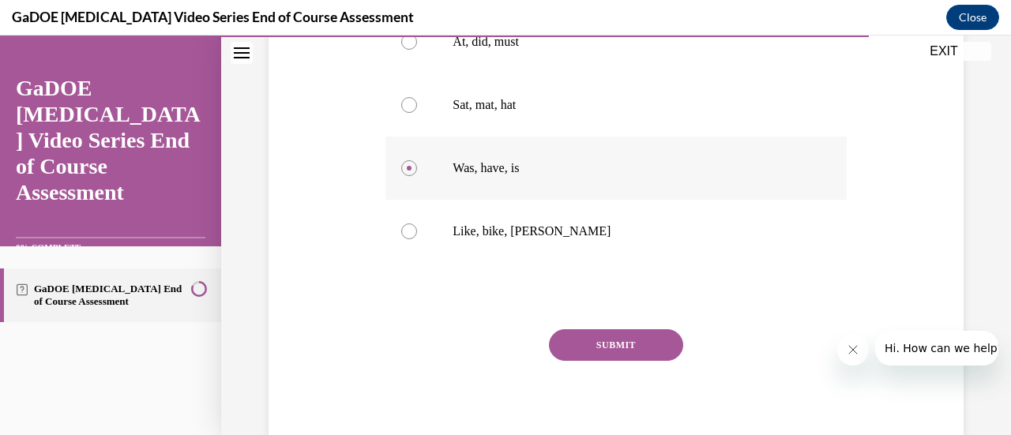
scroll to position [349, 0]
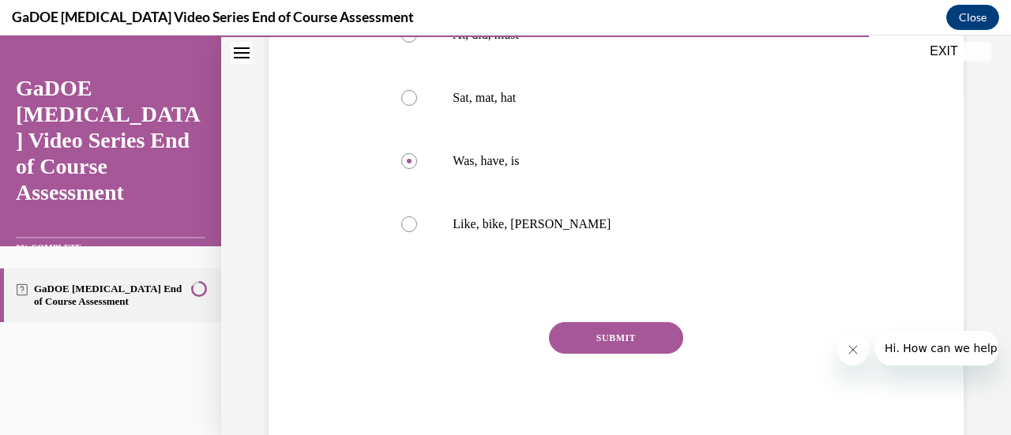
click at [660, 334] on button "SUBMIT" at bounding box center [616, 338] width 134 height 32
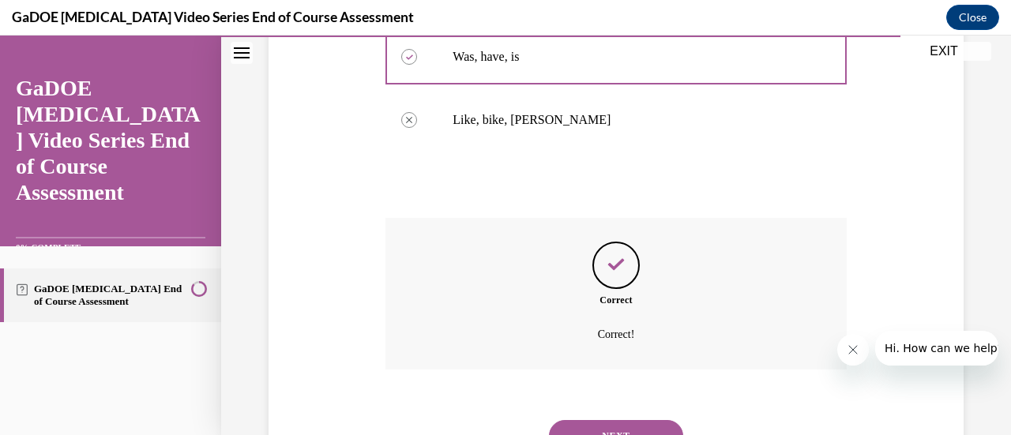
scroll to position [525, 0]
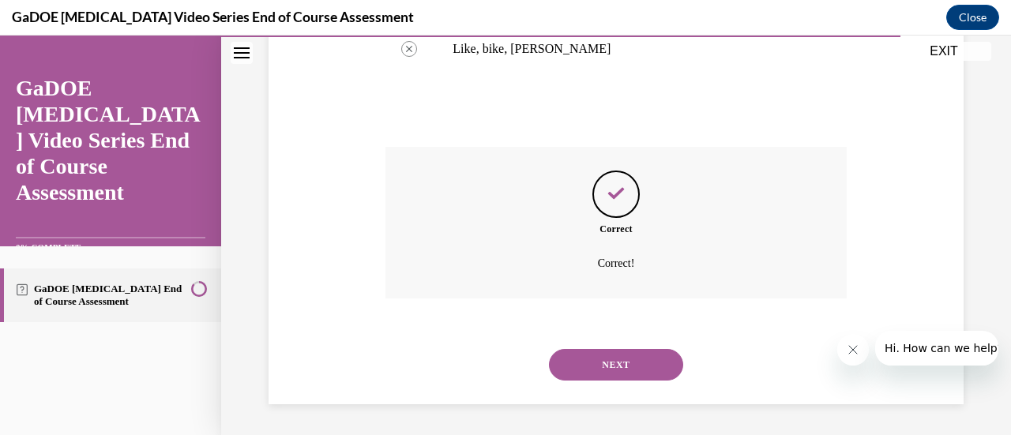
click at [634, 366] on button "NEXT" at bounding box center [616, 365] width 134 height 32
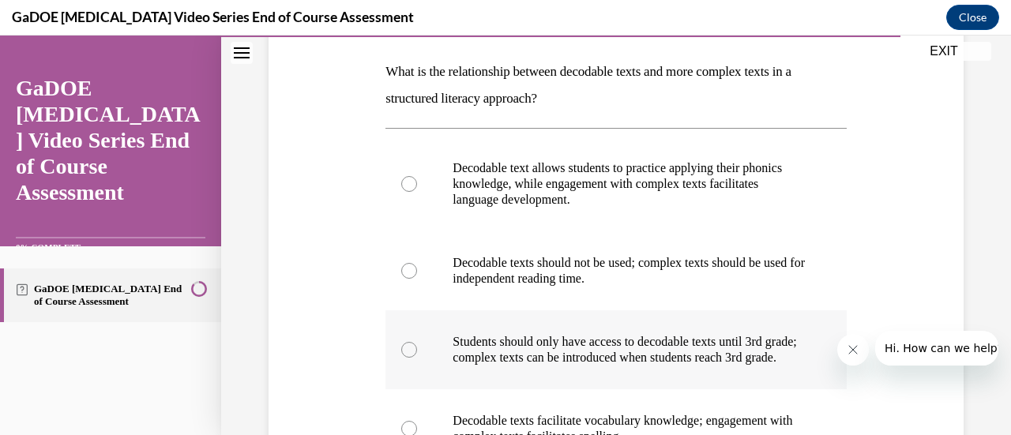
scroll to position [242, 0]
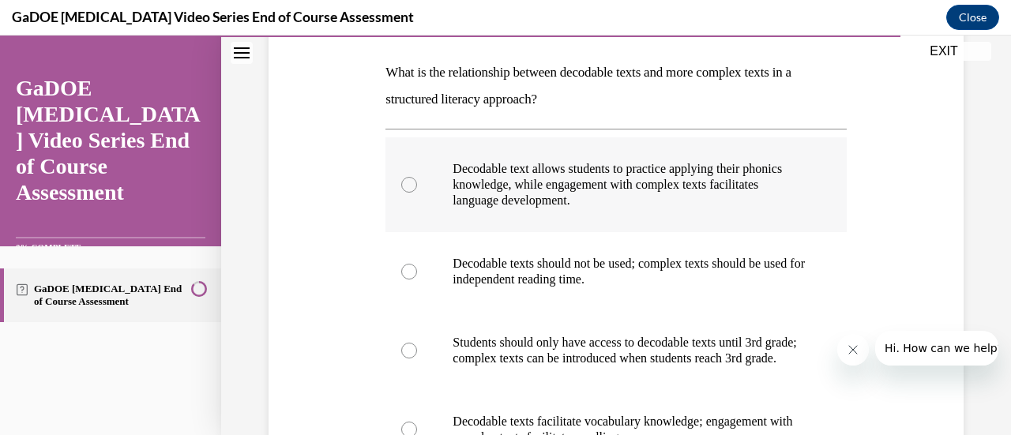
click at [406, 186] on div at bounding box center [409, 185] width 16 height 16
click at [406, 186] on input "Decodable text allows students to practice applying their phonics knowledge, wh…" at bounding box center [409, 185] width 16 height 16
radio input "true"
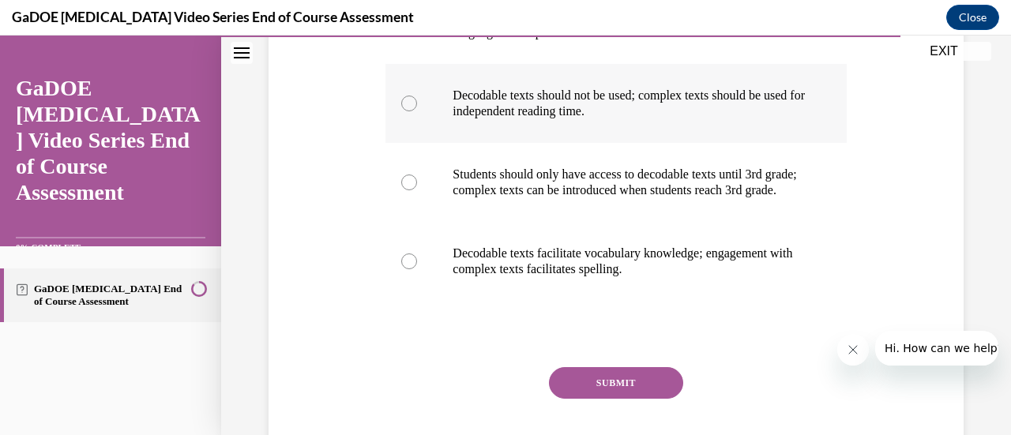
scroll to position [471, 0]
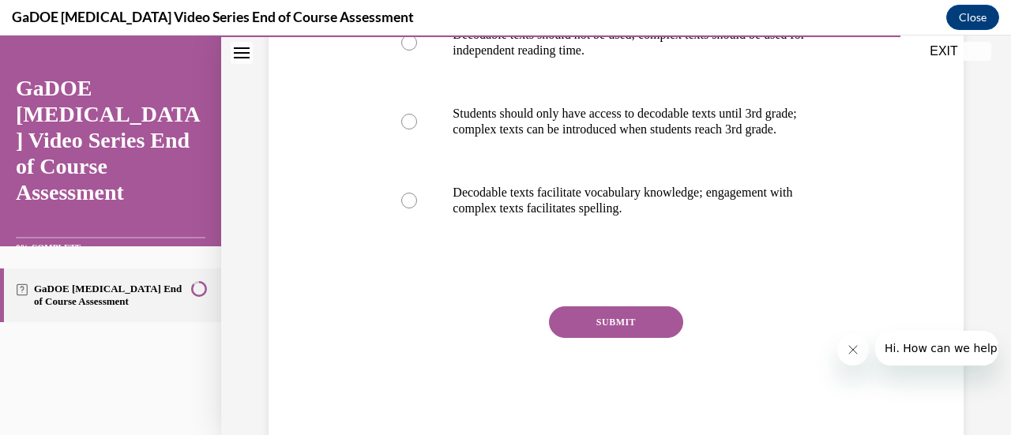
click at [564, 334] on button "SUBMIT" at bounding box center [616, 323] width 134 height 32
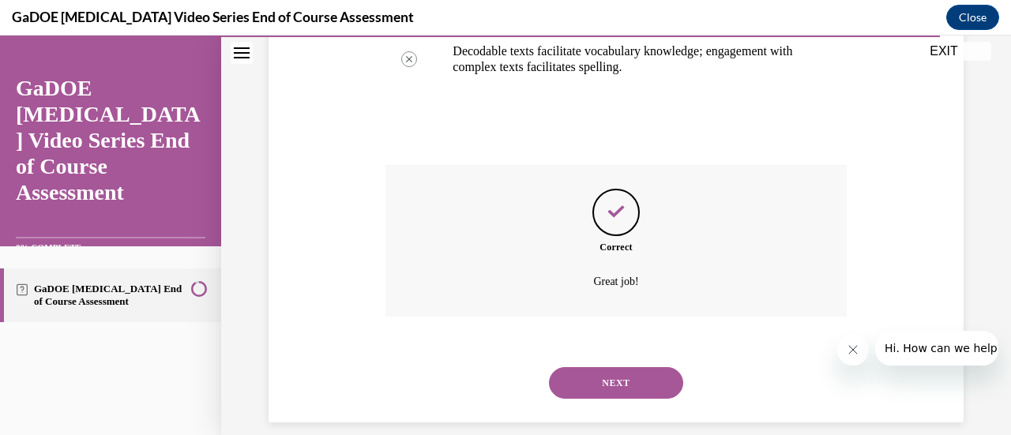
scroll to position [646, 0]
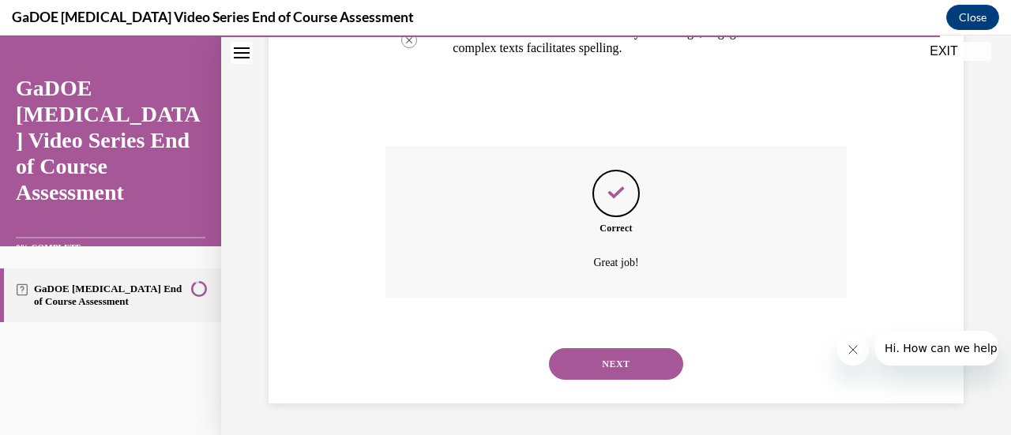
drag, startPoint x: 580, startPoint y: 364, endPoint x: 569, endPoint y: 366, distance: 11.2
click at [569, 366] on button "NEXT" at bounding box center [616, 364] width 134 height 32
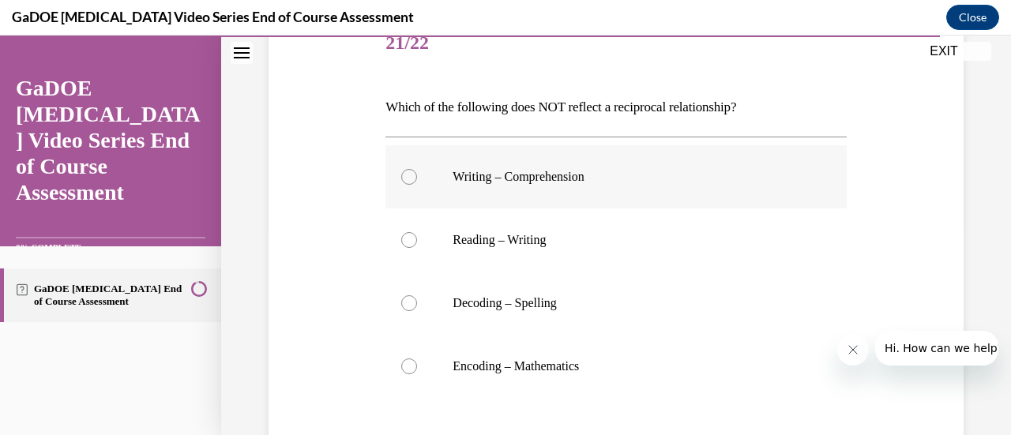
scroll to position [208, 0]
click at [407, 368] on div at bounding box center [409, 366] width 16 height 16
click at [407, 368] on input "Encoding – Mathematics" at bounding box center [409, 366] width 16 height 16
radio input "true"
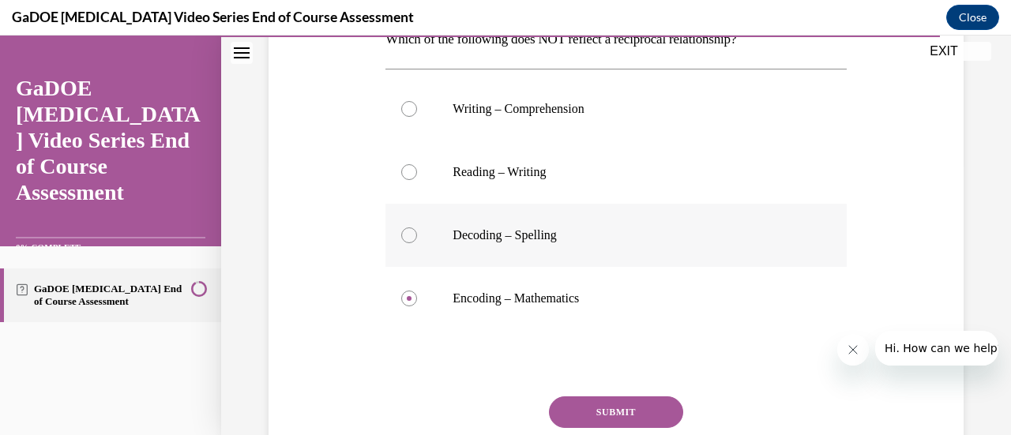
scroll to position [276, 0]
click at [636, 410] on button "SUBMIT" at bounding box center [616, 412] width 134 height 32
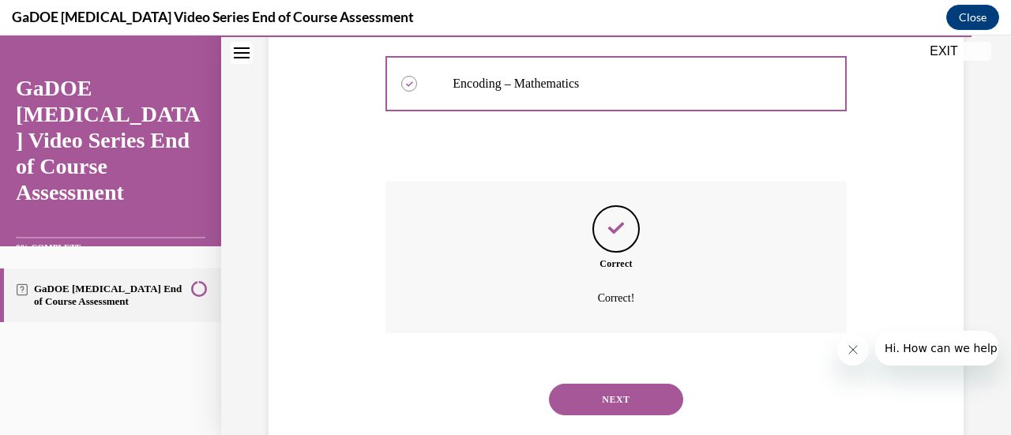
click at [631, 396] on button "NEXT" at bounding box center [616, 400] width 134 height 32
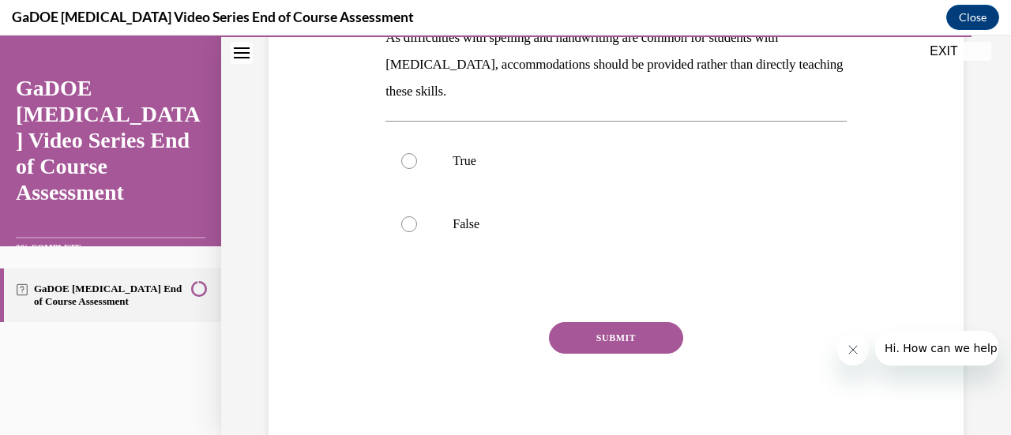
scroll to position [202, 0]
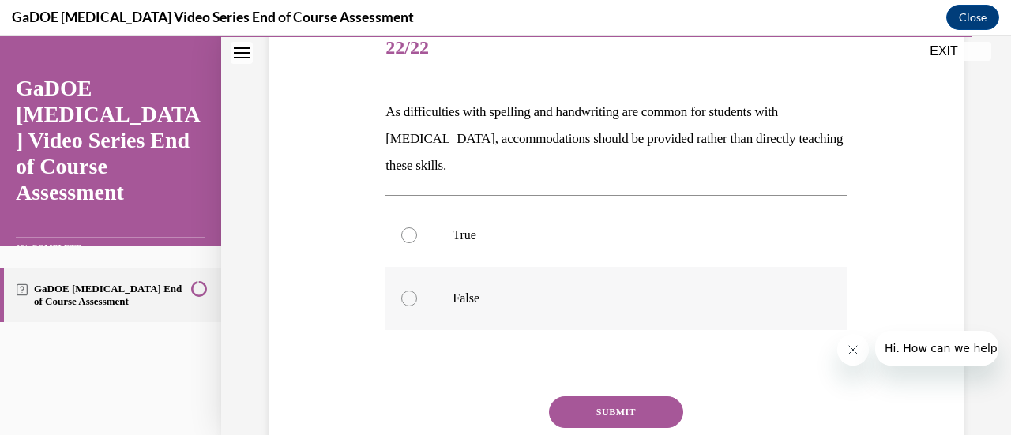
click at [403, 302] on div at bounding box center [409, 299] width 16 height 16
click at [403, 302] on input "False" at bounding box center [409, 299] width 16 height 16
radio input "true"
click at [585, 414] on button "SUBMIT" at bounding box center [616, 413] width 134 height 32
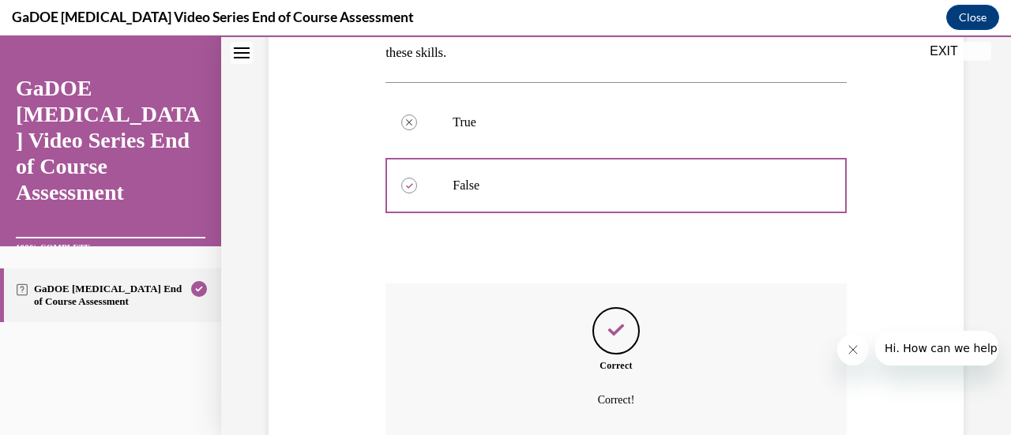
scroll to position [398, 0]
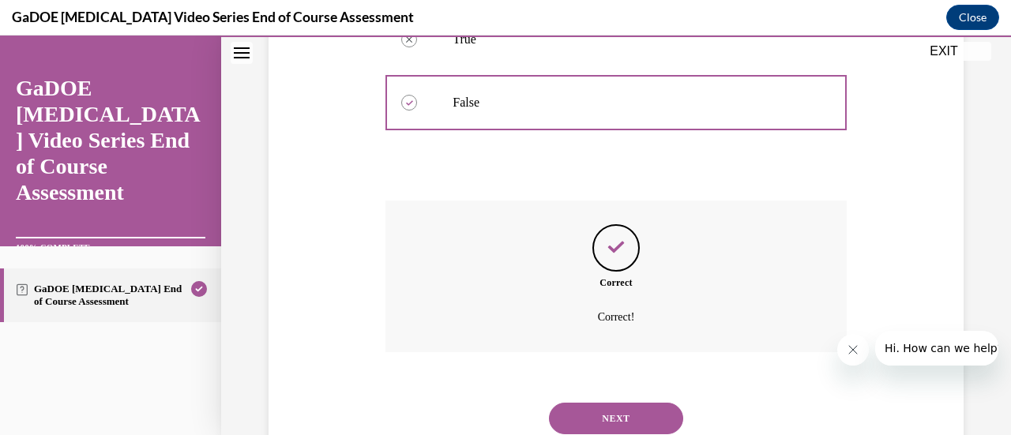
click at [604, 412] on button "NEXT" at bounding box center [616, 419] width 134 height 32
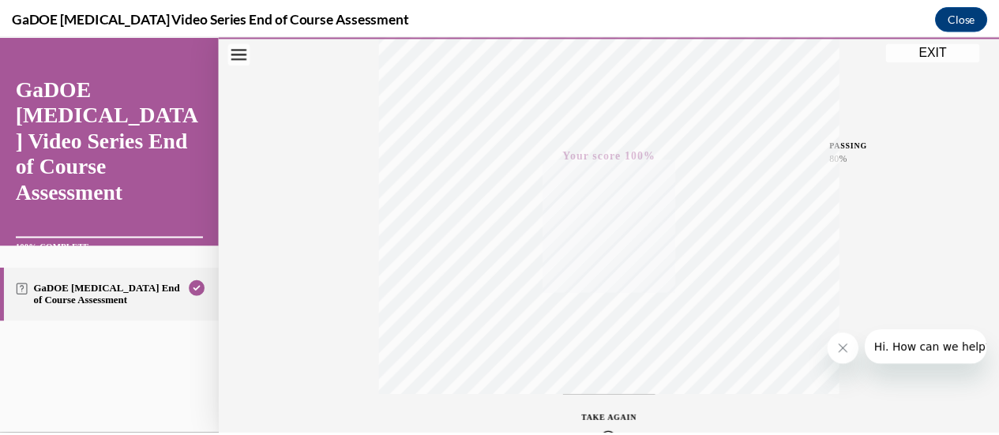
scroll to position [306, 0]
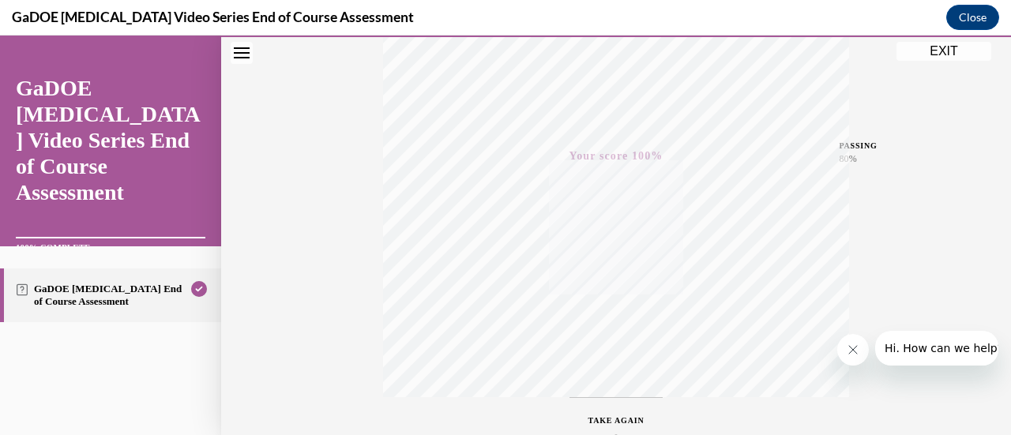
click at [934, 55] on button "EXIT" at bounding box center [944, 51] width 95 height 19
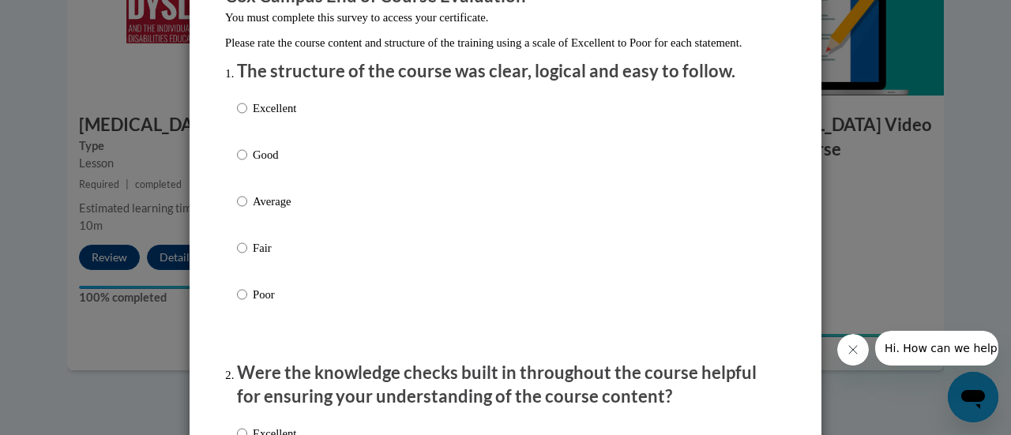
scroll to position [172, 0]
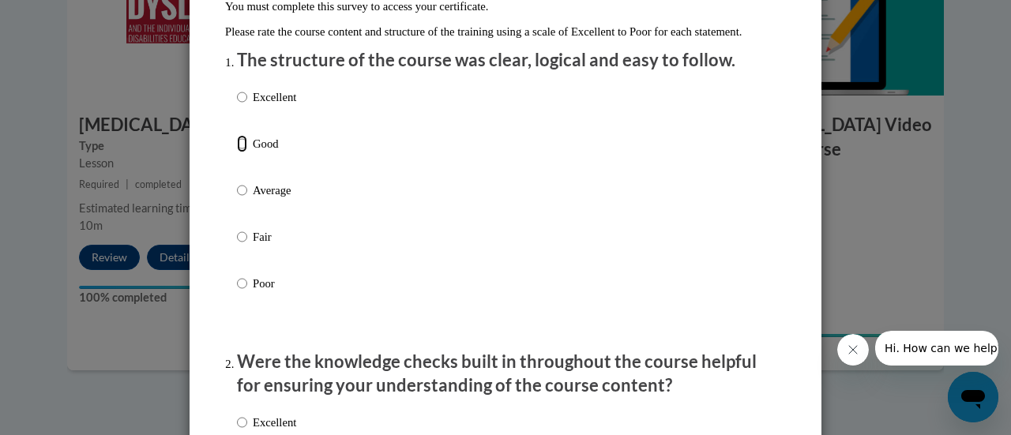
click at [237, 152] on input "Good" at bounding box center [242, 143] width 10 height 17
radio input "true"
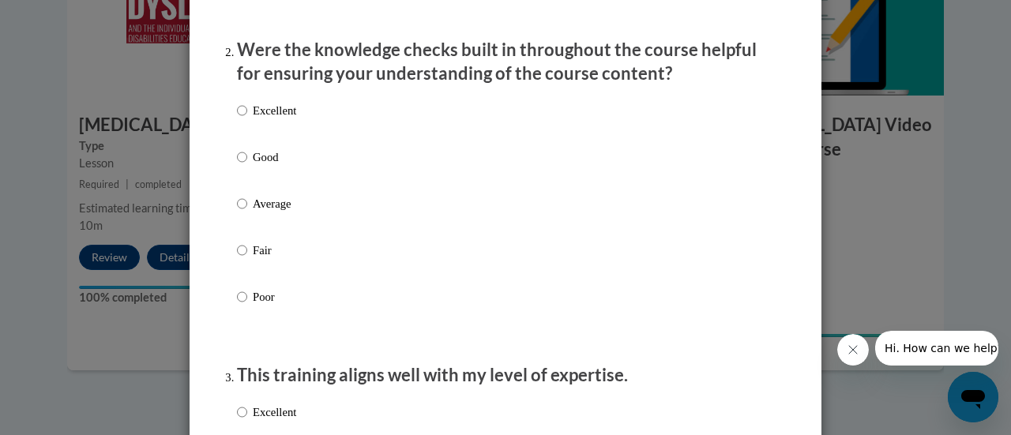
scroll to position [487, 0]
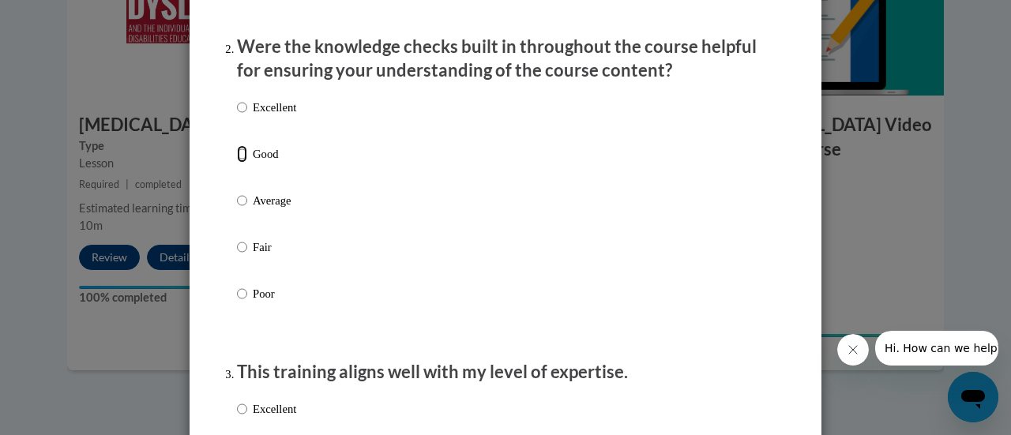
click at [237, 163] on input "Good" at bounding box center [242, 153] width 10 height 17
radio input "true"
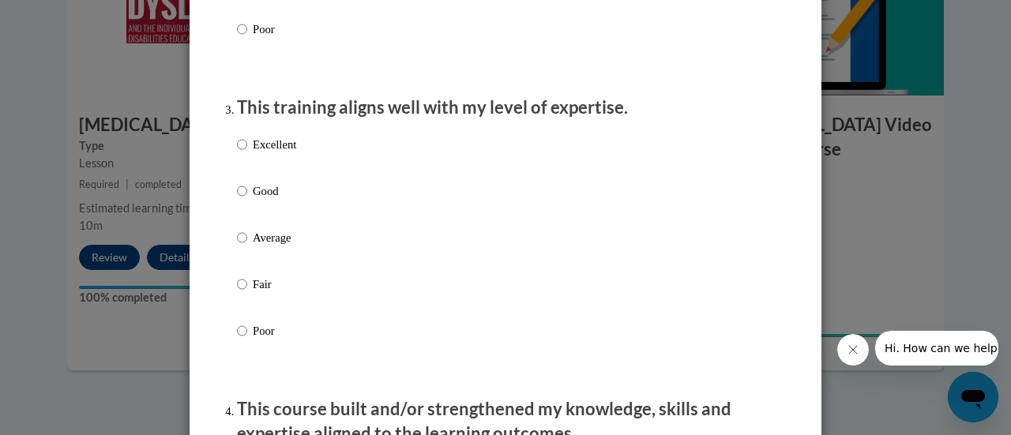
scroll to position [751, 0]
click at [237, 154] on input "Excellent" at bounding box center [242, 145] width 10 height 17
radio input "true"
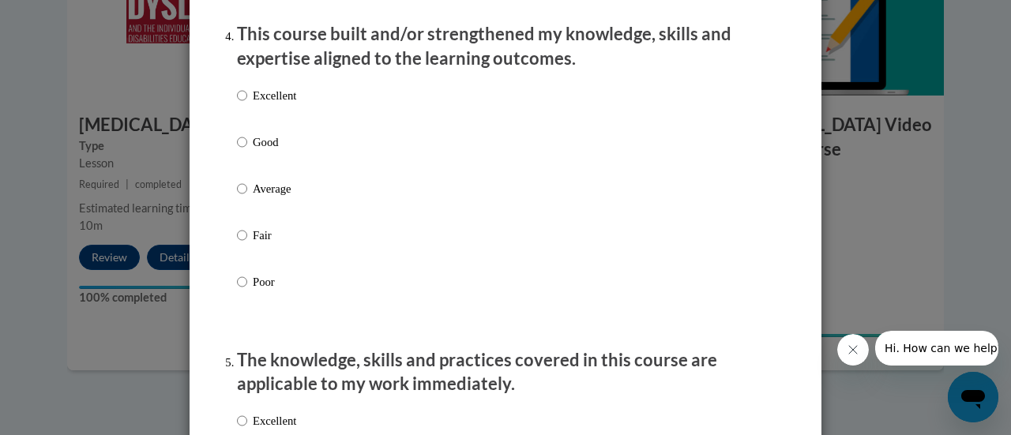
scroll to position [1128, 0]
click at [239, 150] on input "Good" at bounding box center [242, 141] width 10 height 17
radio input "true"
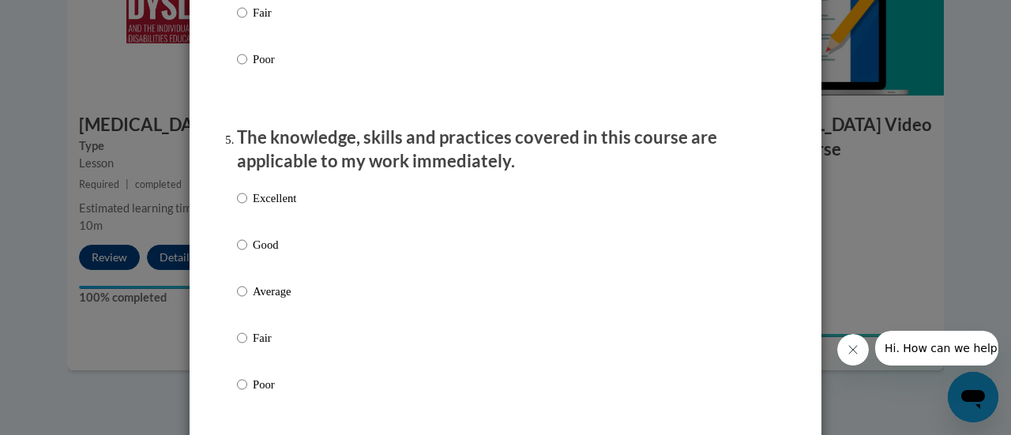
scroll to position [1361, 0]
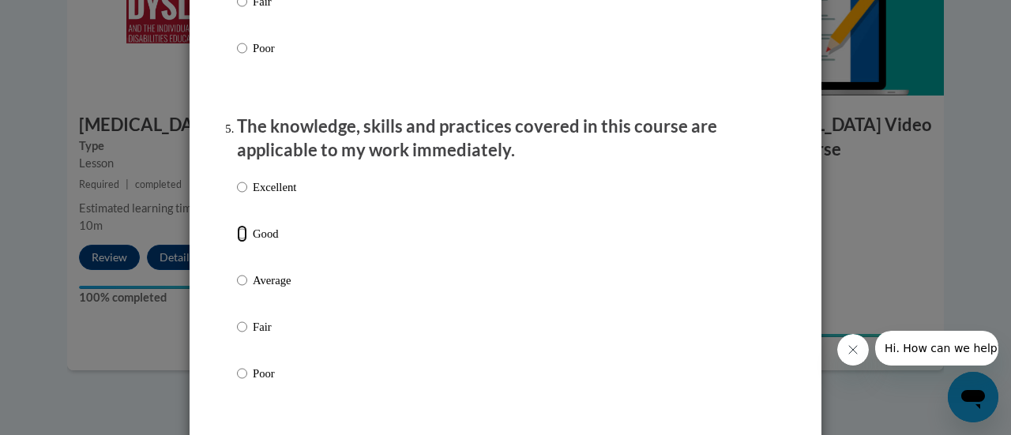
click at [237, 243] on input "Good" at bounding box center [242, 233] width 10 height 17
radio input "true"
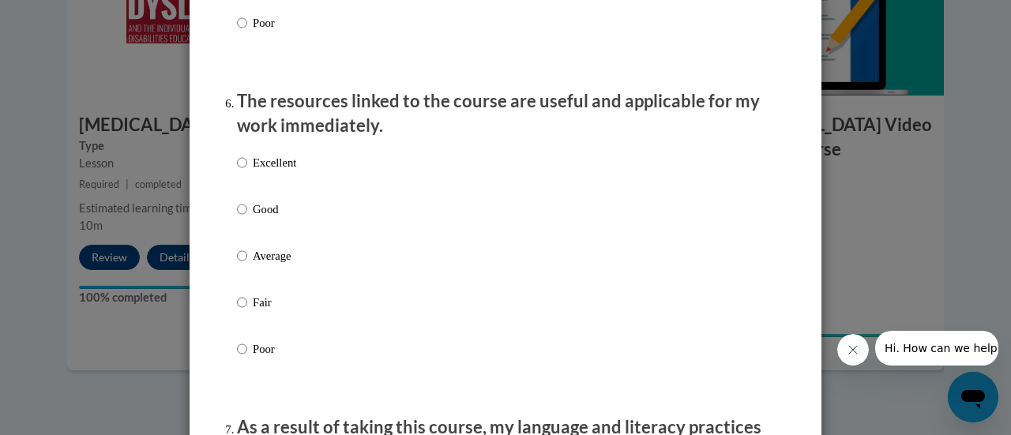
scroll to position [1717, 0]
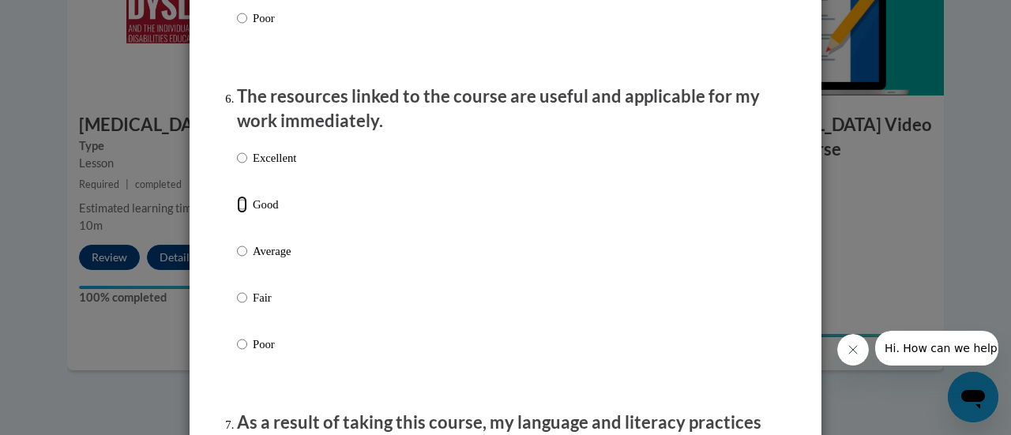
click at [240, 213] on input "Good" at bounding box center [242, 204] width 10 height 17
radio input "true"
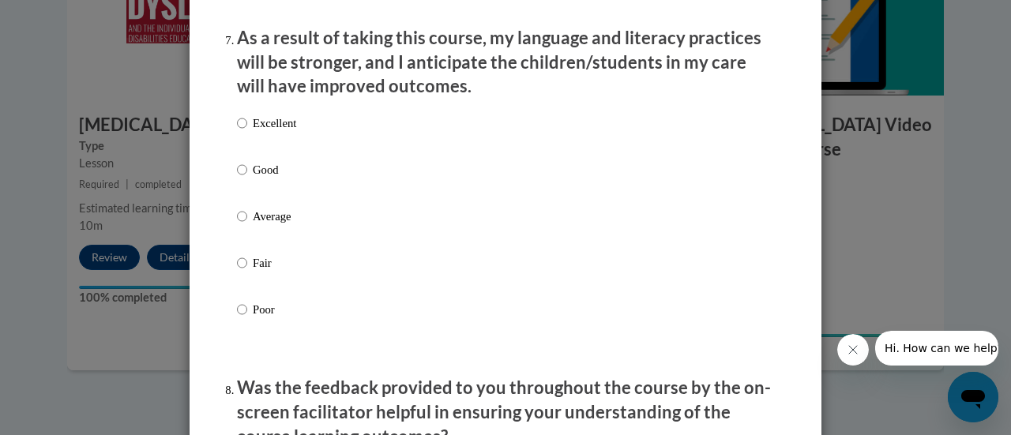
scroll to position [2102, 0]
click at [237, 131] on input "Excellent" at bounding box center [242, 122] width 10 height 17
radio input "true"
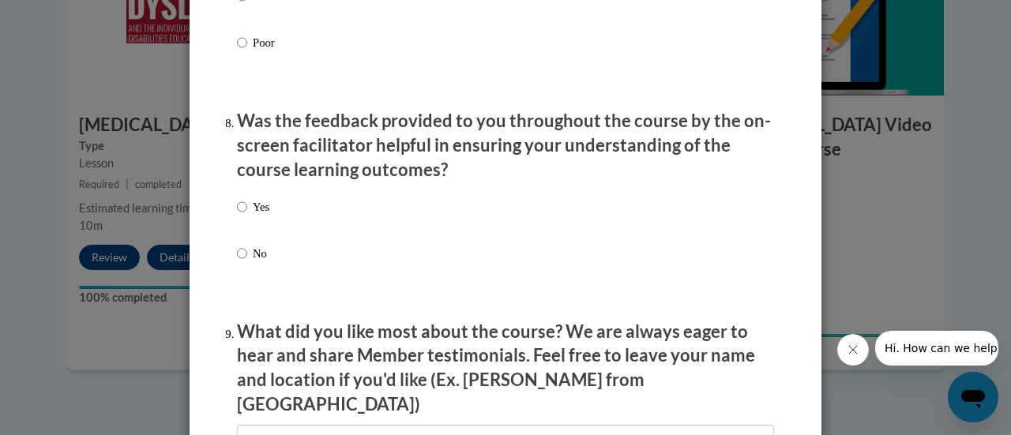
scroll to position [2371, 0]
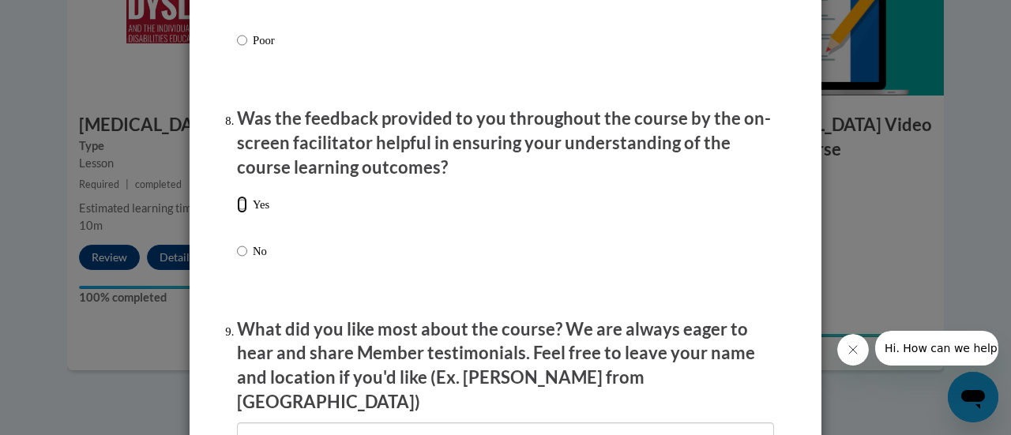
click at [237, 213] on input "Yes" at bounding box center [242, 204] width 10 height 17
radio input "true"
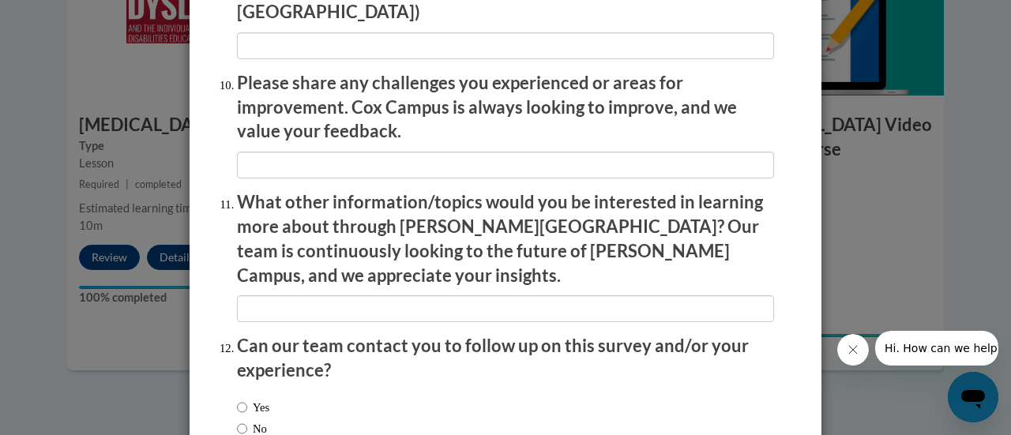
scroll to position [2850, 0]
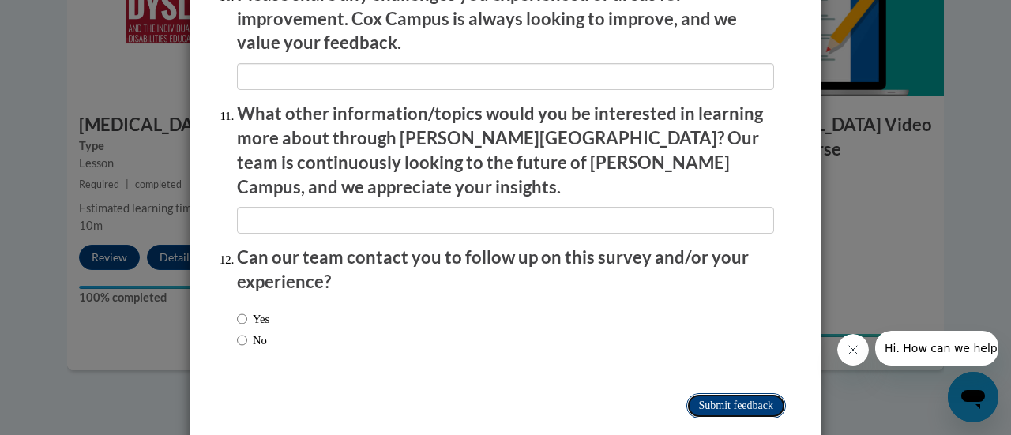
click at [687, 393] on input "Submit feedback" at bounding box center [737, 405] width 100 height 25
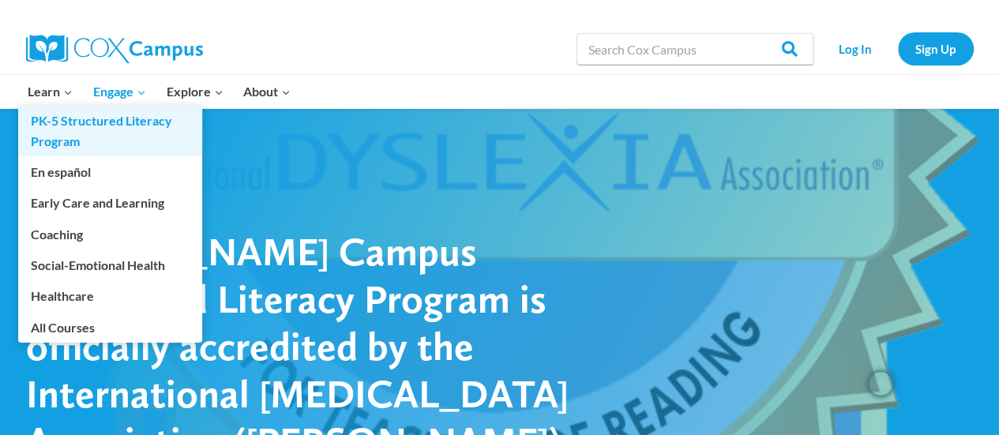
click at [66, 138] on link "PK-5 Structured Literacy Program" at bounding box center [110, 131] width 184 height 51
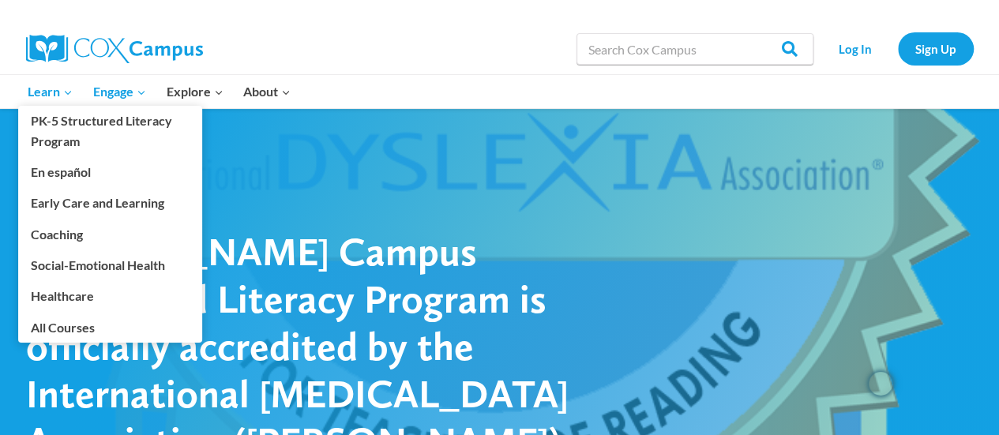
click at [62, 92] on icon "Expand" at bounding box center [67, 92] width 11 height 11
click at [51, 238] on link "Coaching" at bounding box center [110, 234] width 184 height 30
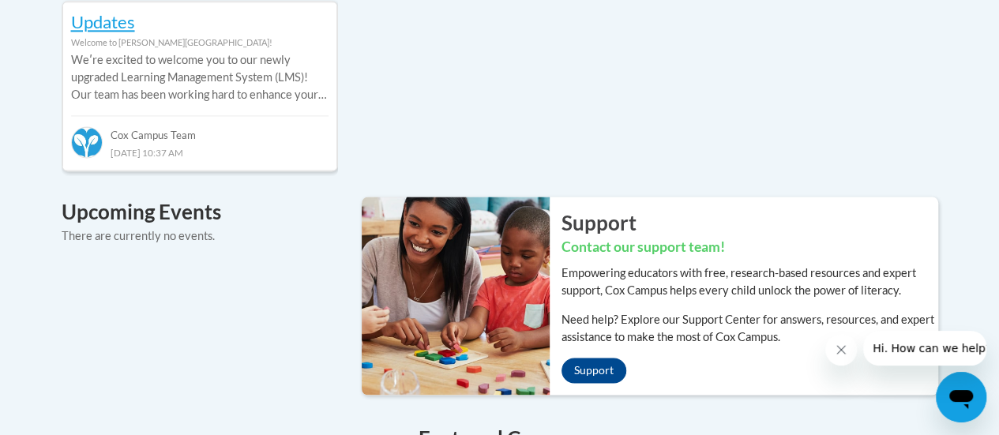
scroll to position [1010, 0]
